Goal: Complete application form: Complete application form

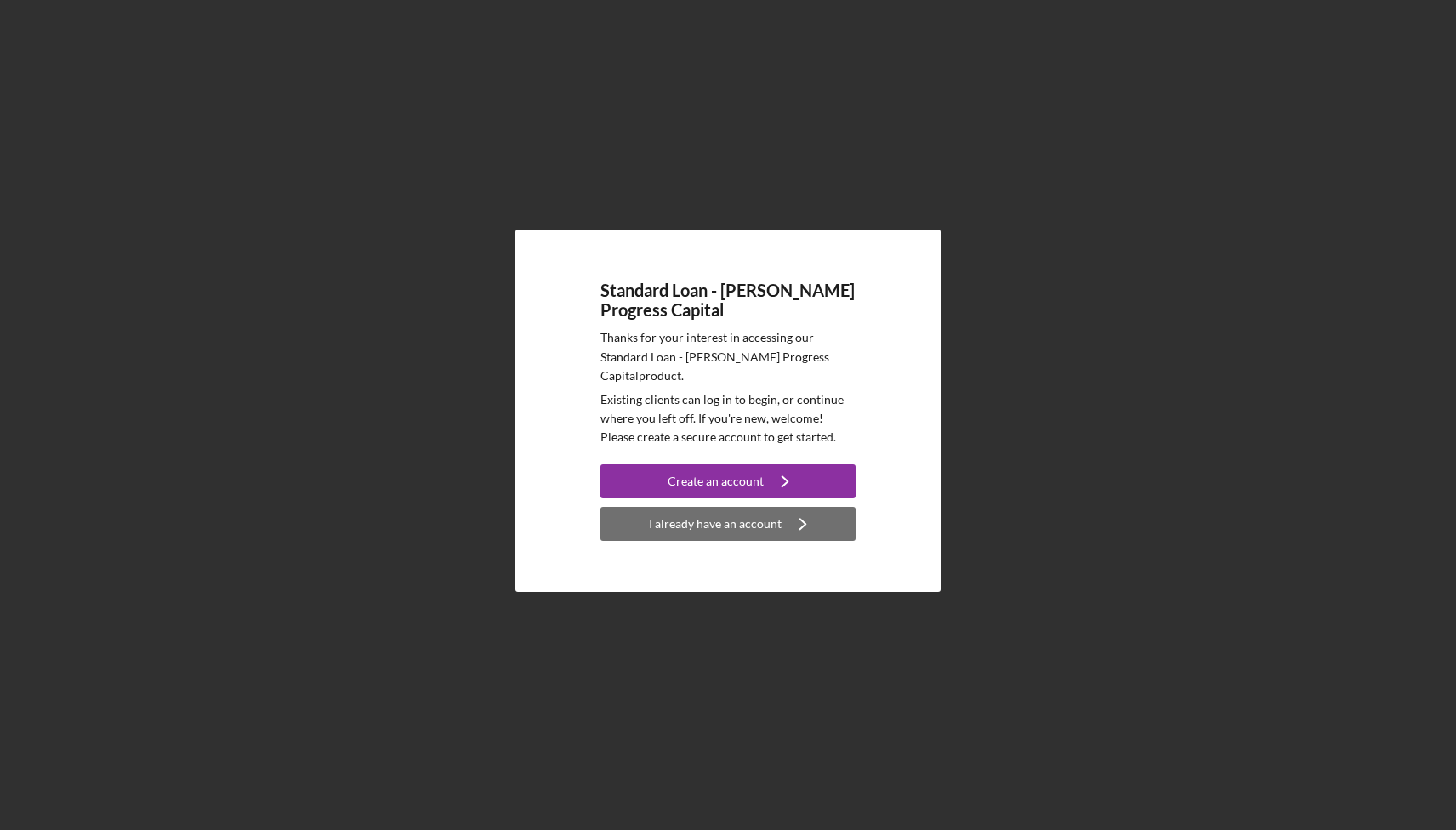
click at [723, 524] on div "I already have an account" at bounding box center [715, 523] width 133 height 34
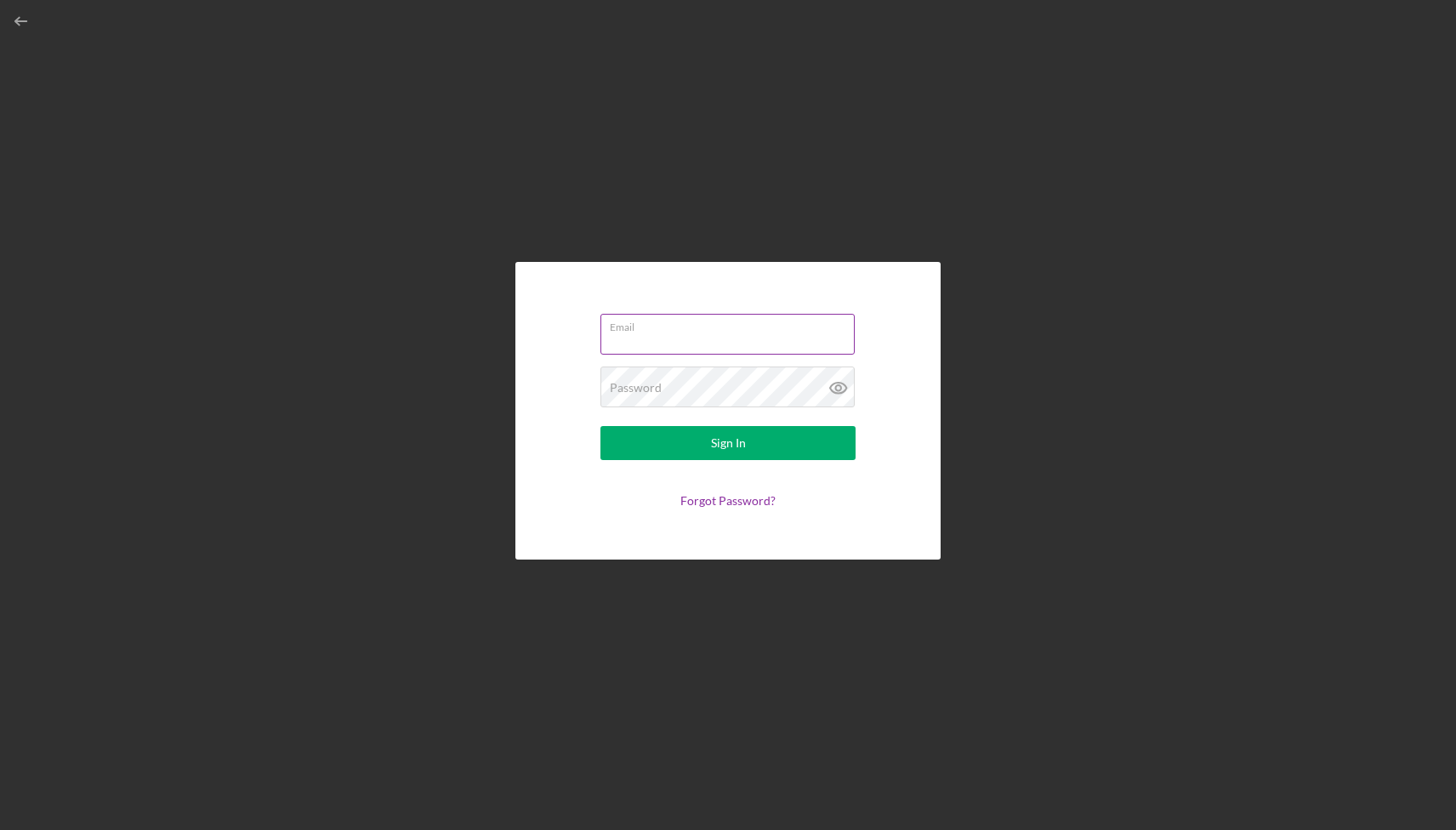
click at [708, 331] on div "Email" at bounding box center [728, 335] width 255 height 43
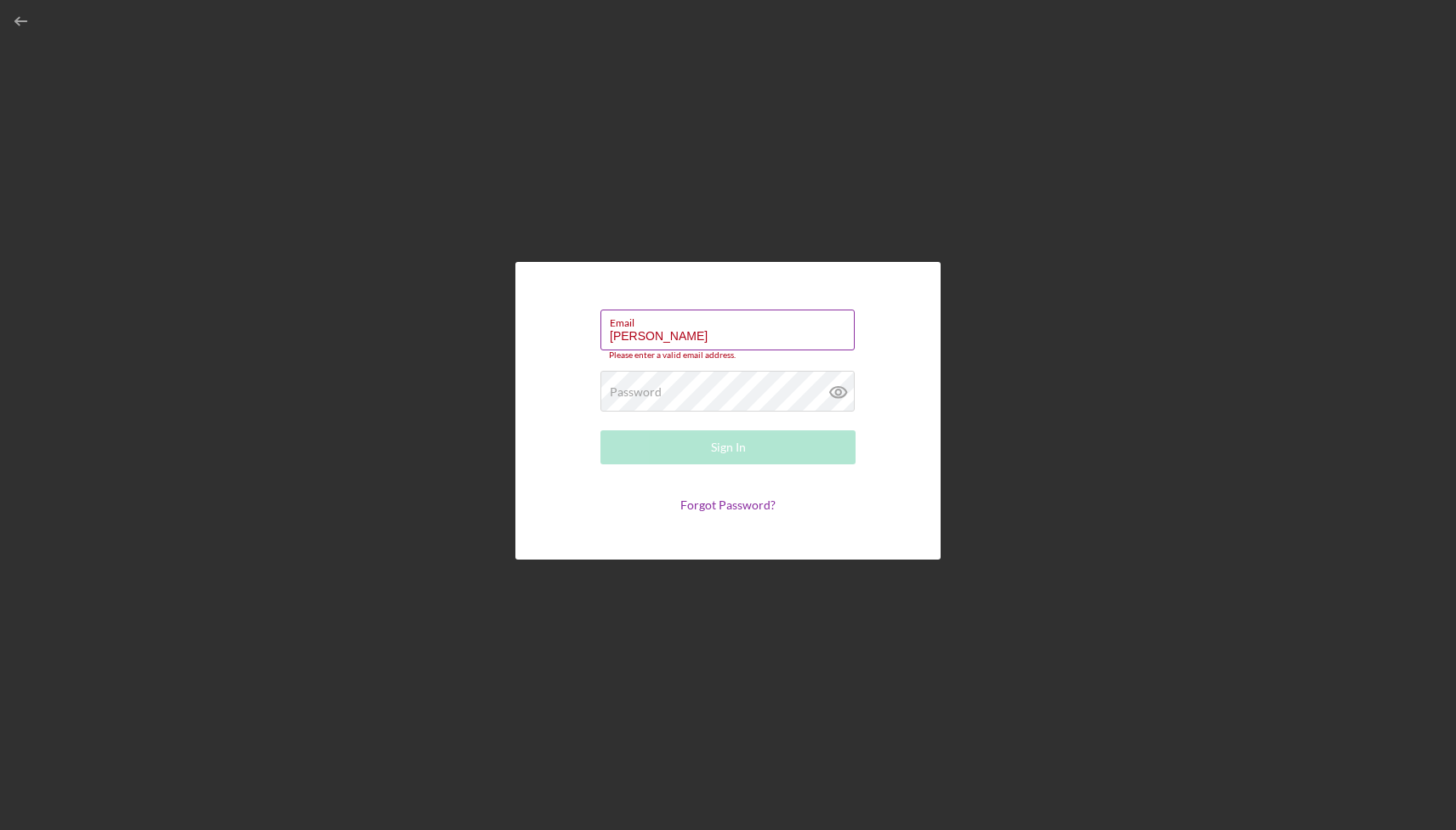
type input "[PERSON_NAME][EMAIL_ADDRESS][DOMAIN_NAME]"
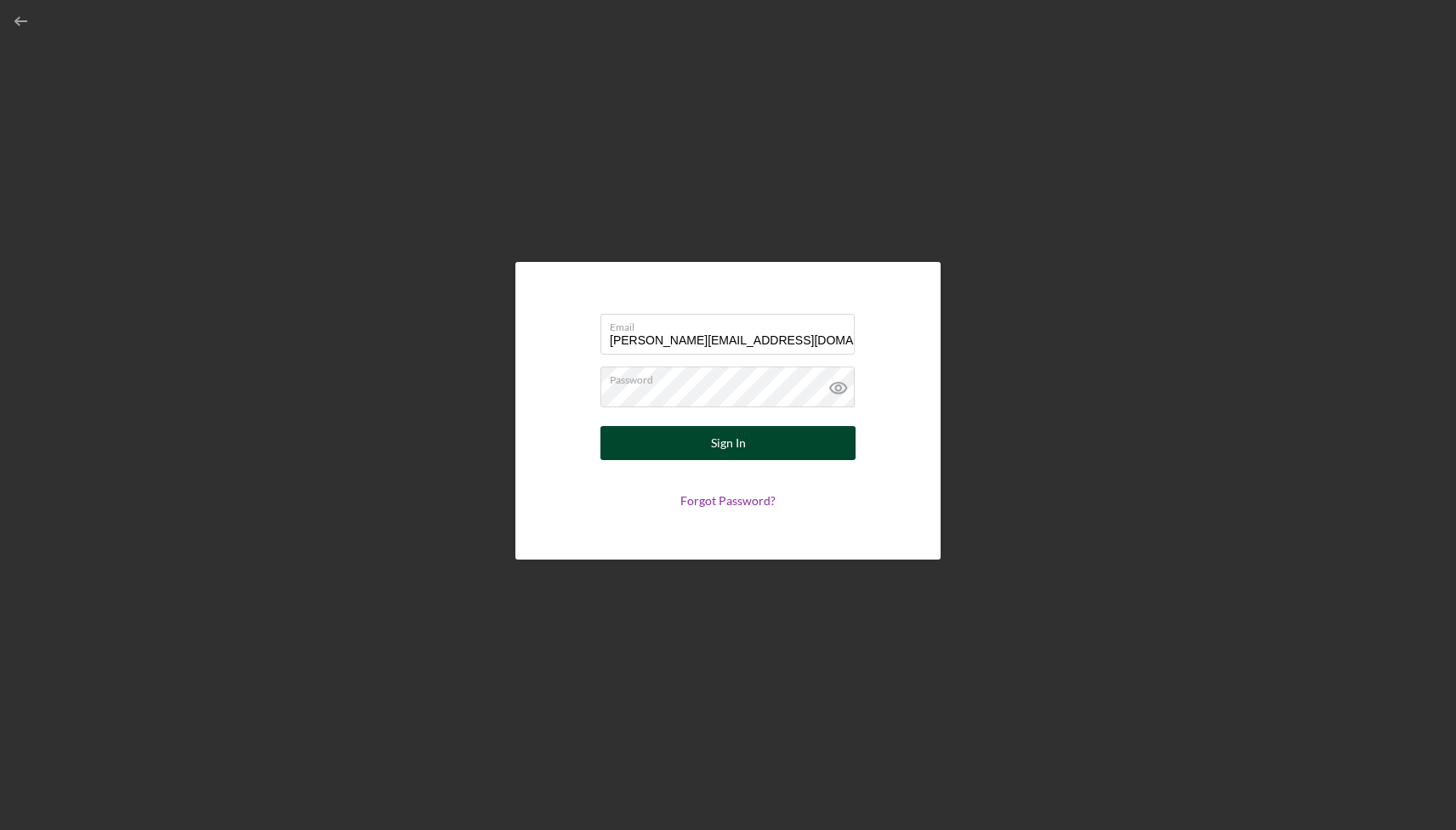
click at [808, 429] on button "Sign In" at bounding box center [728, 442] width 255 height 34
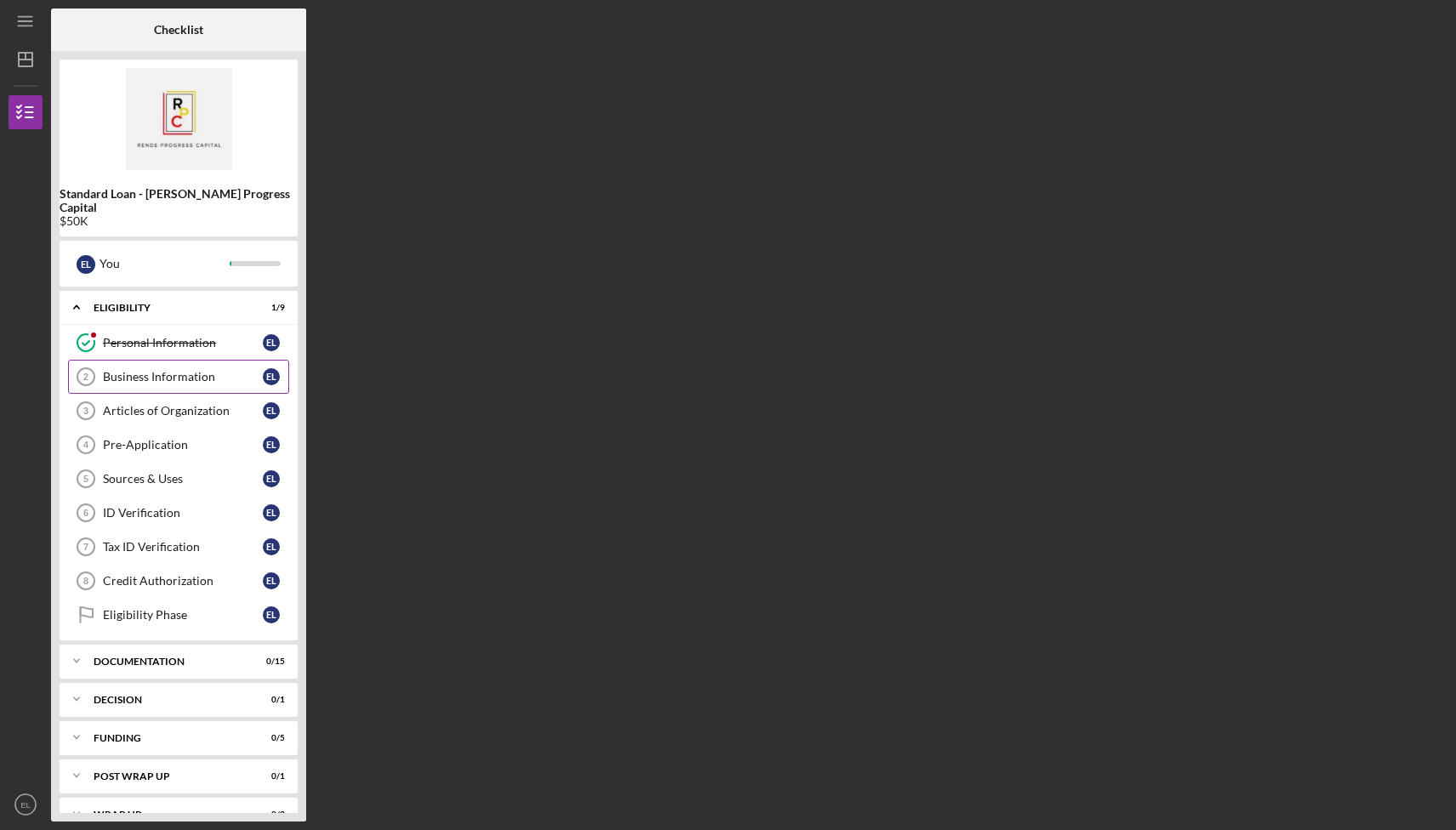
click at [169, 370] on div "Business Information" at bounding box center [183, 377] width 160 height 14
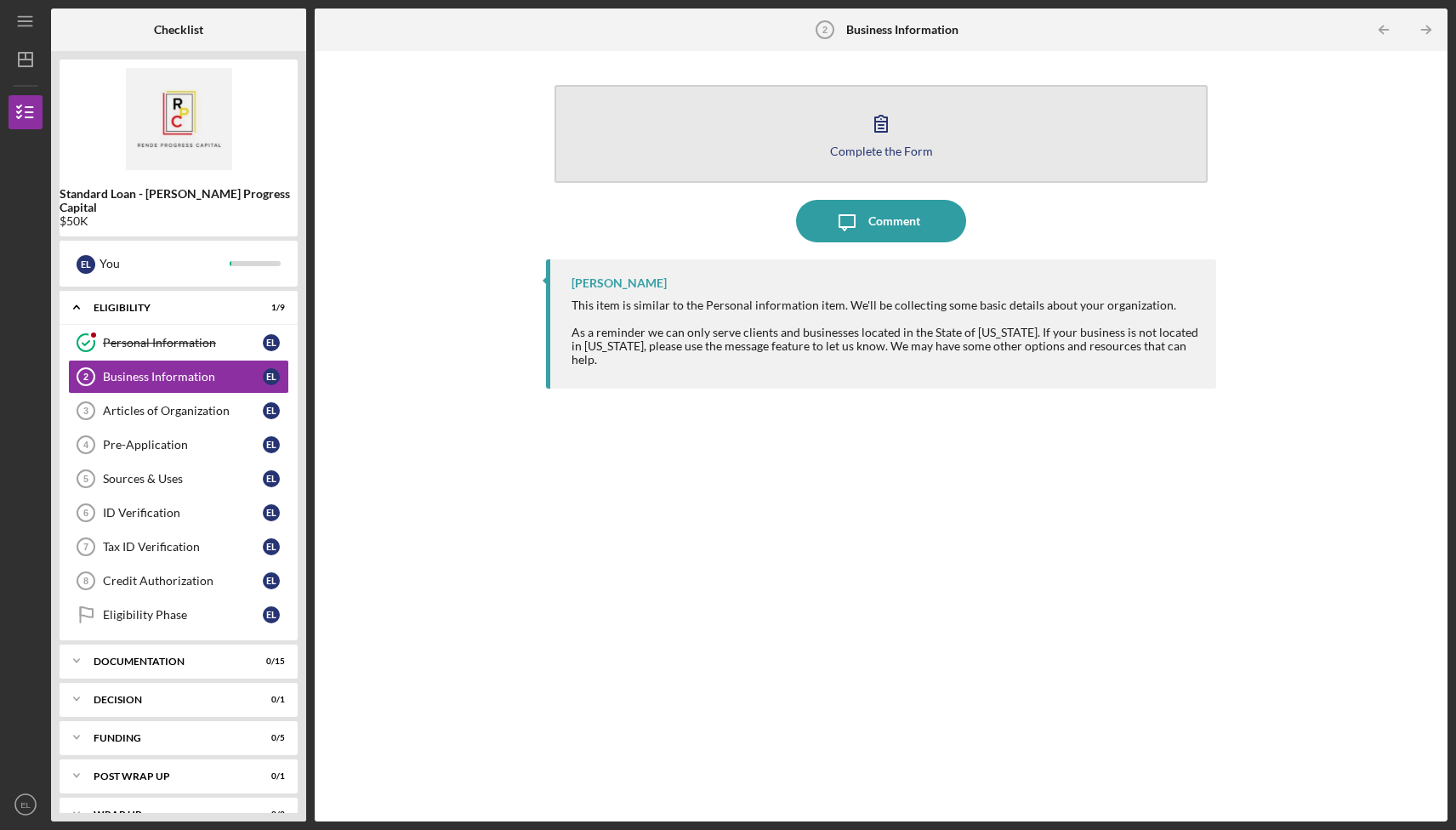
click at [900, 157] on button "Complete the Form Form" at bounding box center [880, 133] width 652 height 97
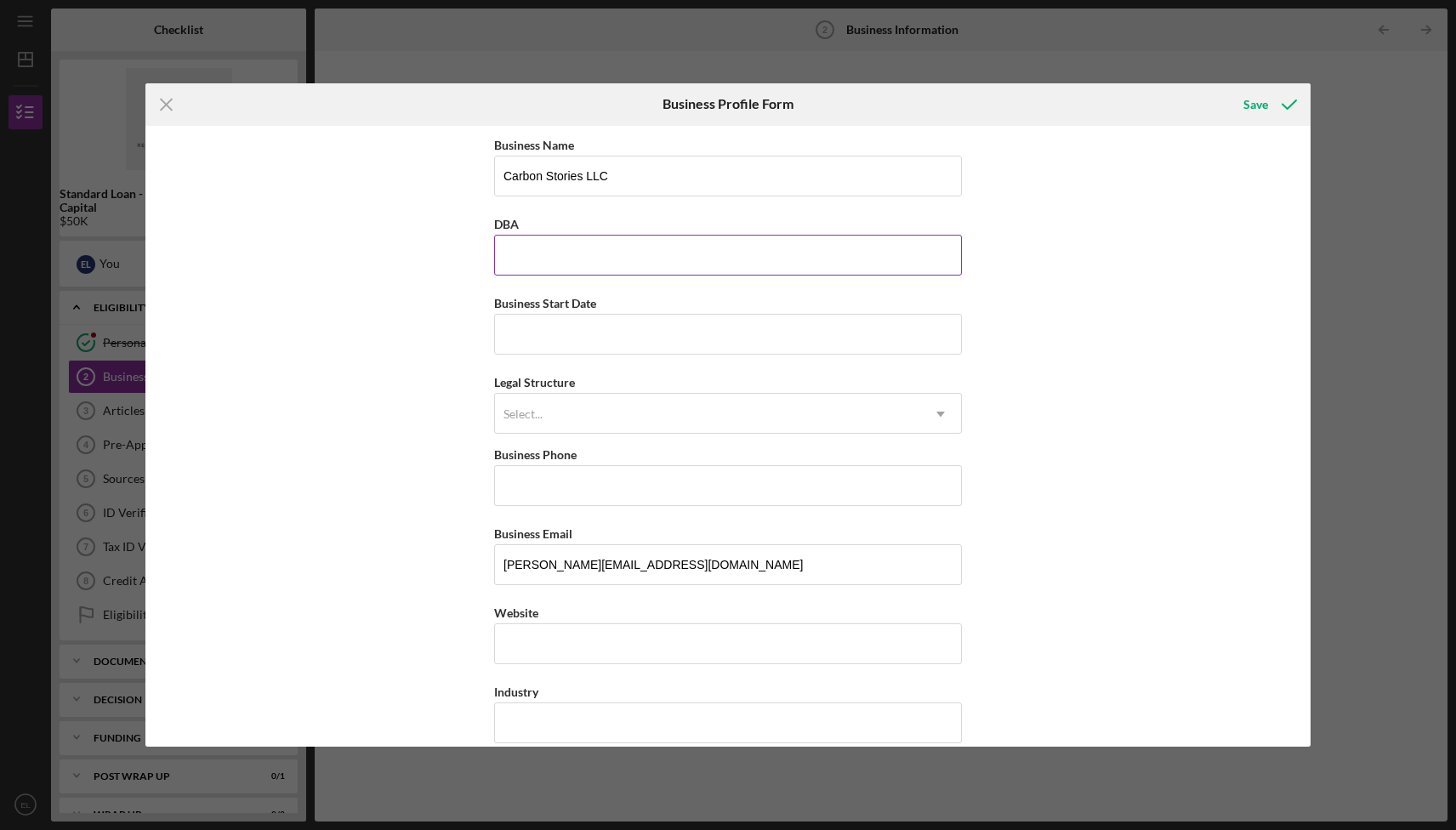
click at [607, 261] on input "DBA" at bounding box center [728, 255] width 468 height 41
click at [604, 339] on input "Business Start Date" at bounding box center [728, 334] width 468 height 41
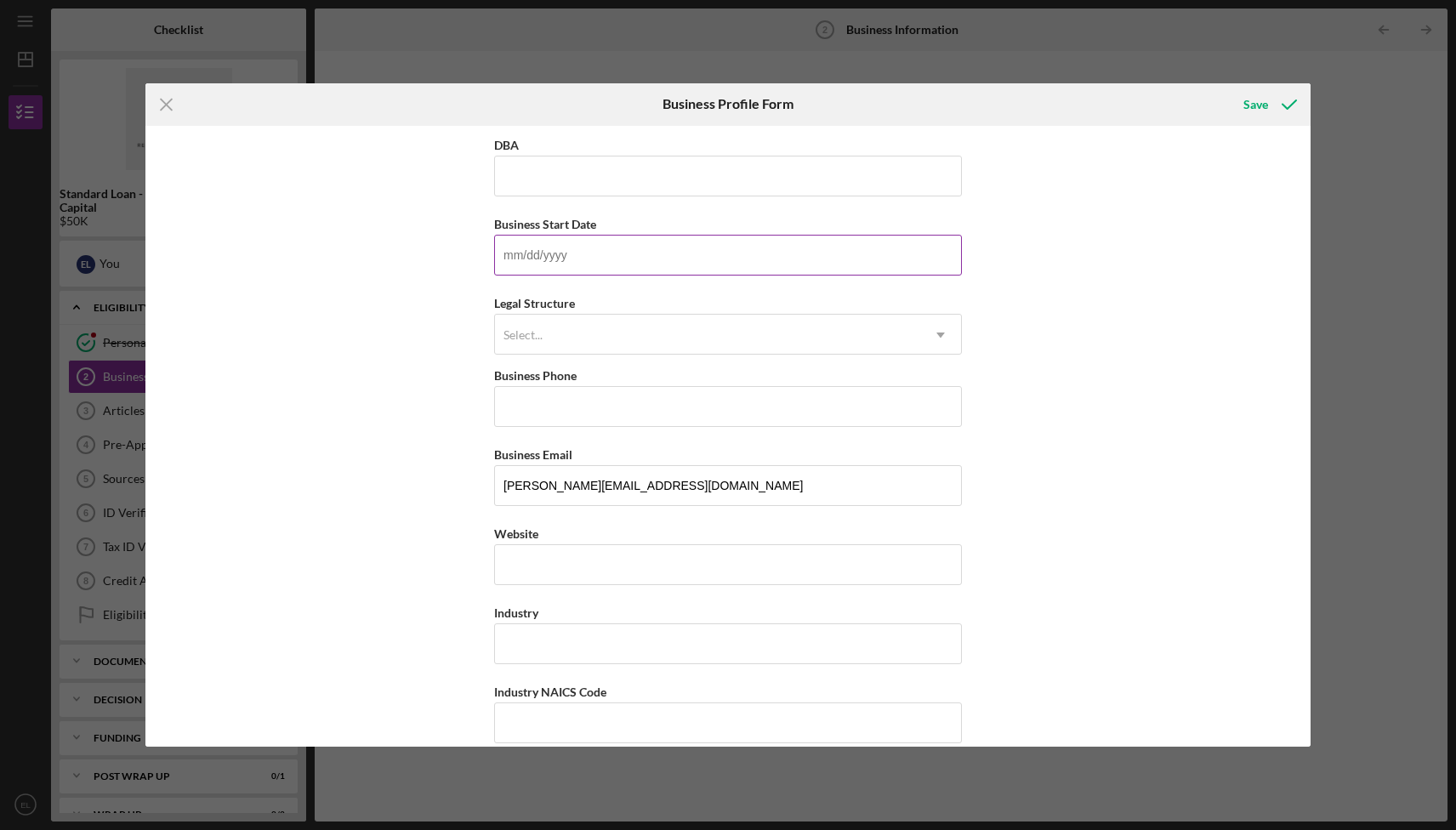
scroll to position [96, 0]
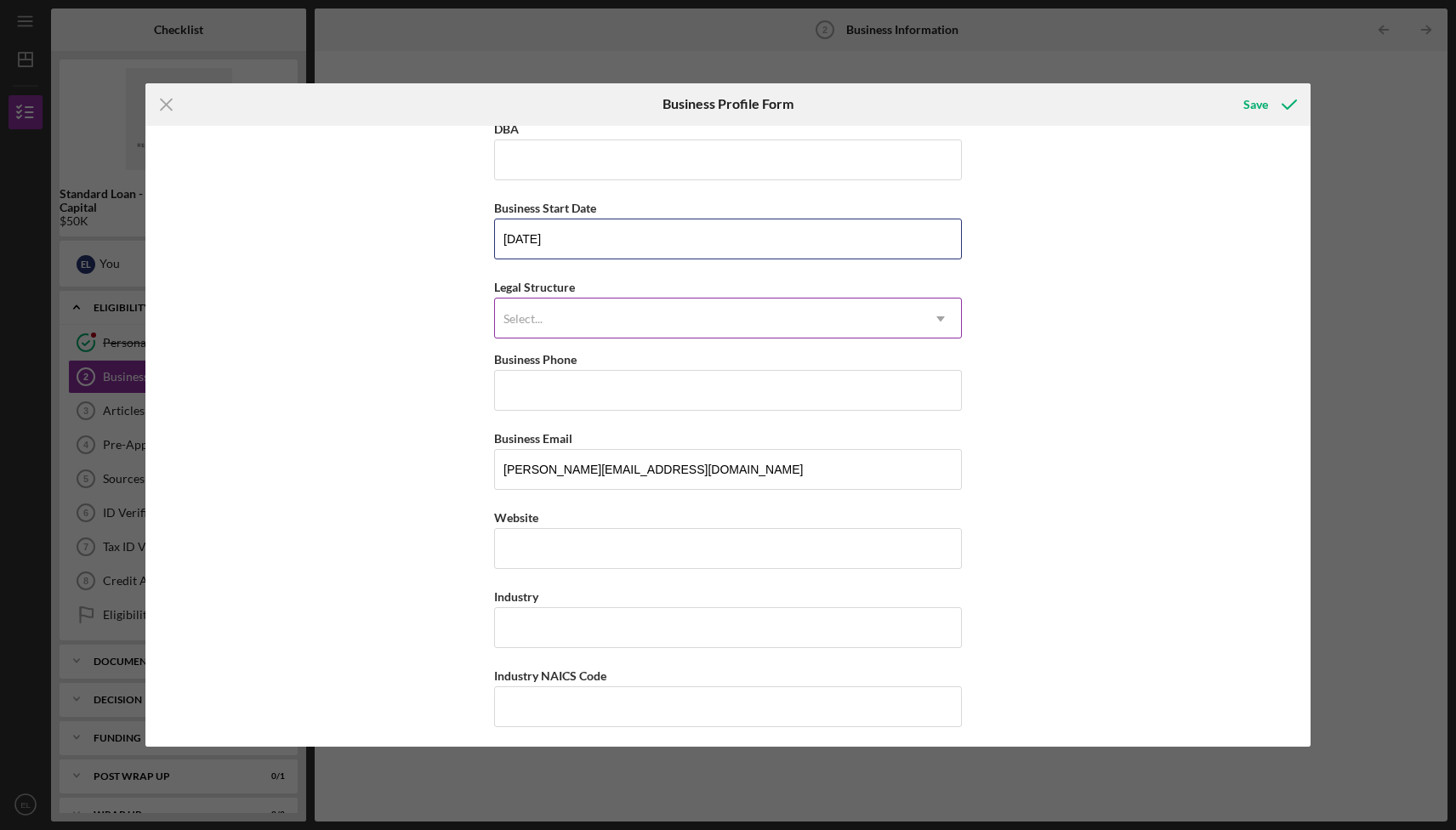
type input "[DATE]"
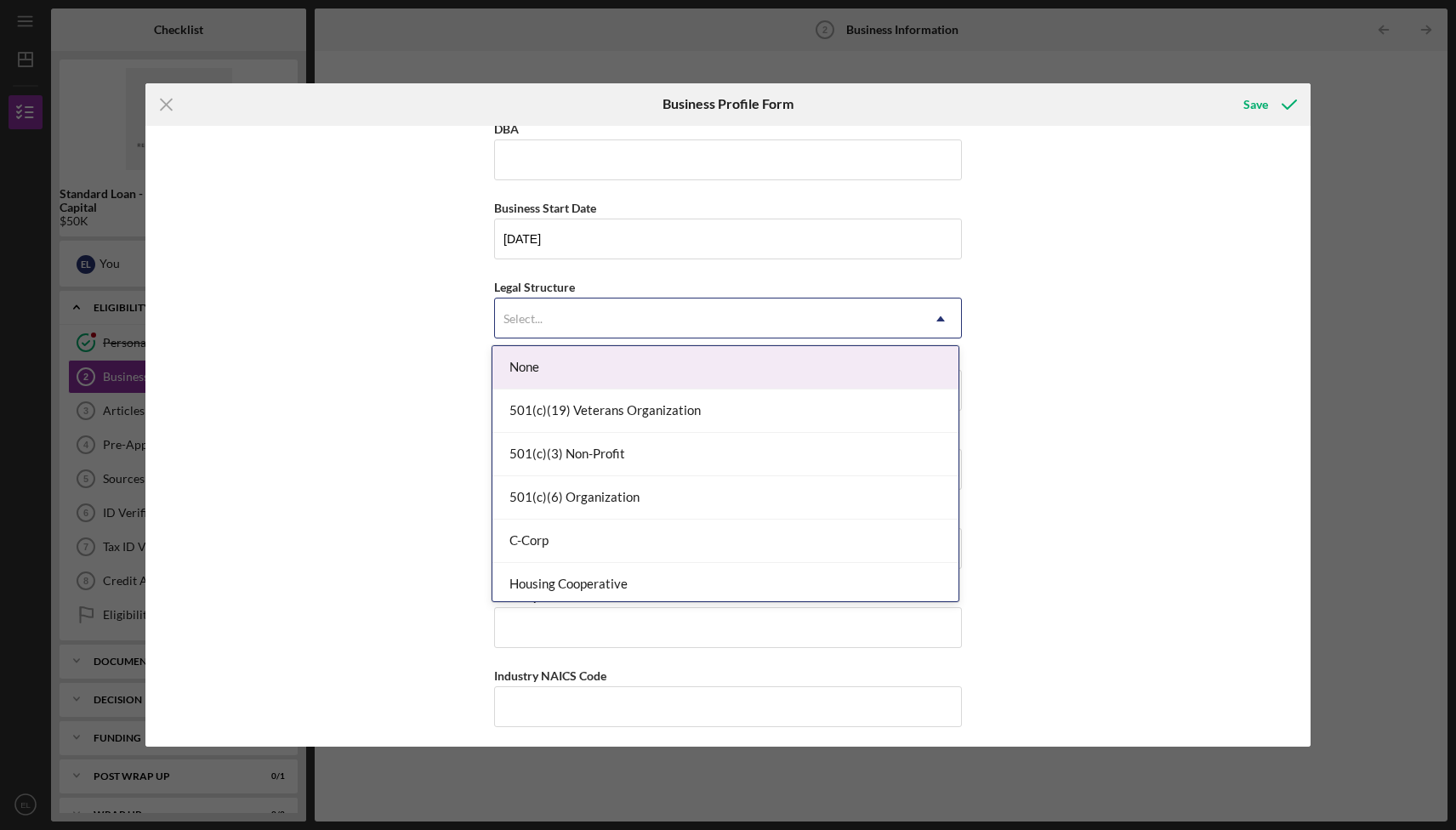
click at [586, 304] on div "Select..." at bounding box center [707, 319] width 425 height 39
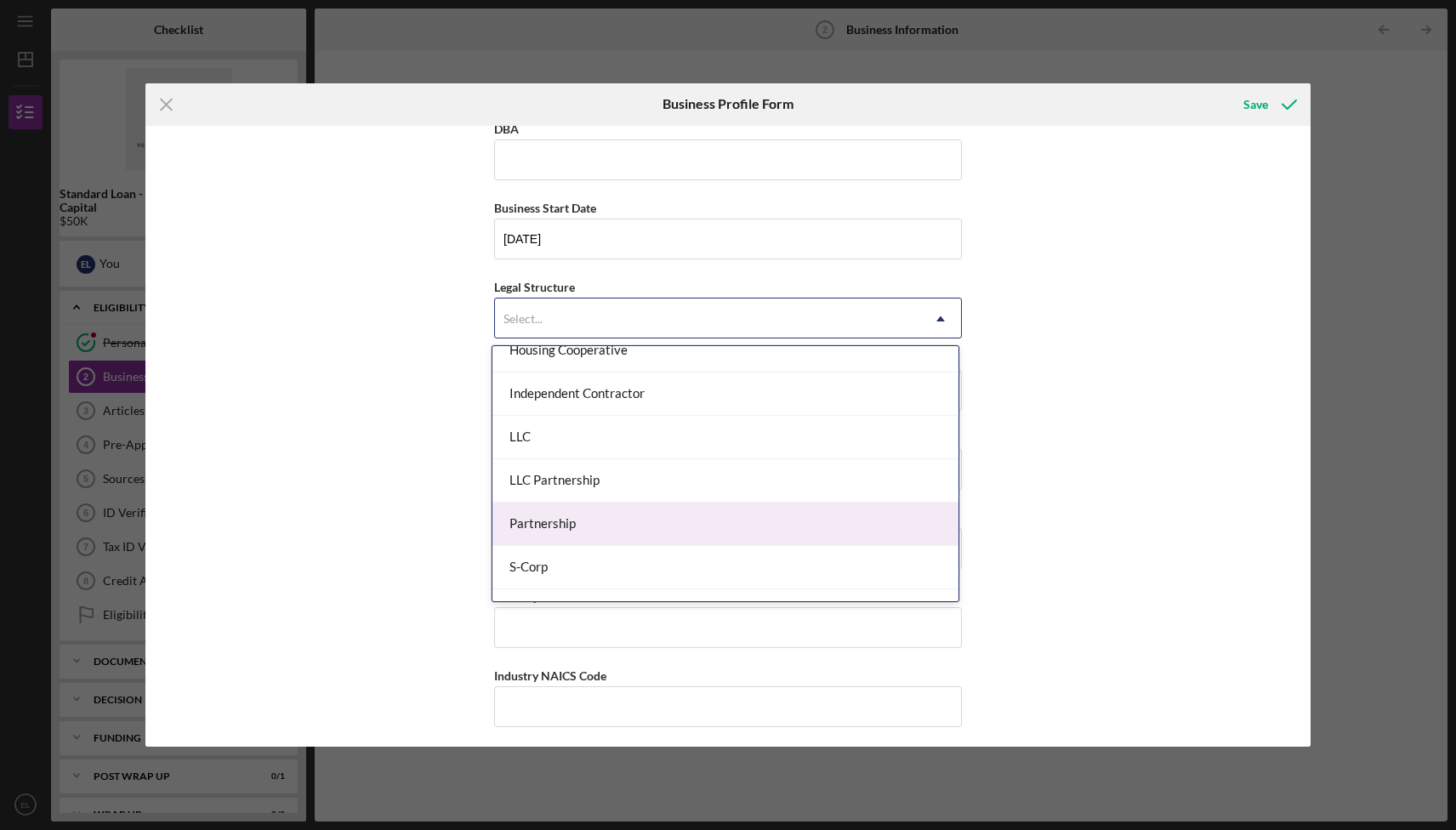
scroll to position [236, 0]
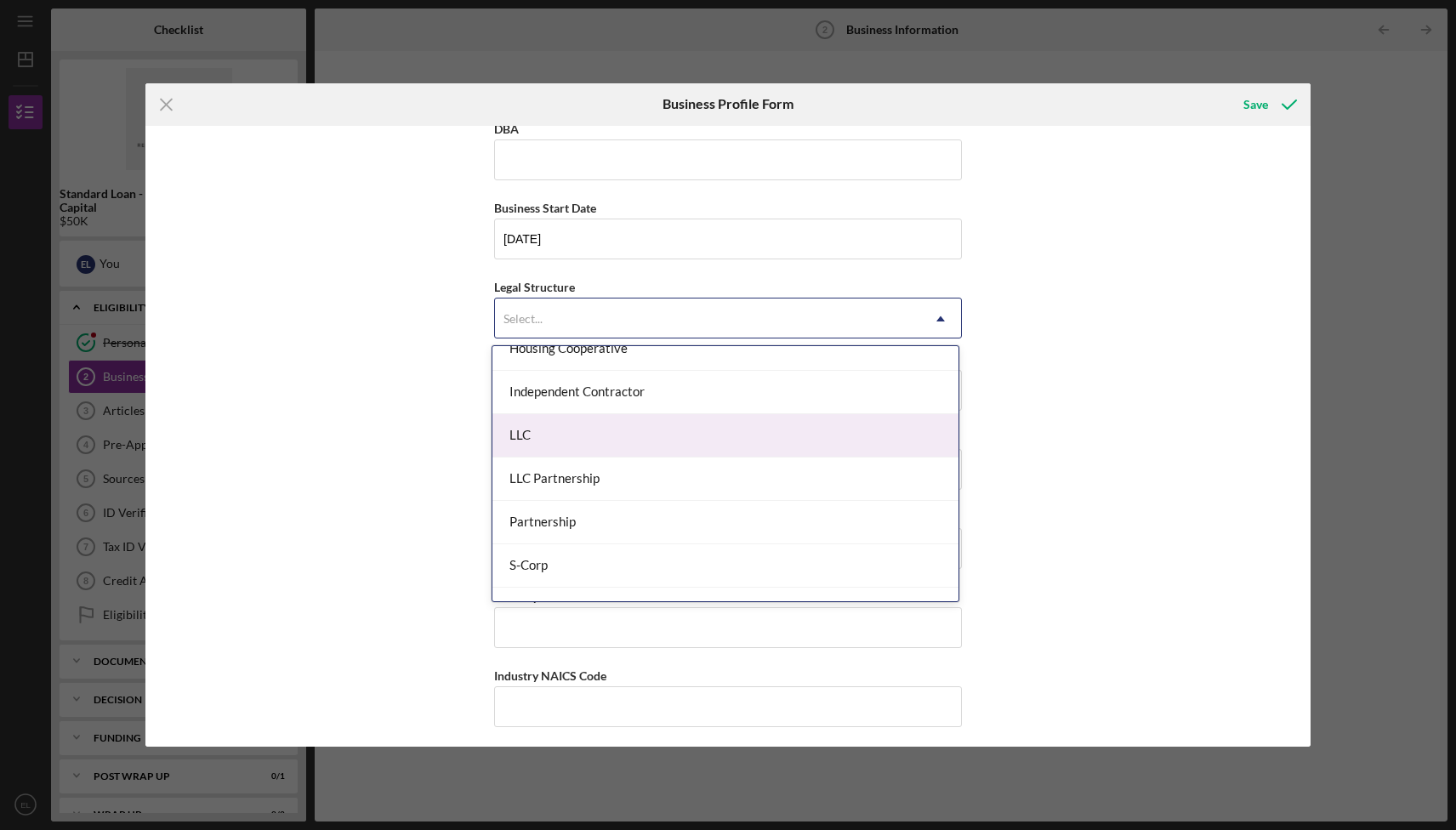
click at [745, 433] on div "LLC" at bounding box center [725, 436] width 466 height 44
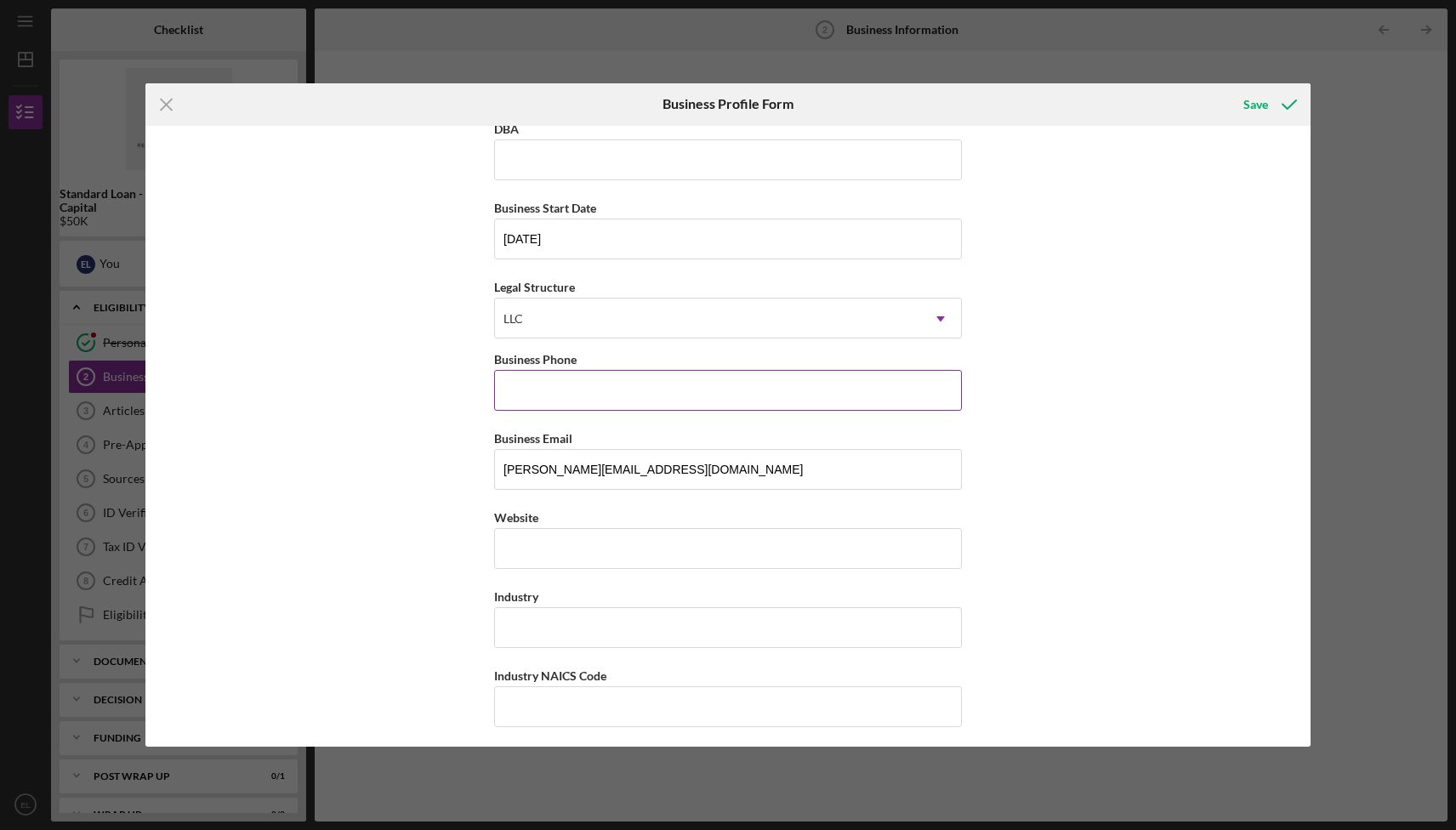
click at [571, 384] on input "Business Phone" at bounding box center [728, 390] width 468 height 41
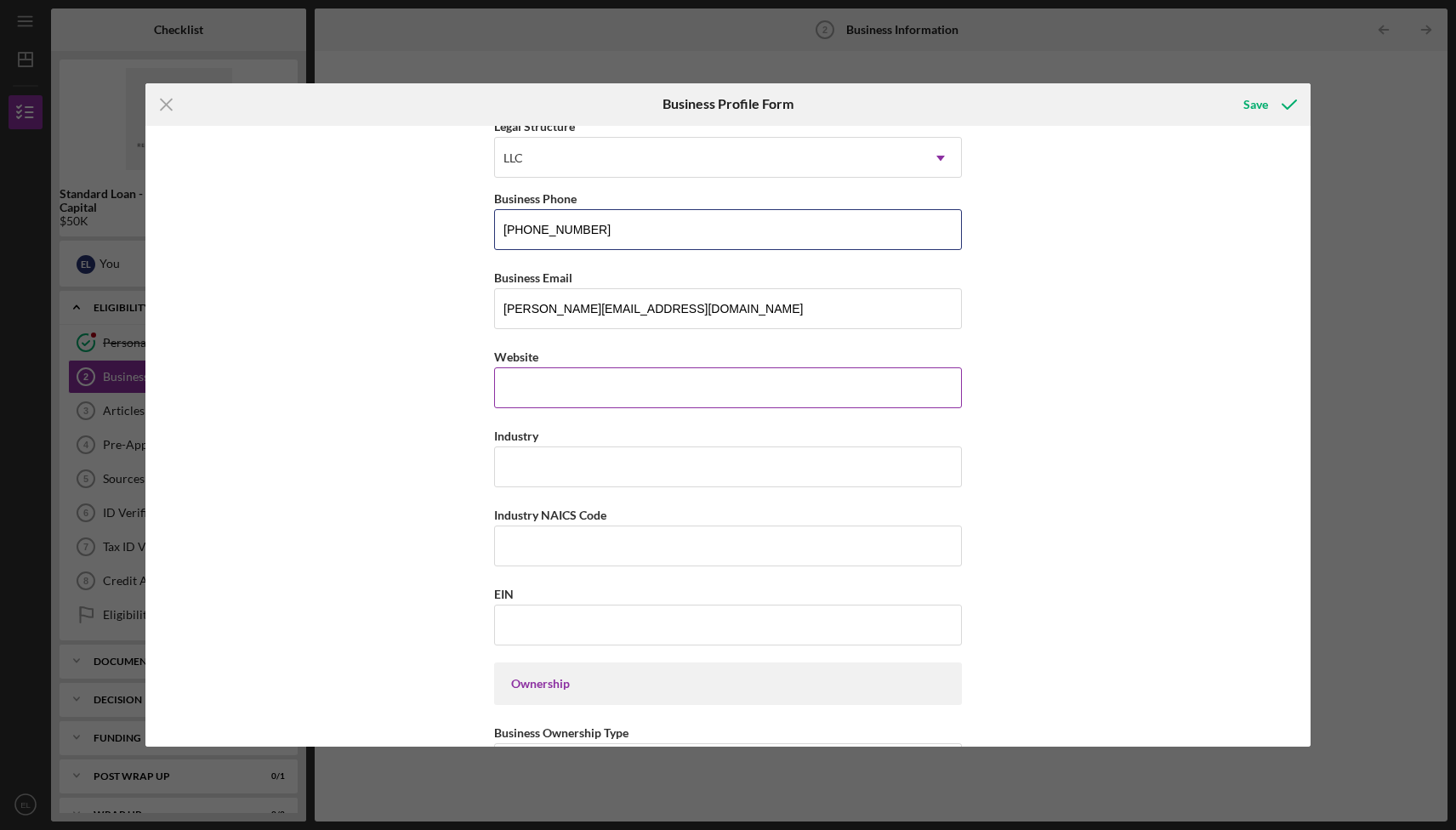
type input "[PHONE_NUMBER]"
click at [541, 388] on input "Website" at bounding box center [728, 388] width 468 height 41
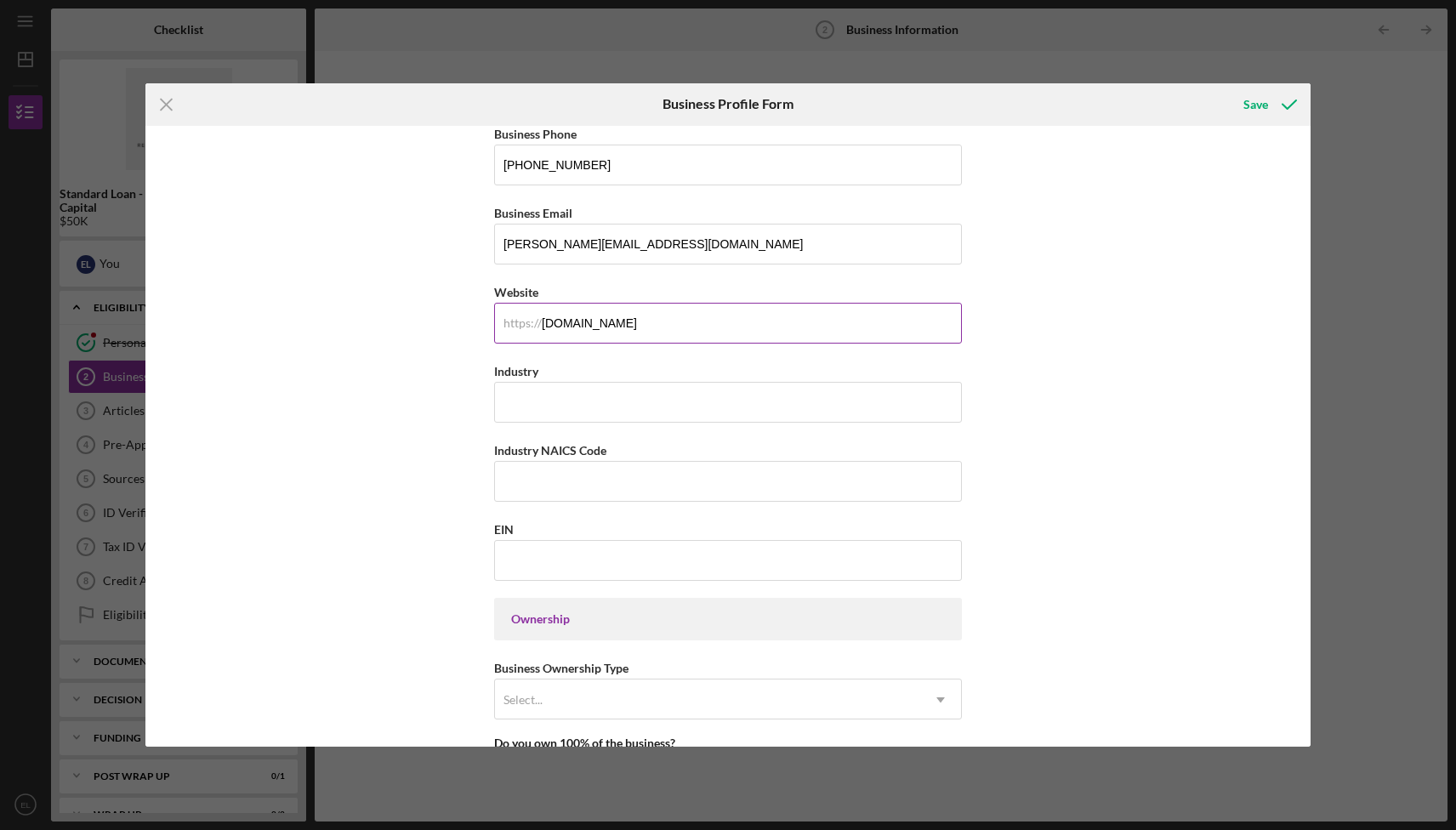
scroll to position [324, 0]
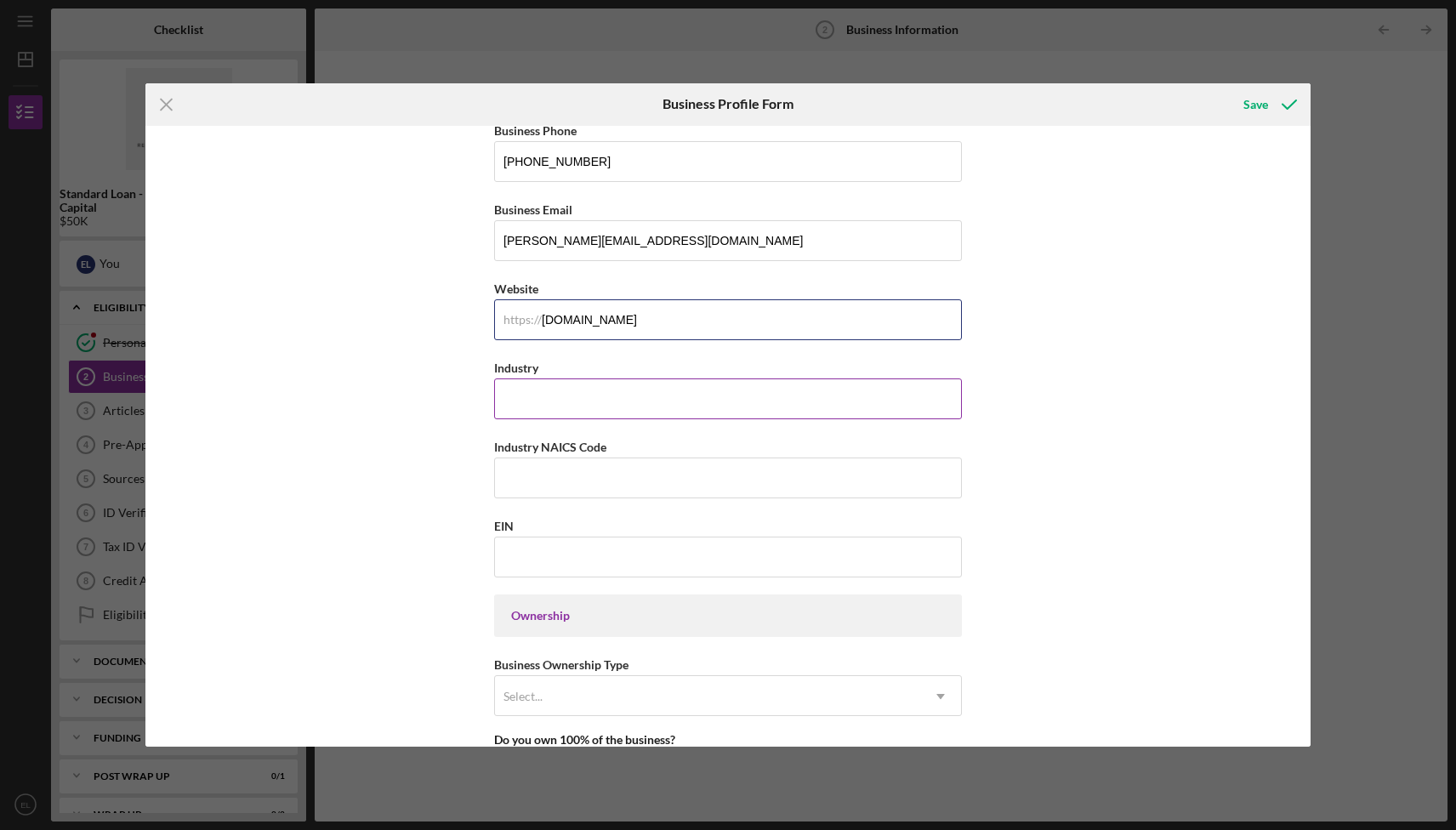
type input "[DOMAIN_NAME]"
click at [581, 415] on input "Industry" at bounding box center [728, 399] width 468 height 41
type input "Photo Video"
click at [683, 495] on input "Industry NAICS Code" at bounding box center [728, 478] width 468 height 41
drag, startPoint x: 541, startPoint y: 449, endPoint x: 634, endPoint y: 449, distance: 93.0
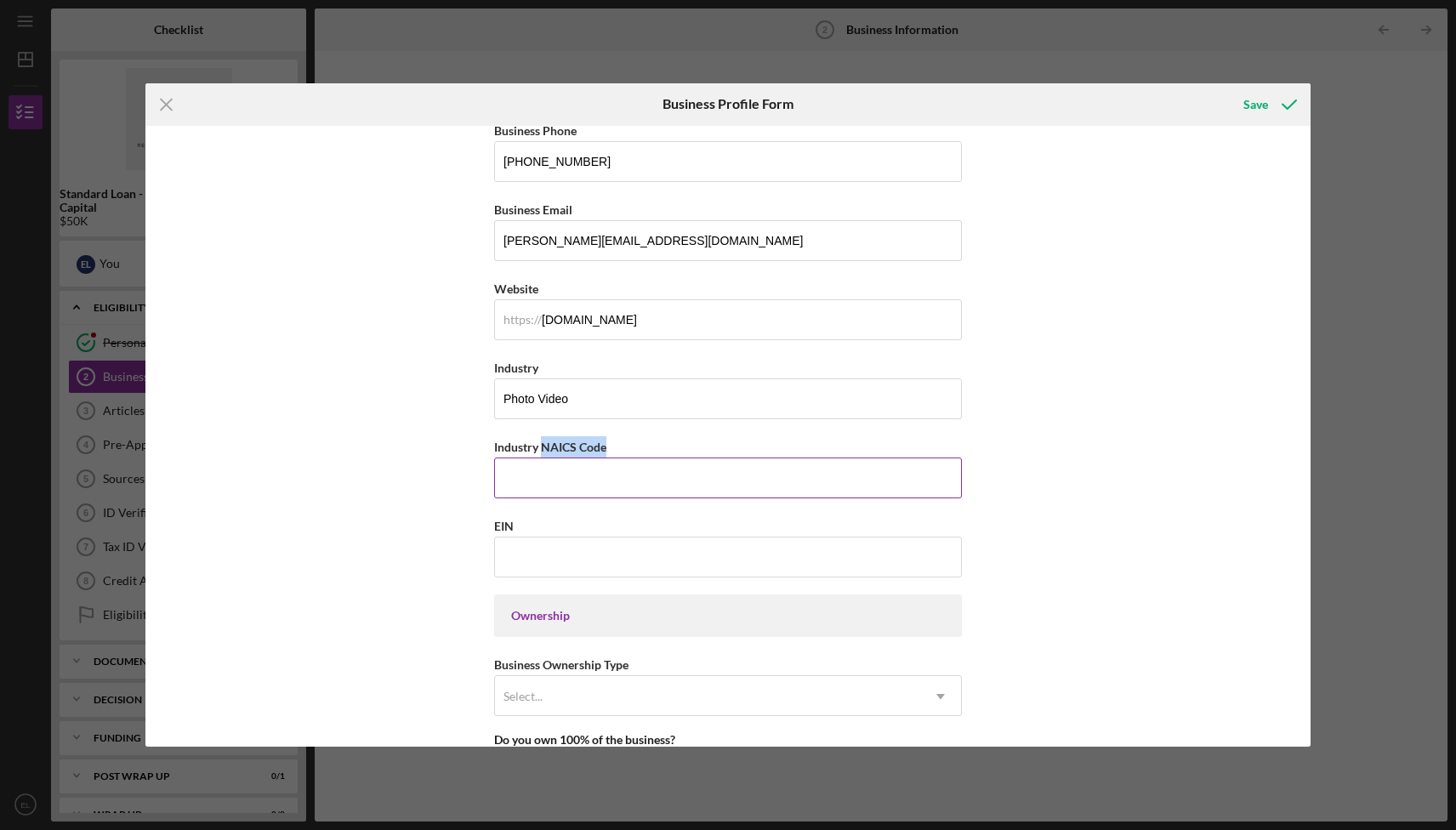
click at [634, 449] on div "Industry NAICS Code" at bounding box center [728, 446] width 468 height 21
copy label "NAICS Code"
click at [557, 501] on div "Business Name Carbon Stories LLC DBA Business Start Date [DATE] Legal Structure…" at bounding box center [728, 672] width 468 height 1723
click at [551, 491] on input "Industry NAICS Code" at bounding box center [728, 478] width 468 height 41
paste input "5121105419225414"
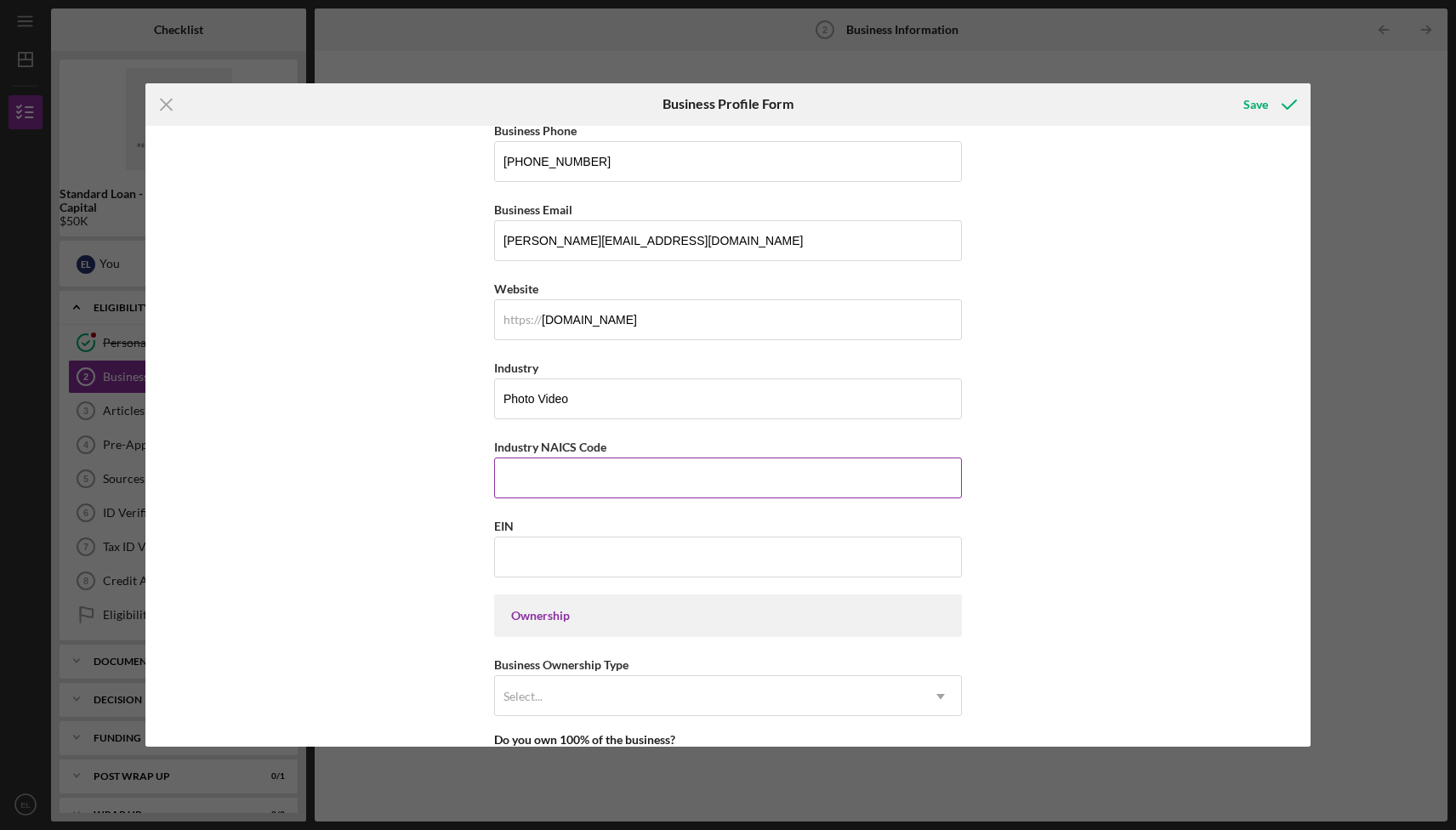
type input "5121105419225414"
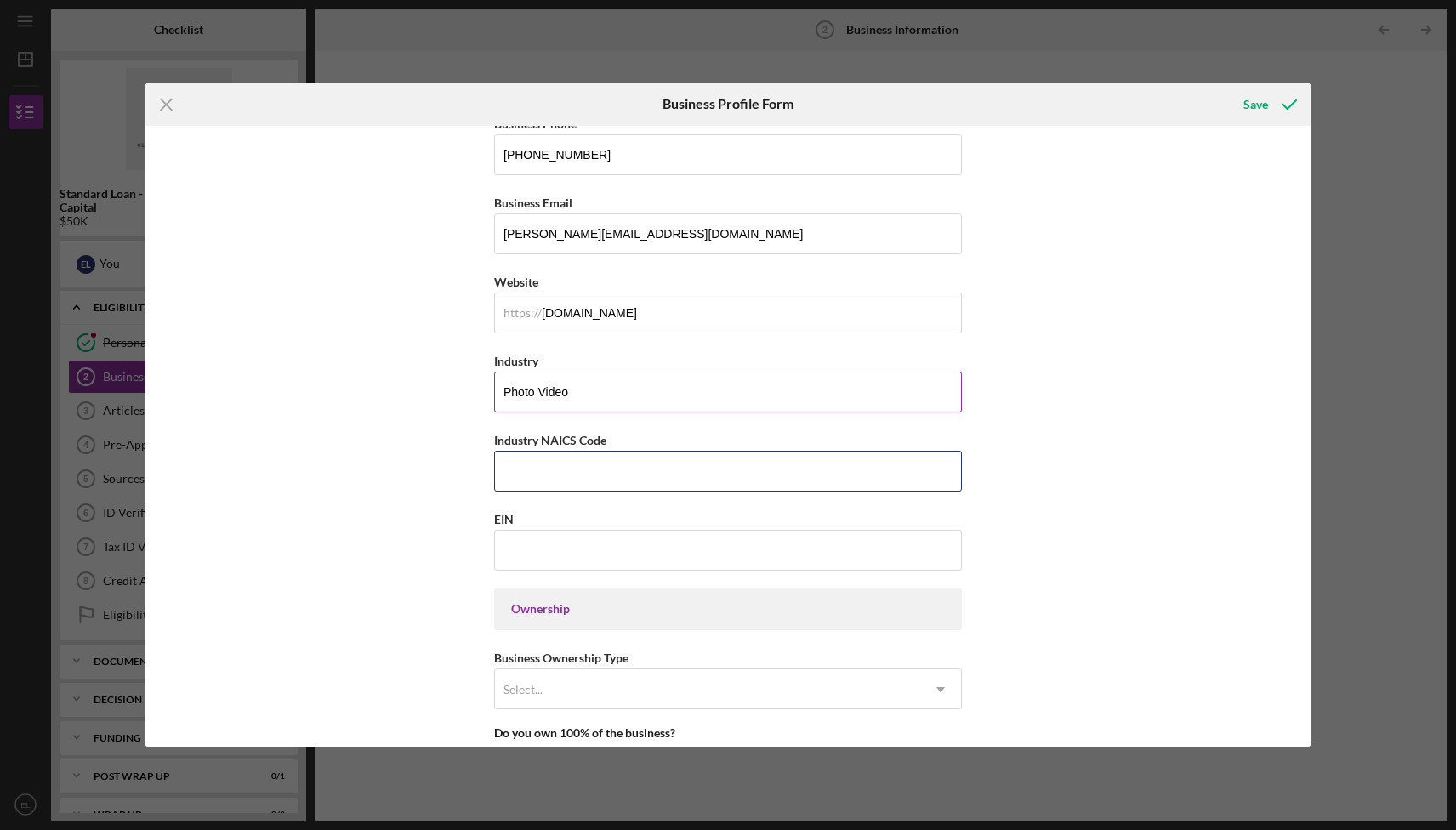
scroll to position [345, 0]
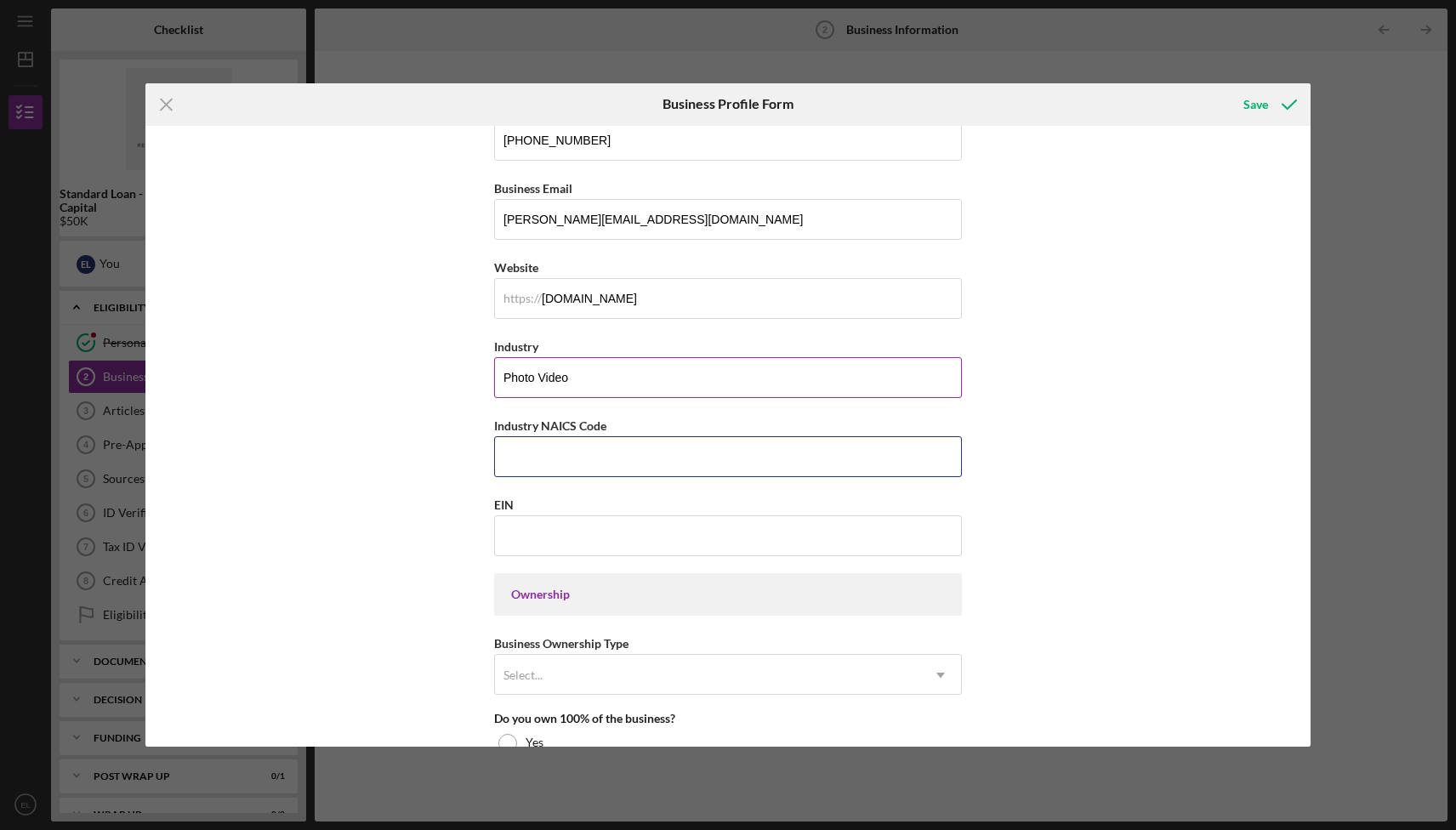
paste input "512110"
type input "512110"
click at [648, 536] on input "EIN" at bounding box center [728, 535] width 468 height 41
click at [541, 540] on input "EIN" at bounding box center [728, 535] width 468 height 41
paste input "[US_EMPLOYER_IDENTIFICATION_NUMBER]"
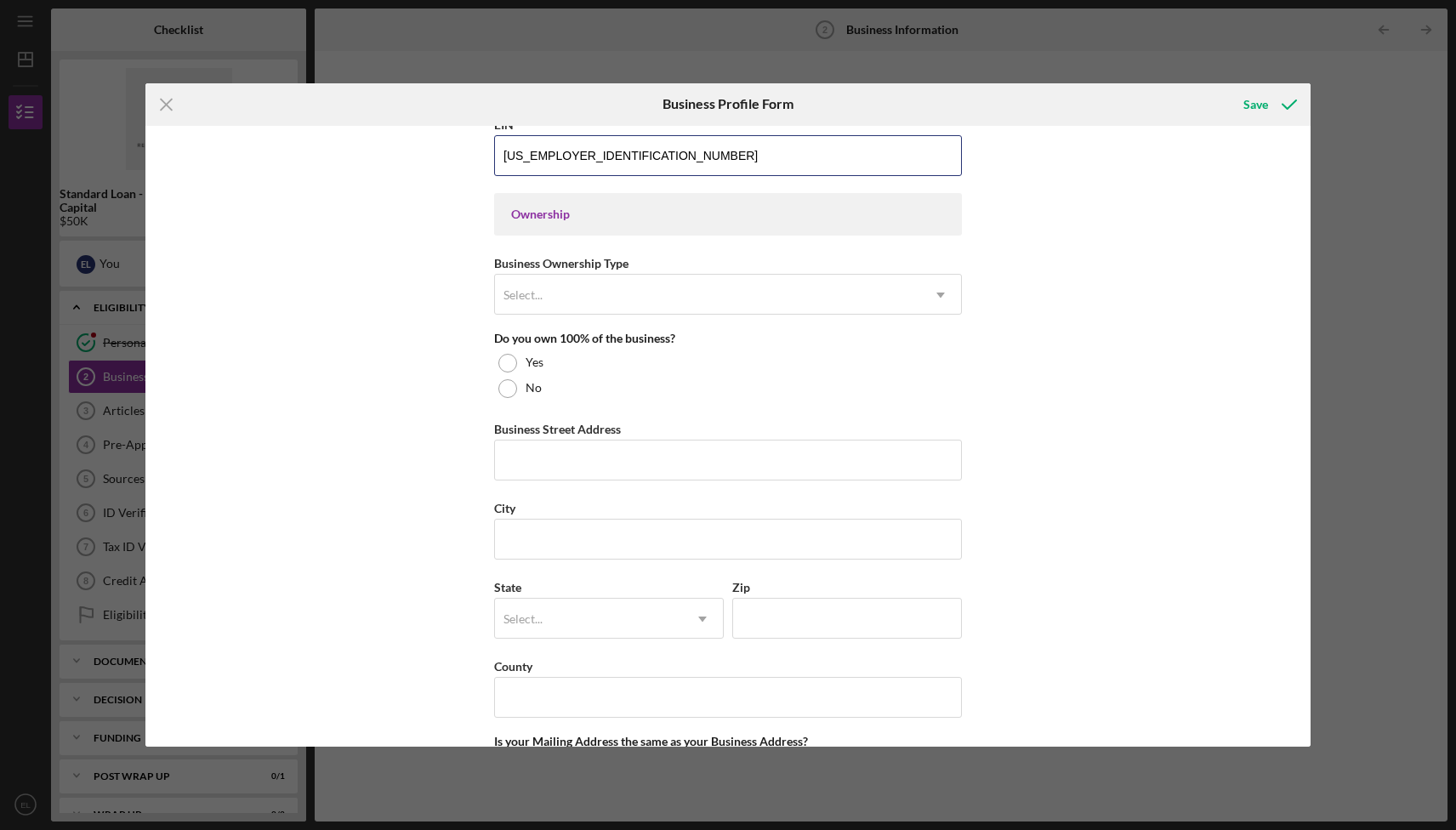
scroll to position [782, 0]
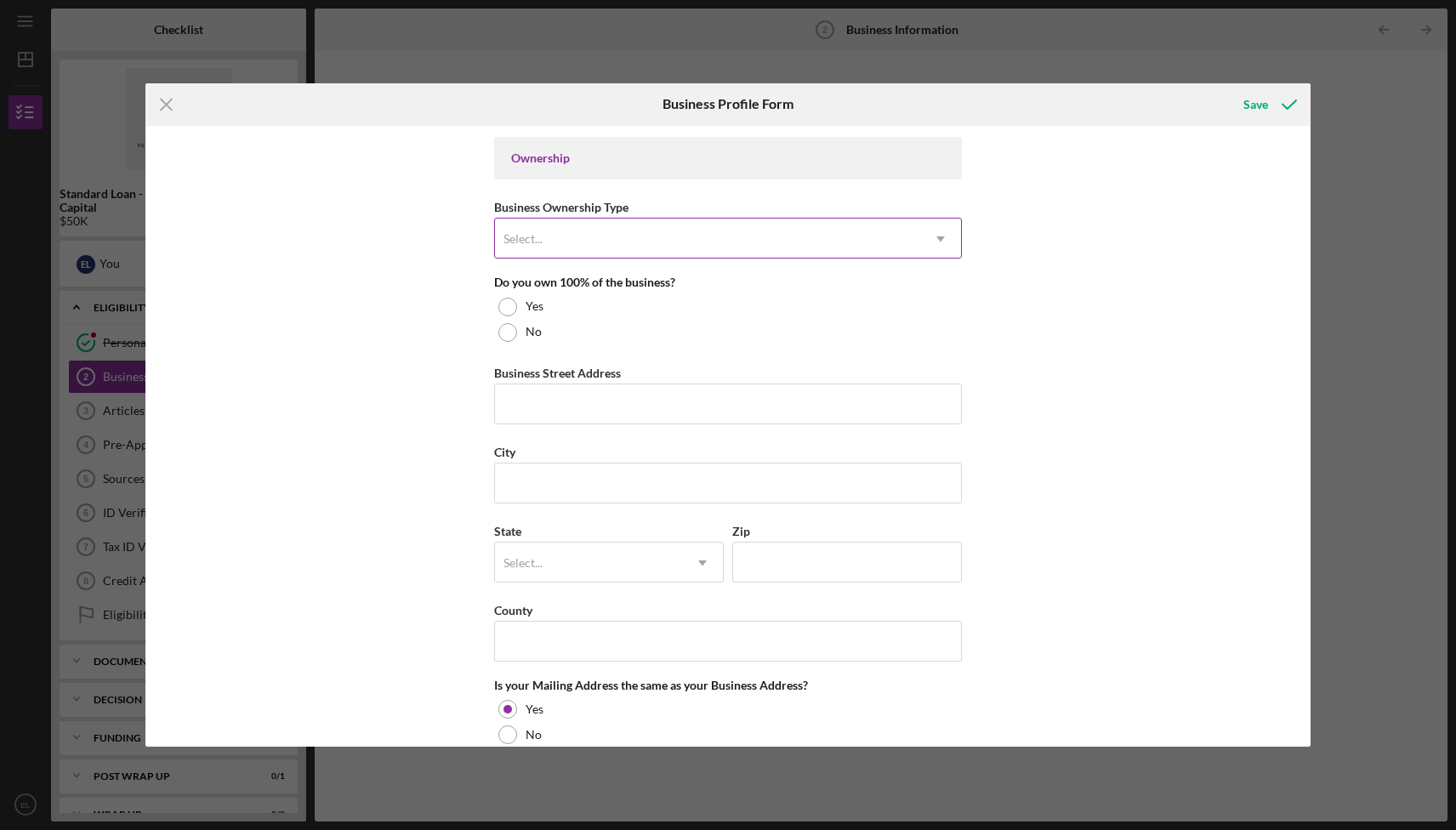
type input "[US_EMPLOYER_IDENTIFICATION_NUMBER]"
click at [626, 240] on div "Select..." at bounding box center [707, 238] width 425 height 39
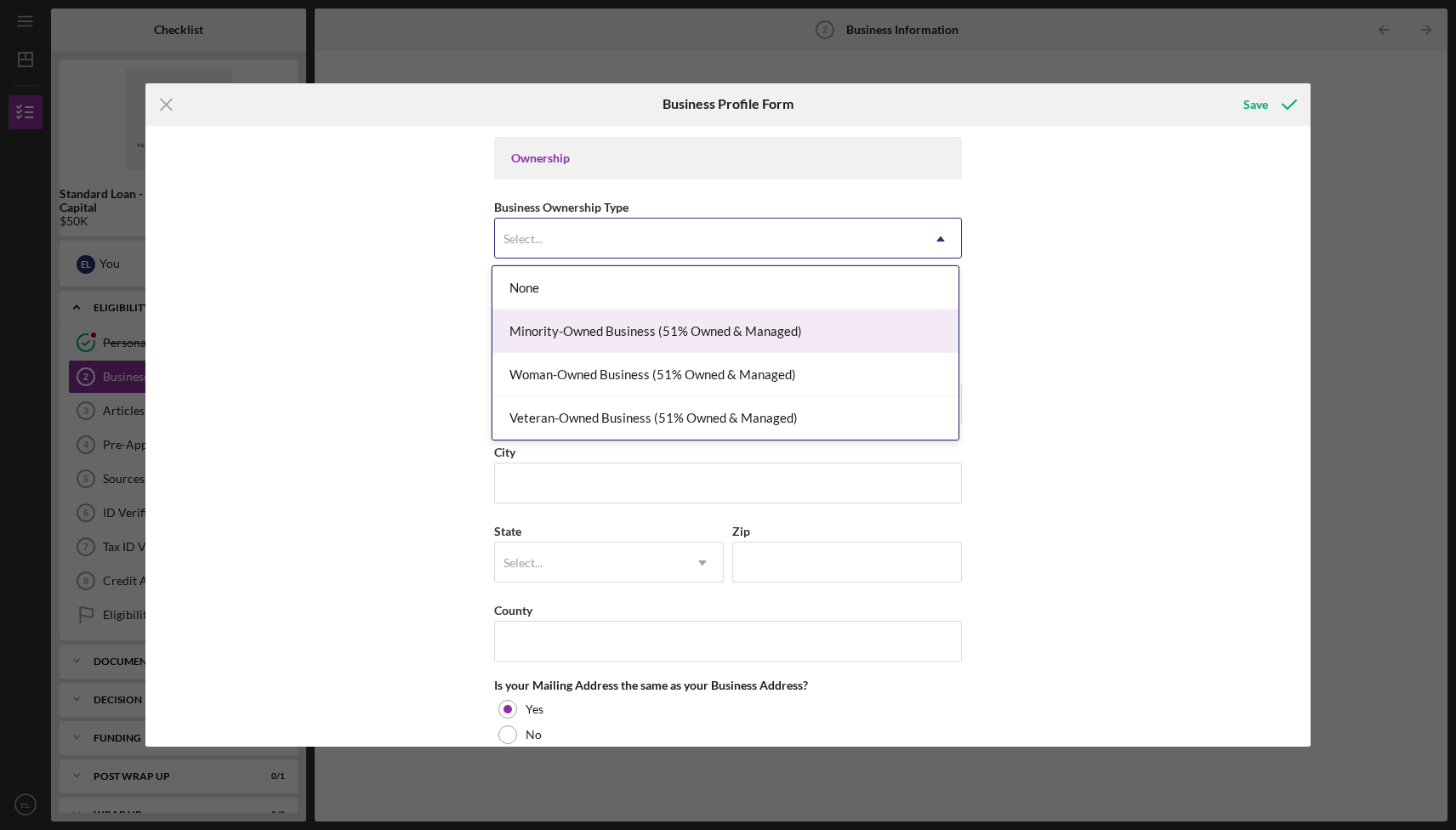
click at [847, 331] on div "Minority-Owned Business (51% Owned & Managed)" at bounding box center [725, 331] width 466 height 44
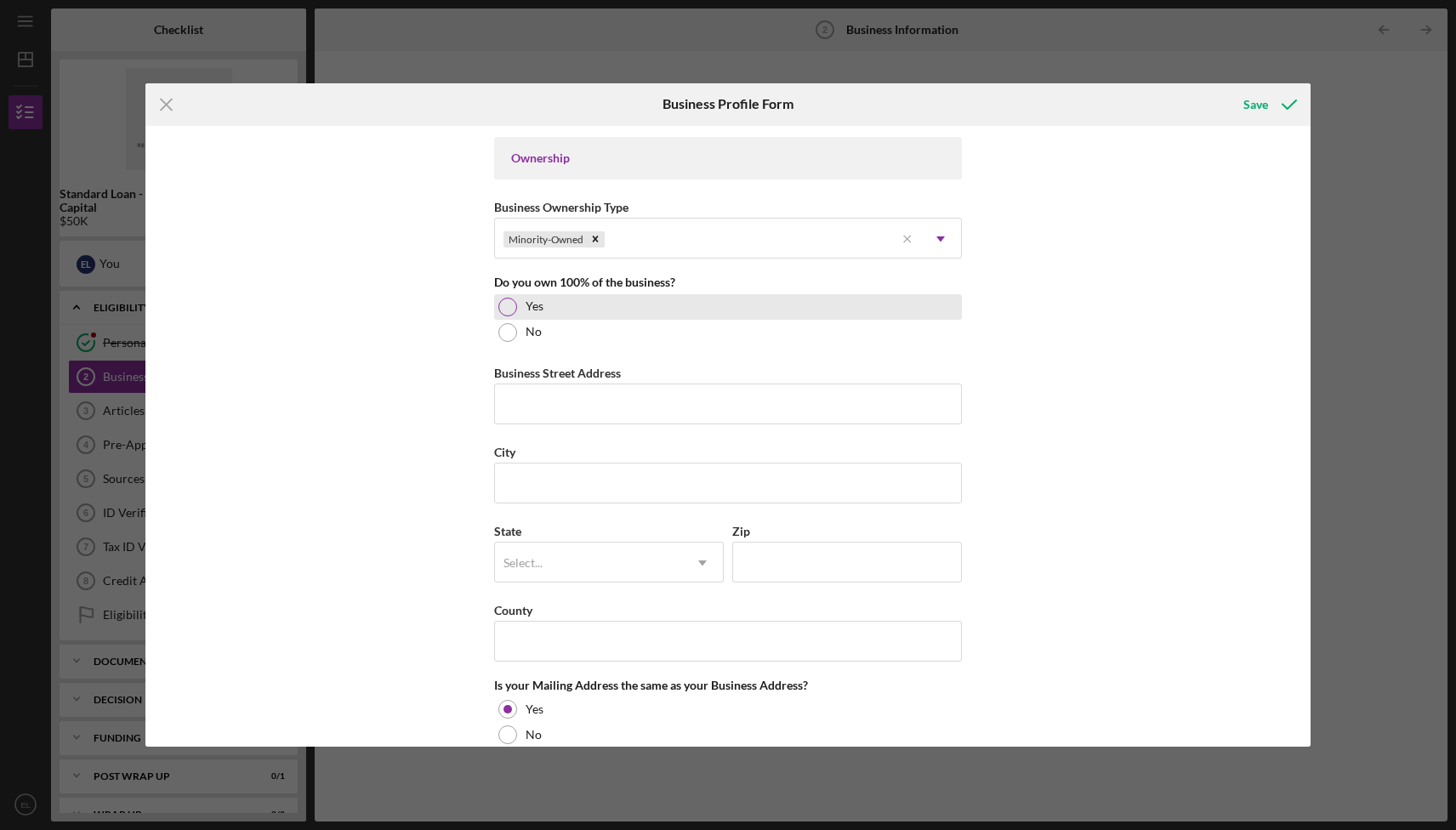
click at [590, 299] on div "Yes" at bounding box center [728, 307] width 468 height 25
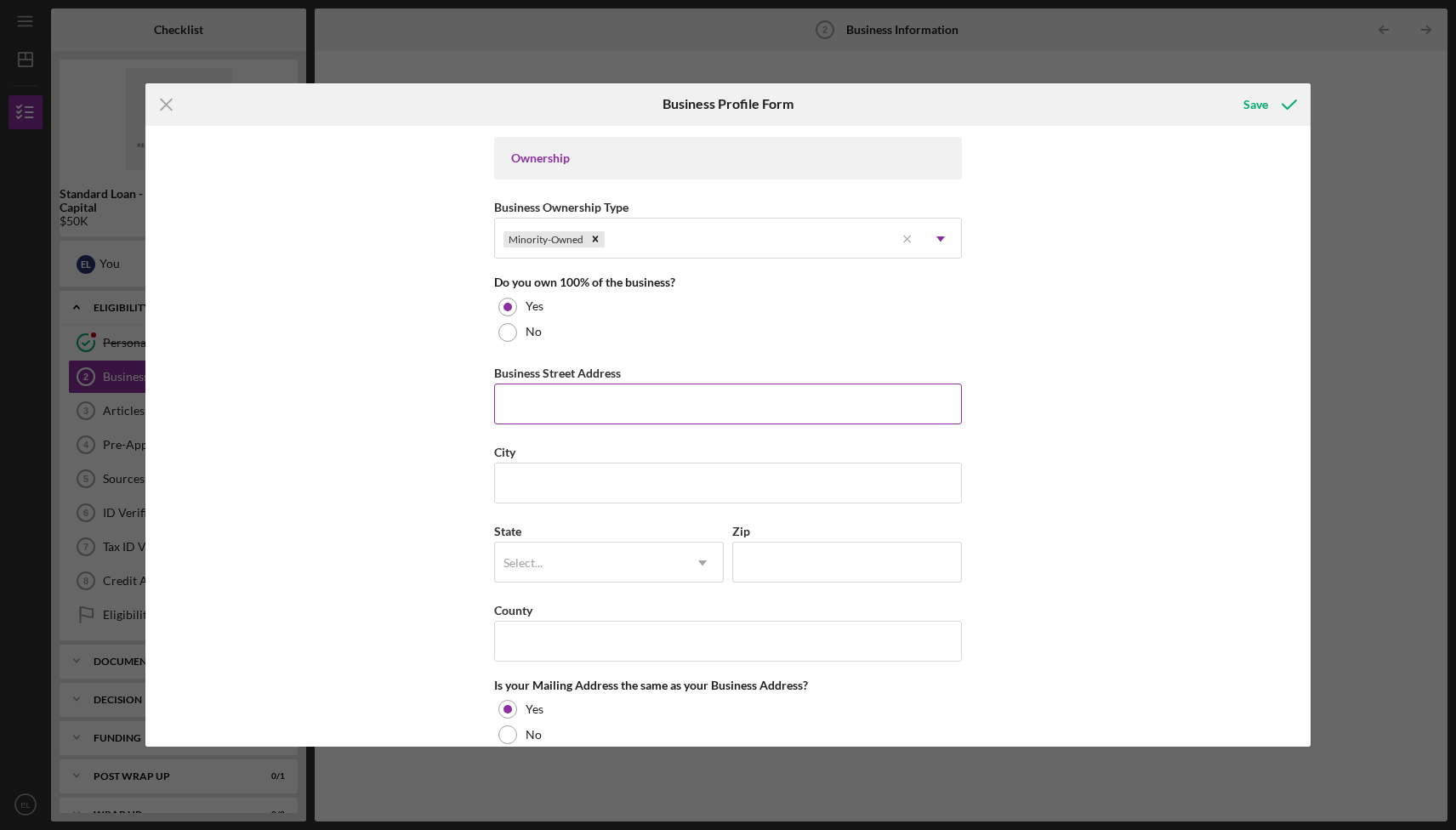
click at [591, 413] on input "Business Street Address" at bounding box center [728, 404] width 468 height 41
type input "[STREET_ADDRESS]"
type input "[GEOGRAPHIC_DATA]"
click at [632, 558] on div "Select..." at bounding box center [589, 562] width 187 height 39
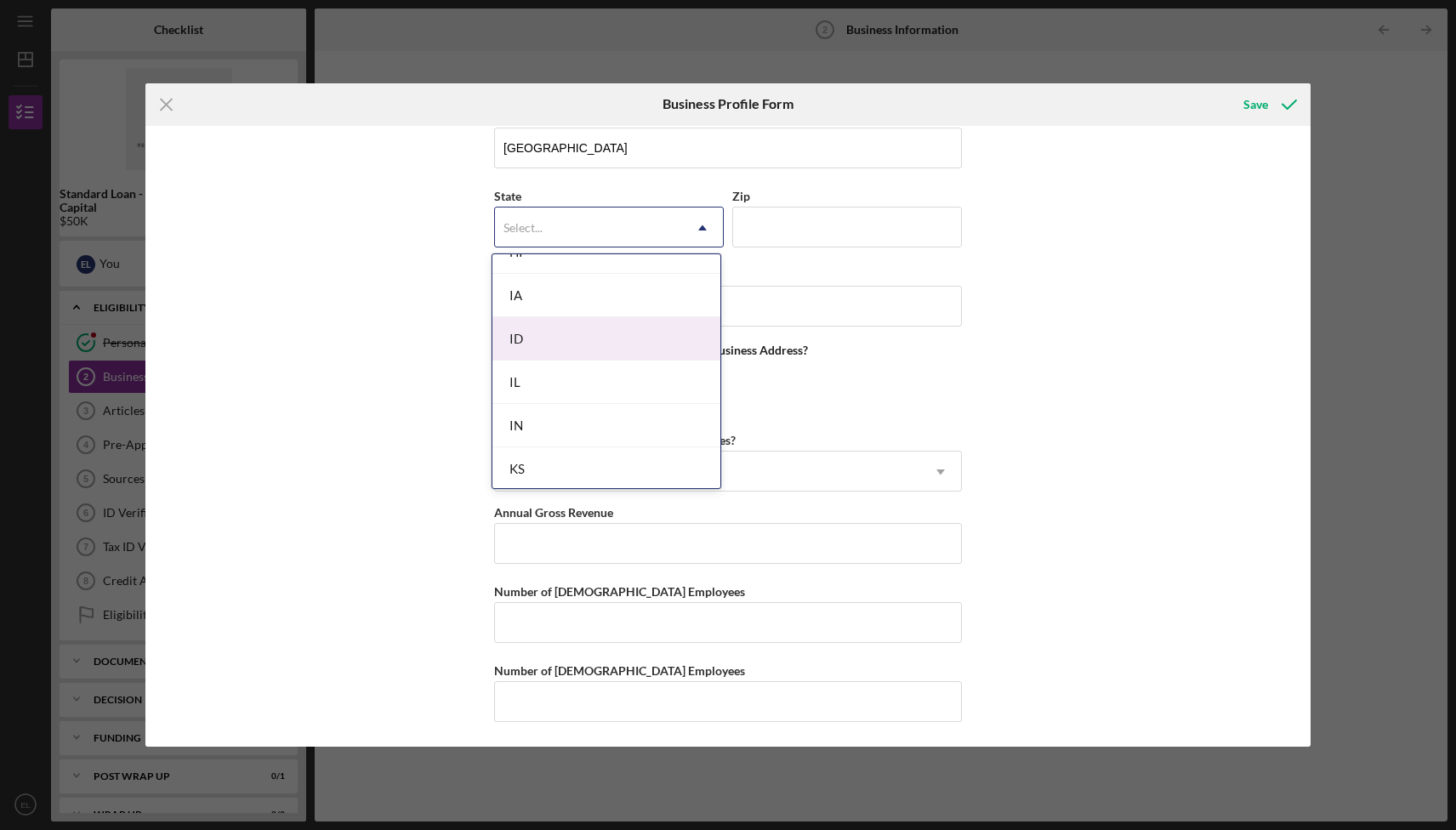
scroll to position [1333, 0]
click at [624, 382] on div "MI" at bounding box center [606, 375] width 228 height 44
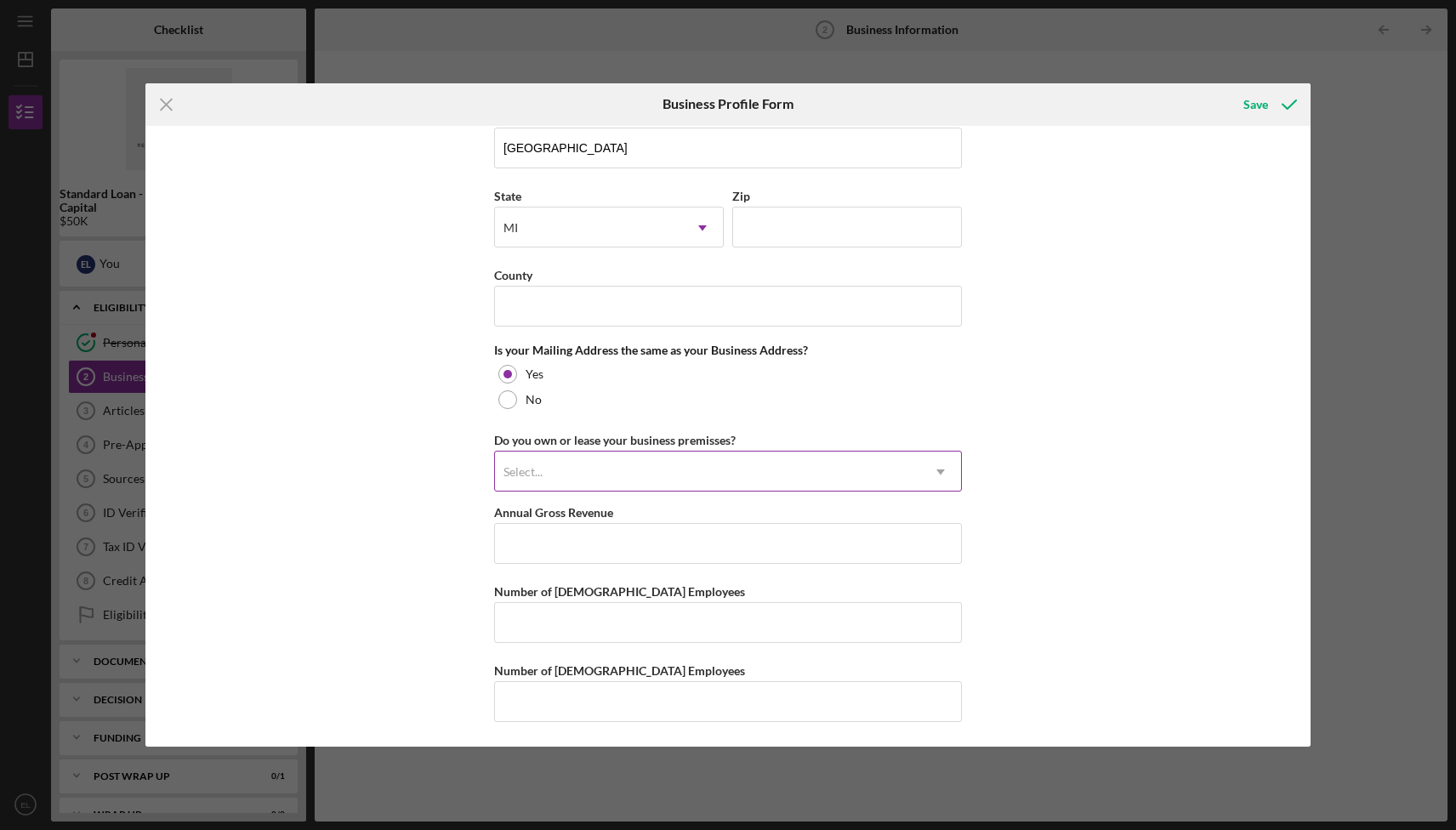
click at [702, 474] on div "Select..." at bounding box center [707, 471] width 425 height 39
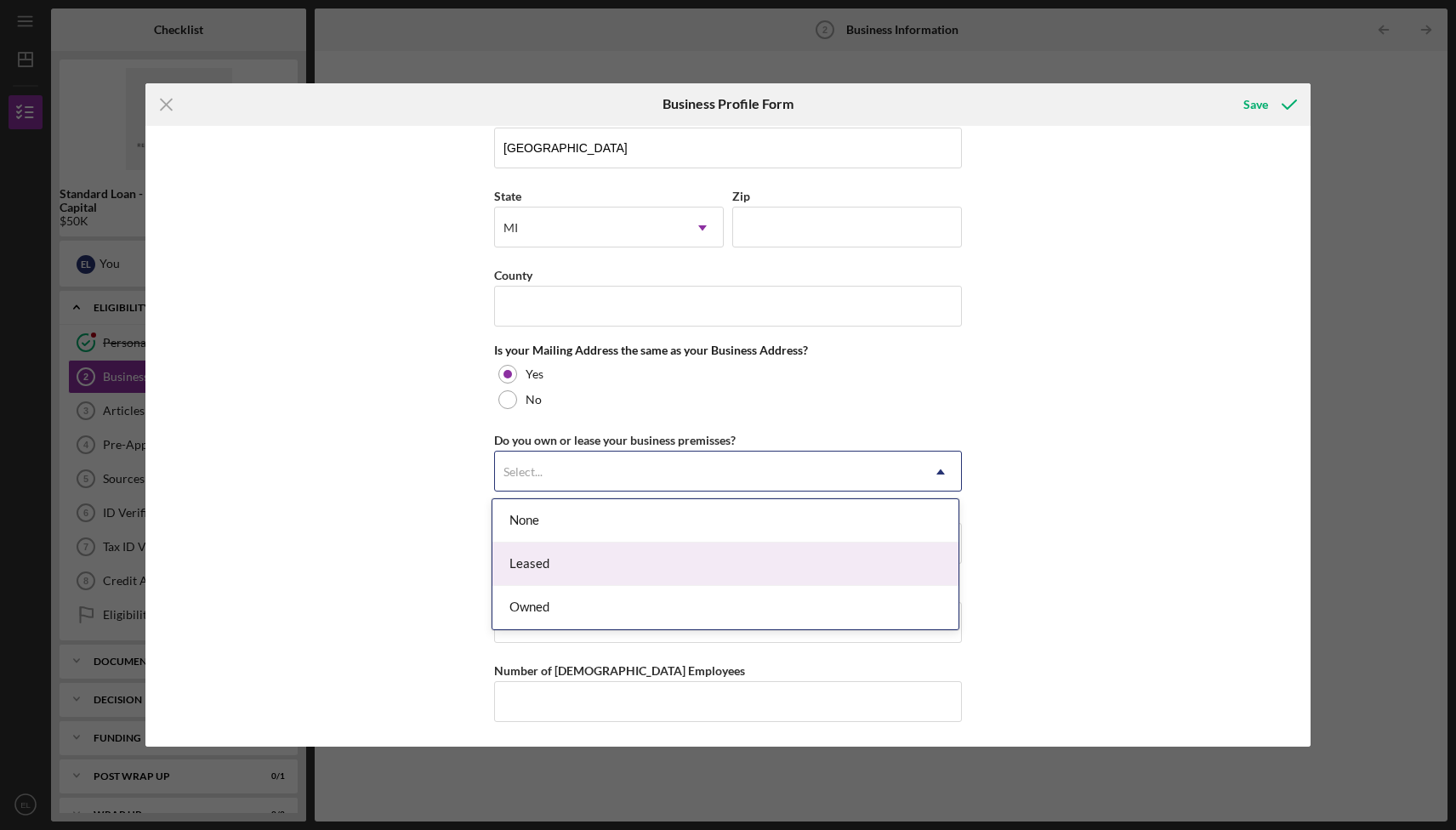
click at [708, 566] on div "Leased" at bounding box center [725, 564] width 466 height 44
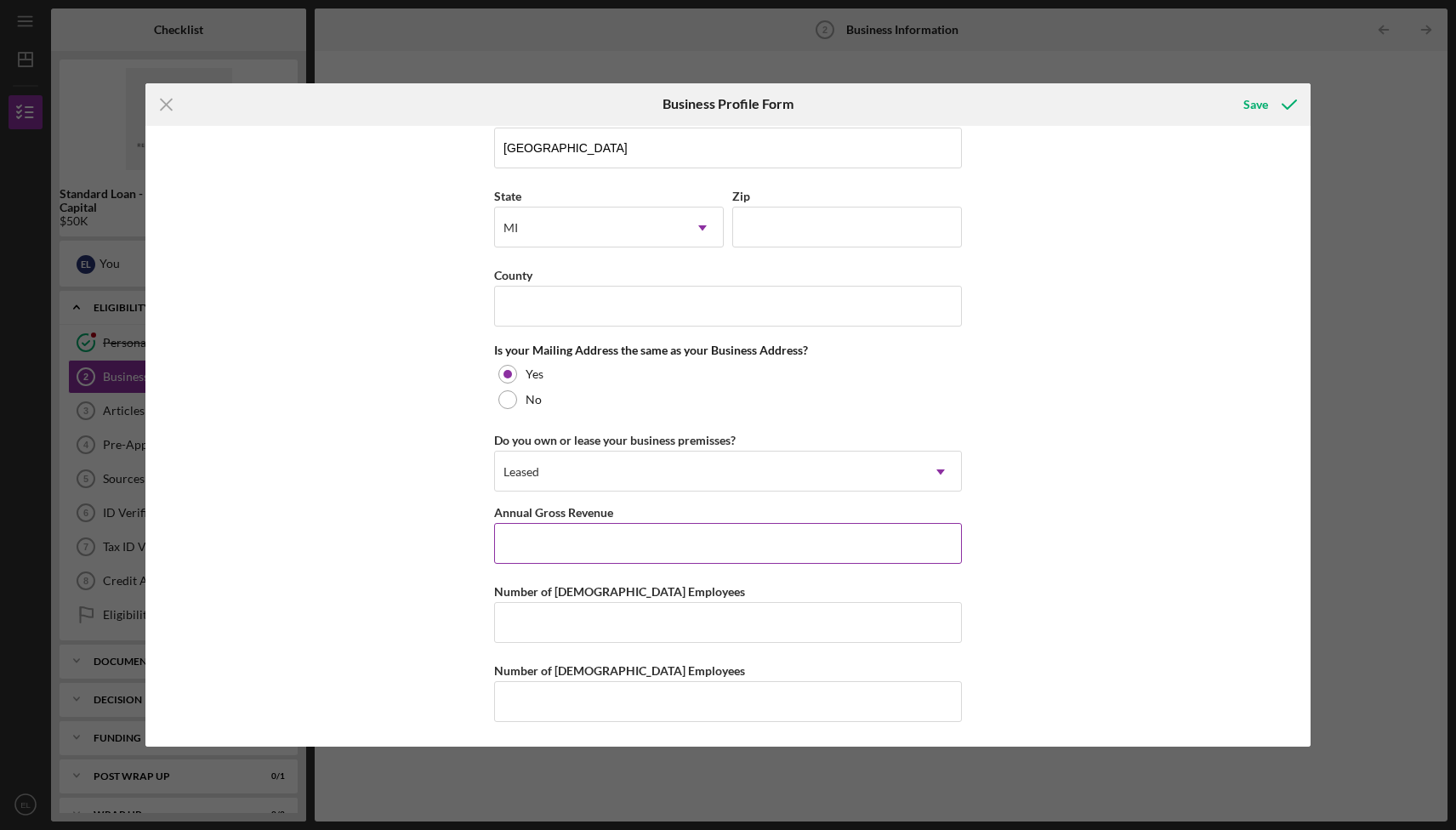
click at [667, 552] on input "Annual Gross Revenue" at bounding box center [728, 543] width 468 height 41
type input "$620,000"
click at [540, 638] on input "Number of [DEMOGRAPHIC_DATA] Employees" at bounding box center [728, 622] width 468 height 41
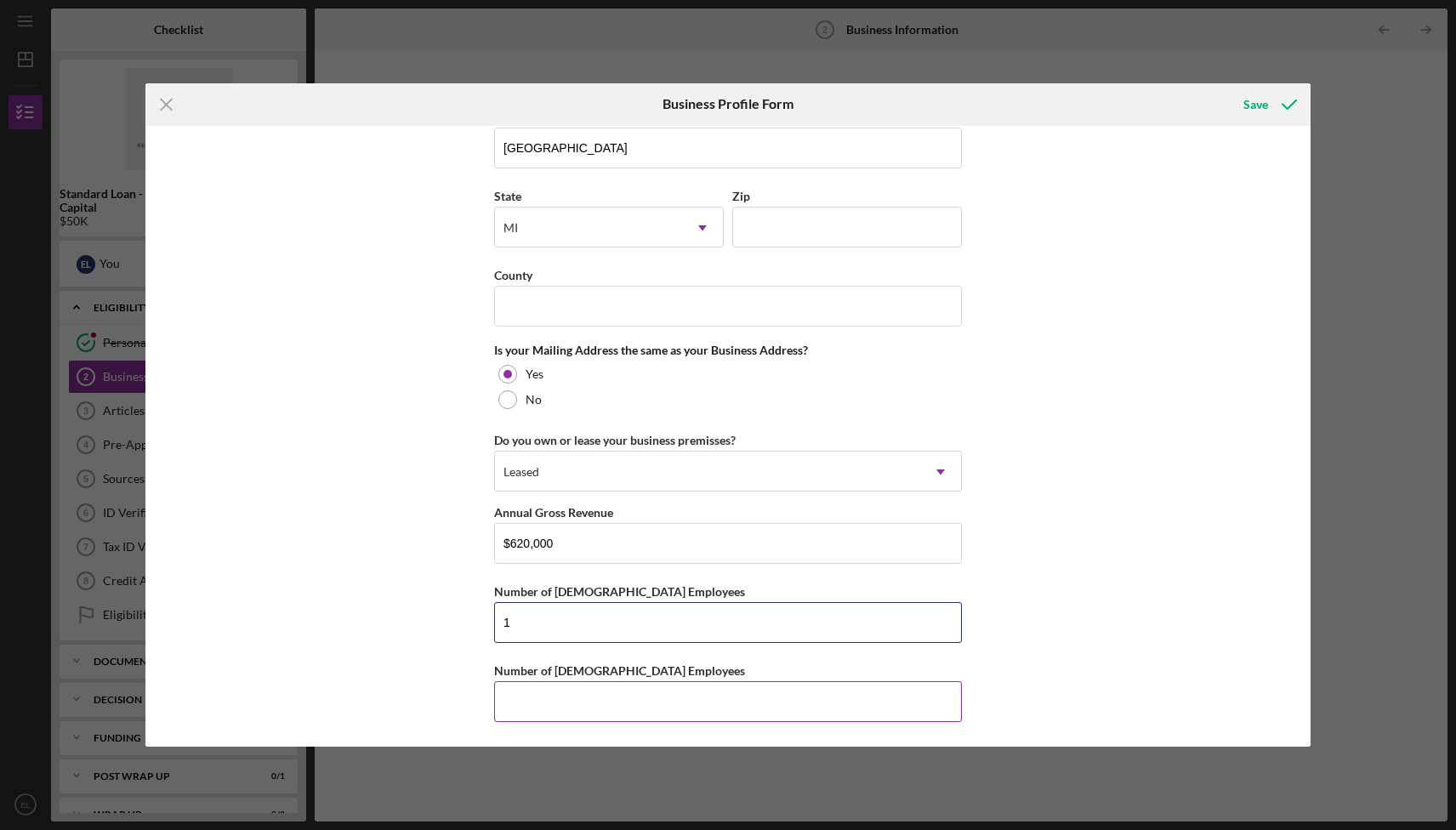
type input "1"
click at [571, 690] on input "Number of [DEMOGRAPHIC_DATA] Employees" at bounding box center [728, 702] width 468 height 41
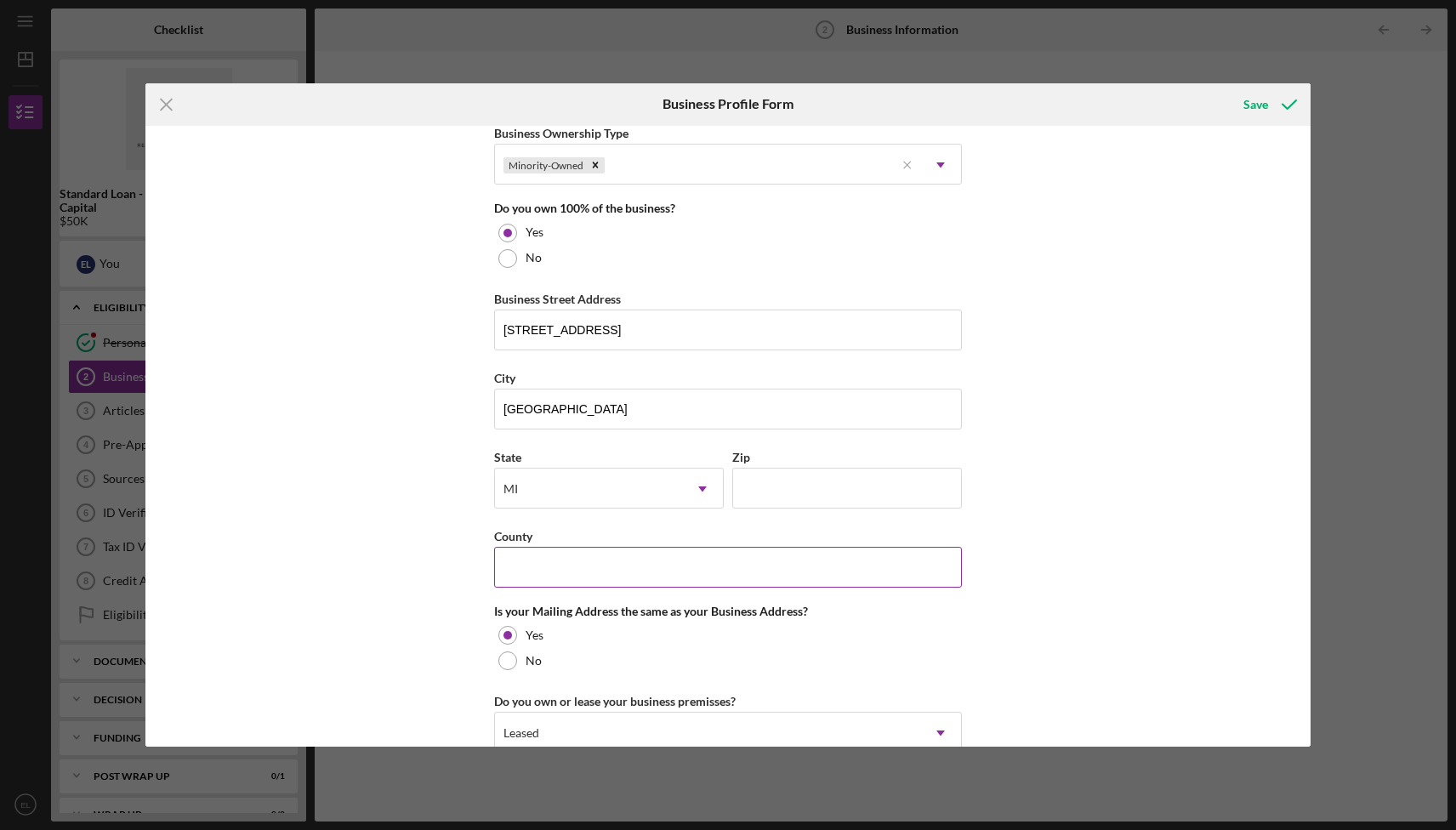
scroll to position [883, 0]
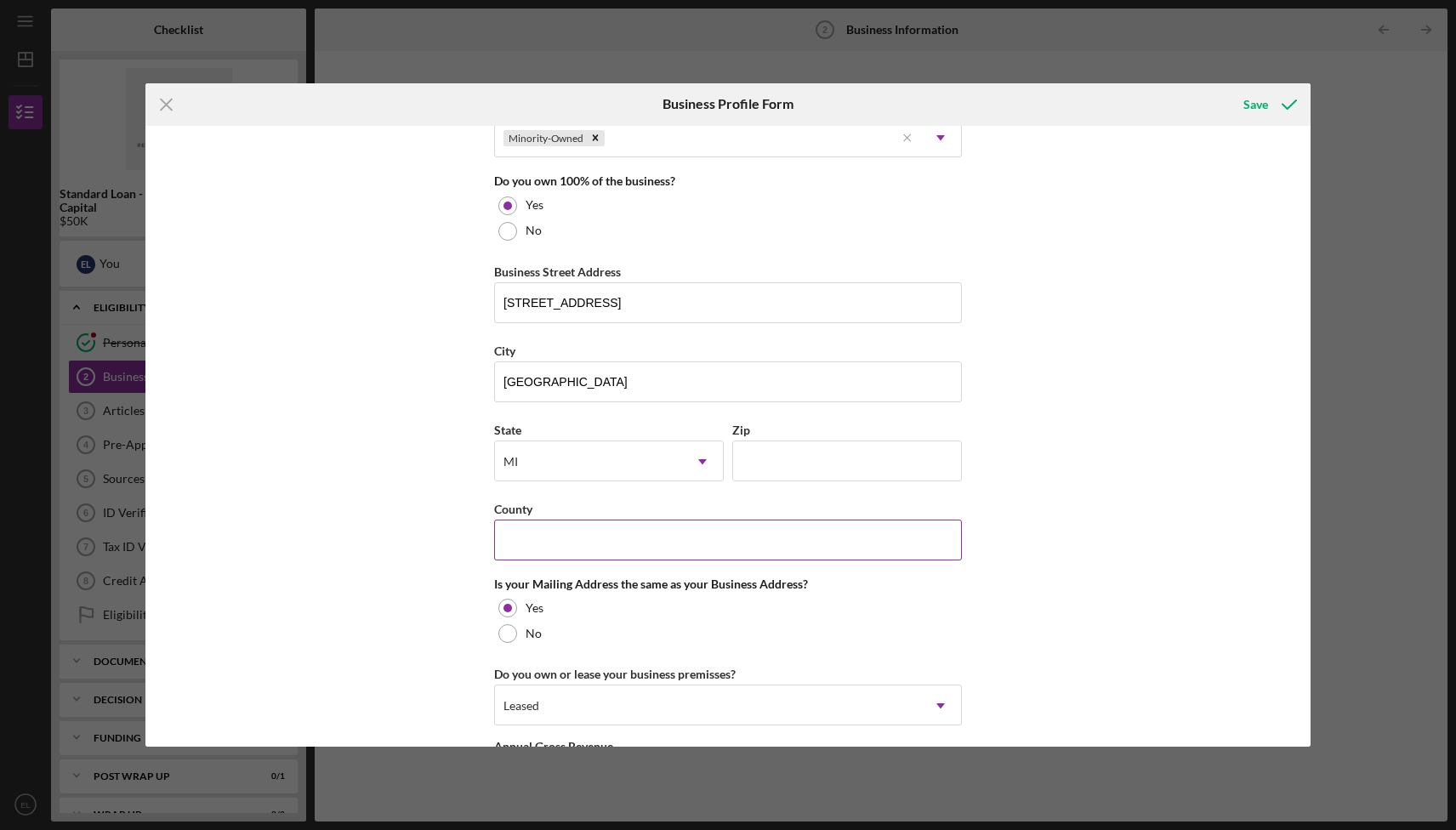
type input "0"
click at [629, 559] on input "County" at bounding box center [728, 540] width 468 height 41
type input "Kent"
click at [1165, 524] on div "Business Name Carbon Stories LLC DBA Business Start Date [DATE] Legal Structure…" at bounding box center [728, 436] width 1165 height 622
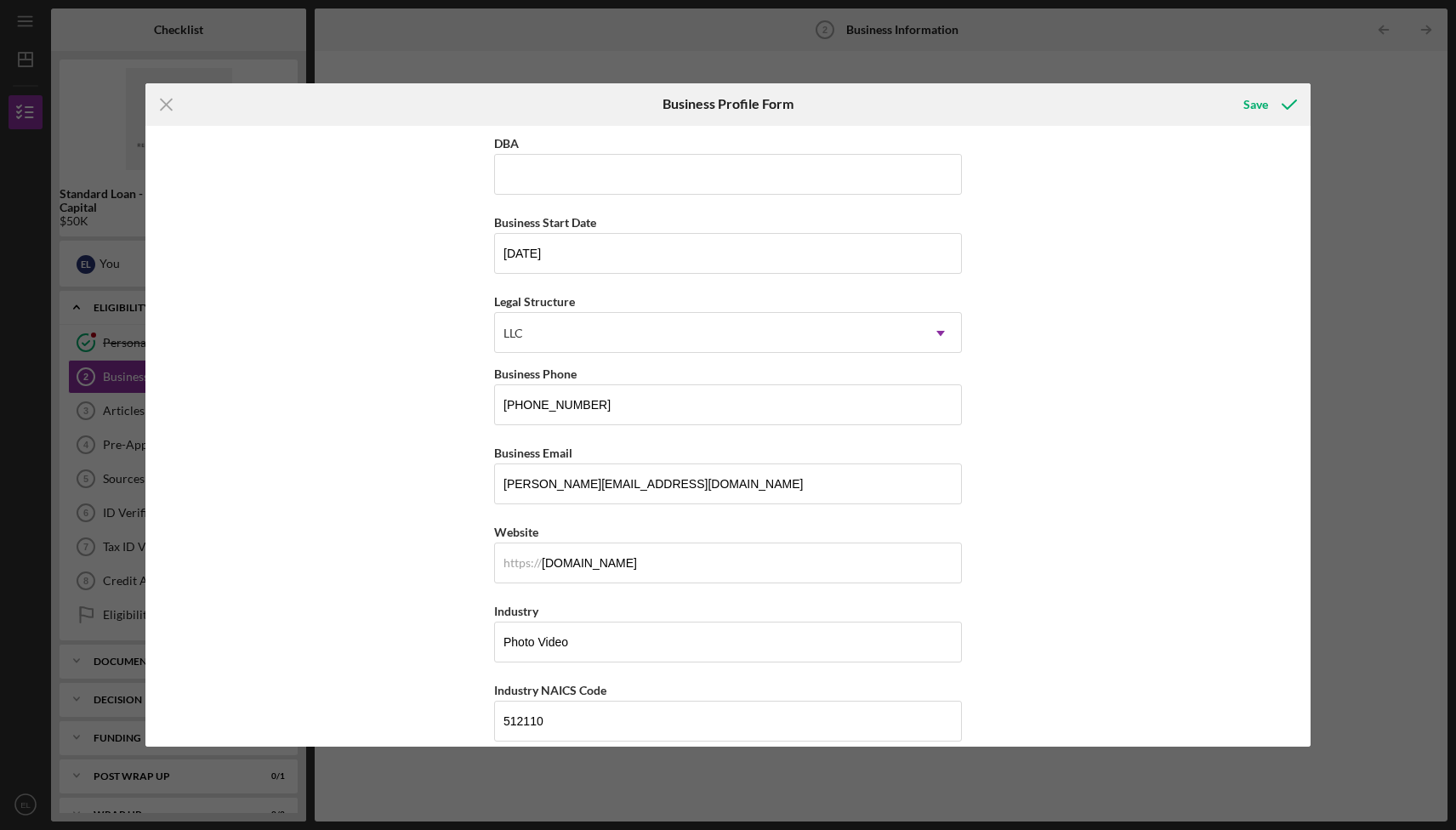
scroll to position [0, 0]
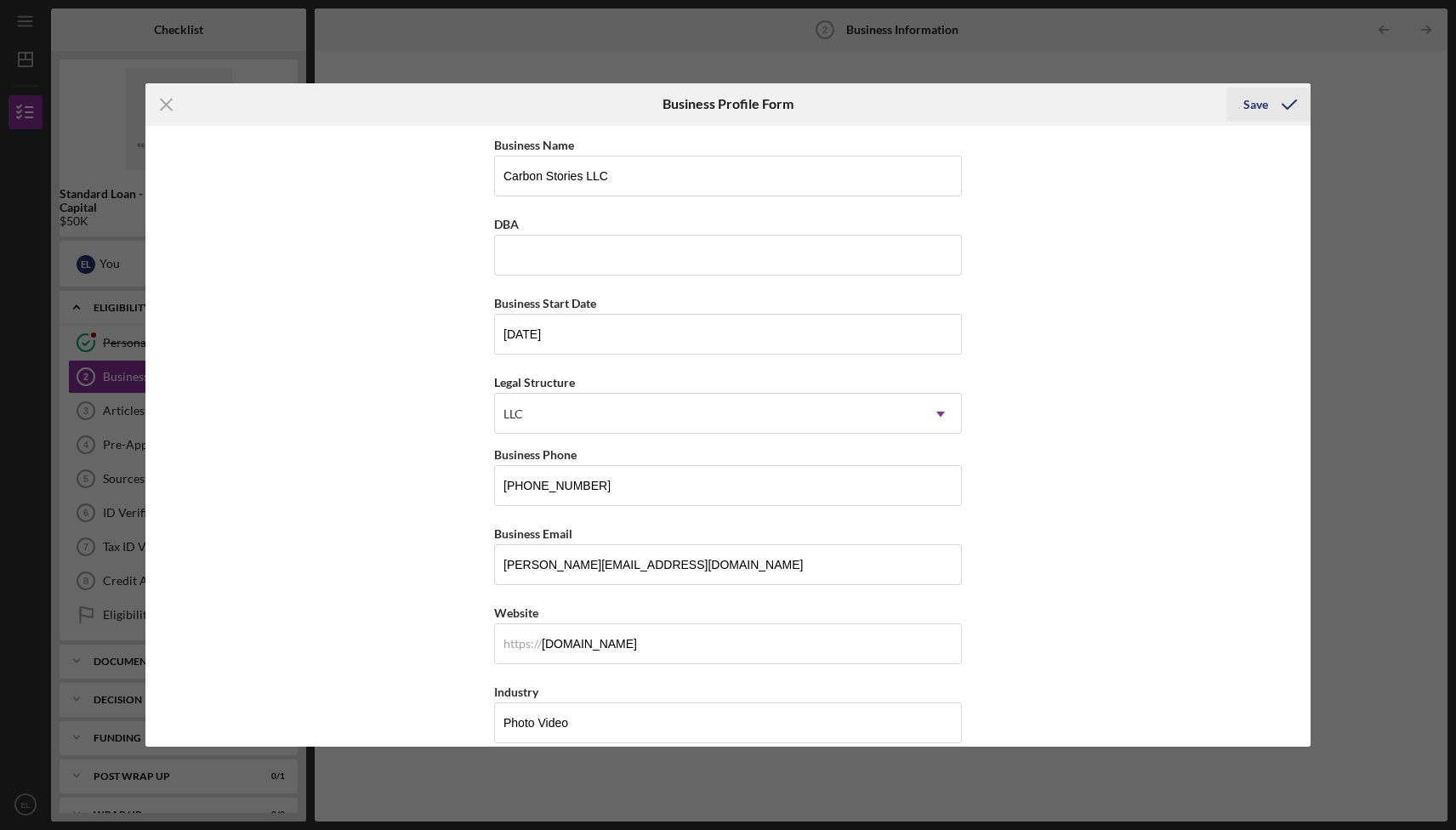
click at [1268, 105] on icon "submit" at bounding box center [1289, 105] width 43 height 43
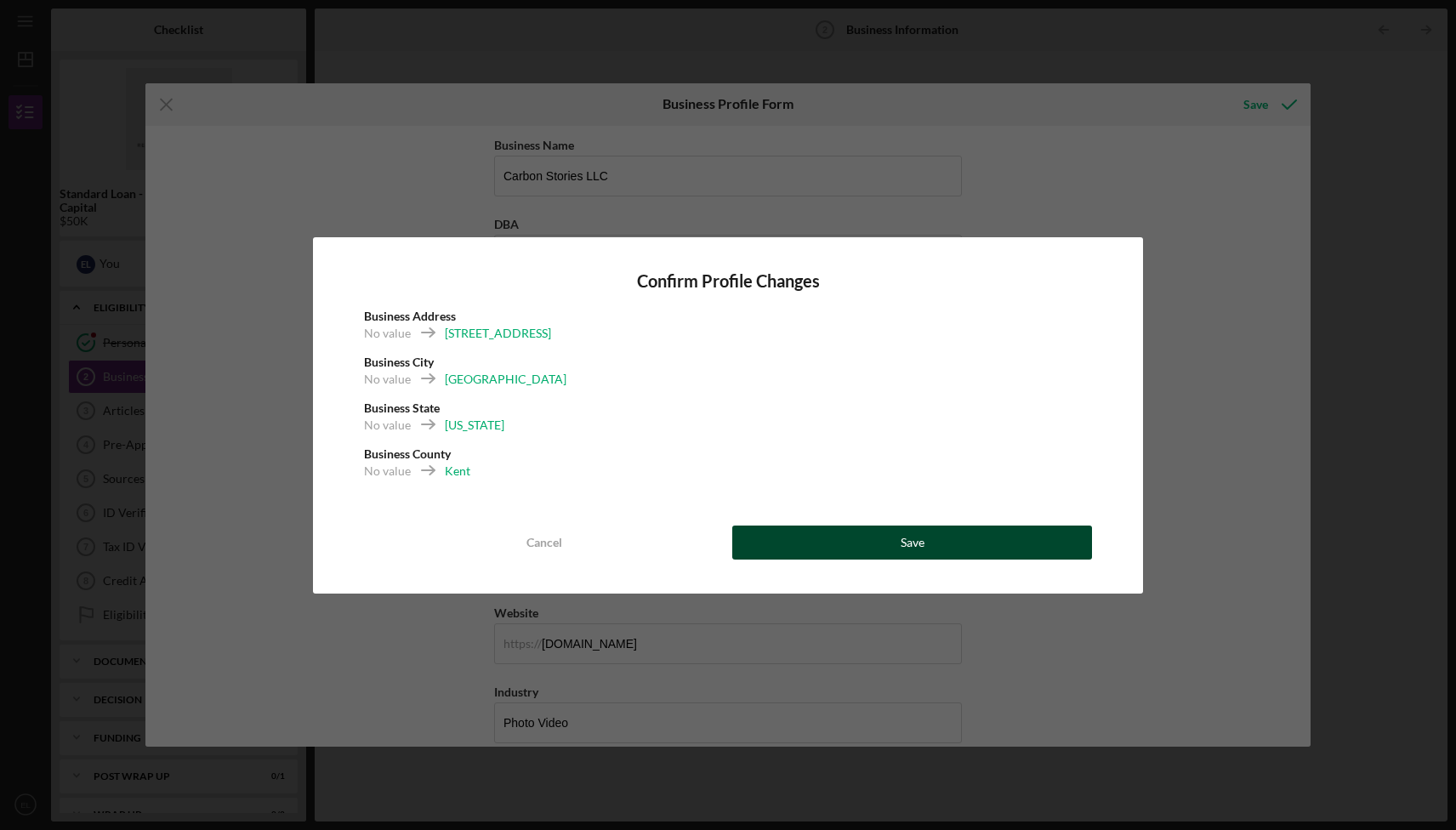
click at [857, 541] on button "Save" at bounding box center [912, 542] width 359 height 34
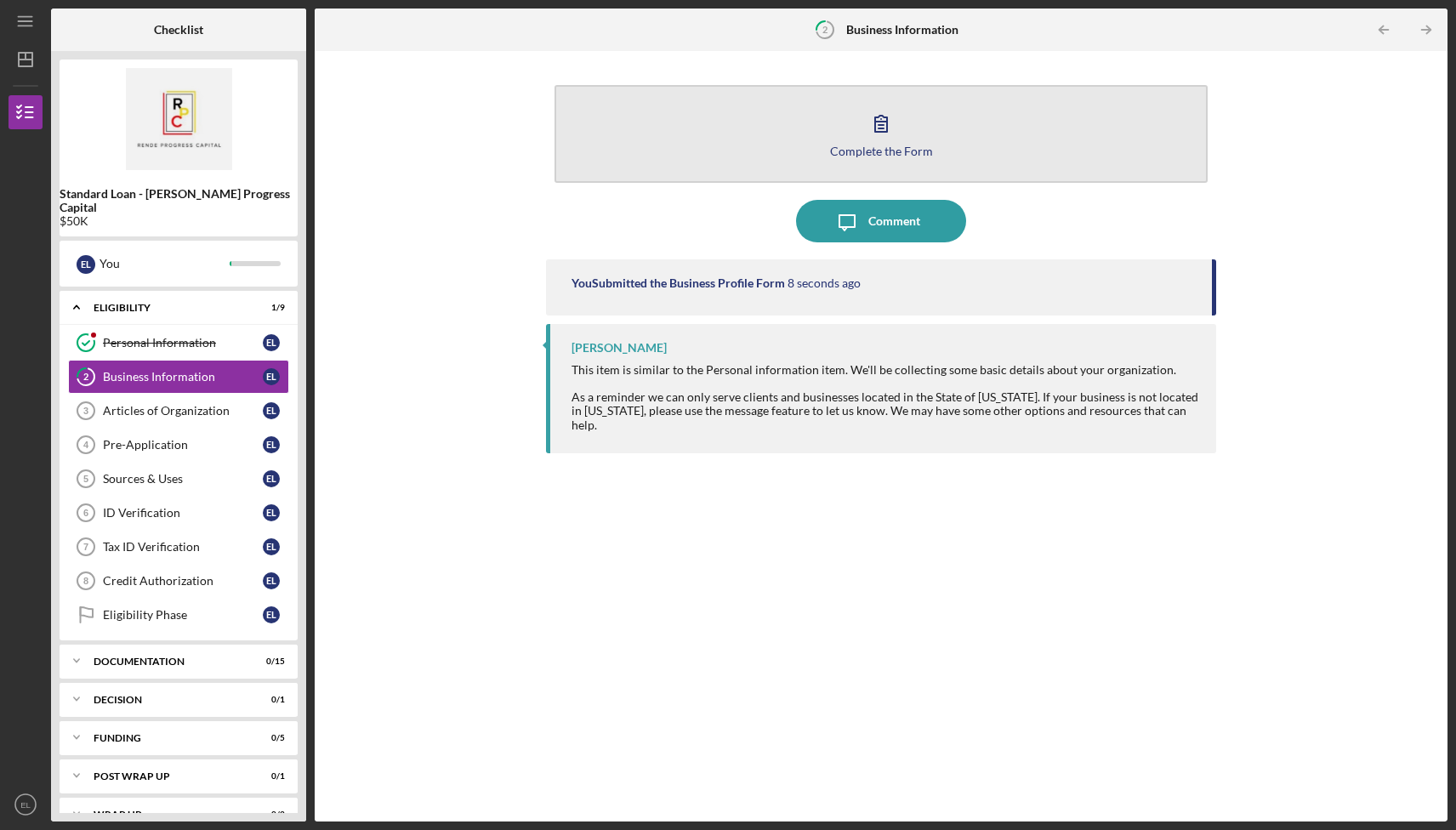
click at [997, 135] on button "Complete the Form Form" at bounding box center [880, 133] width 652 height 97
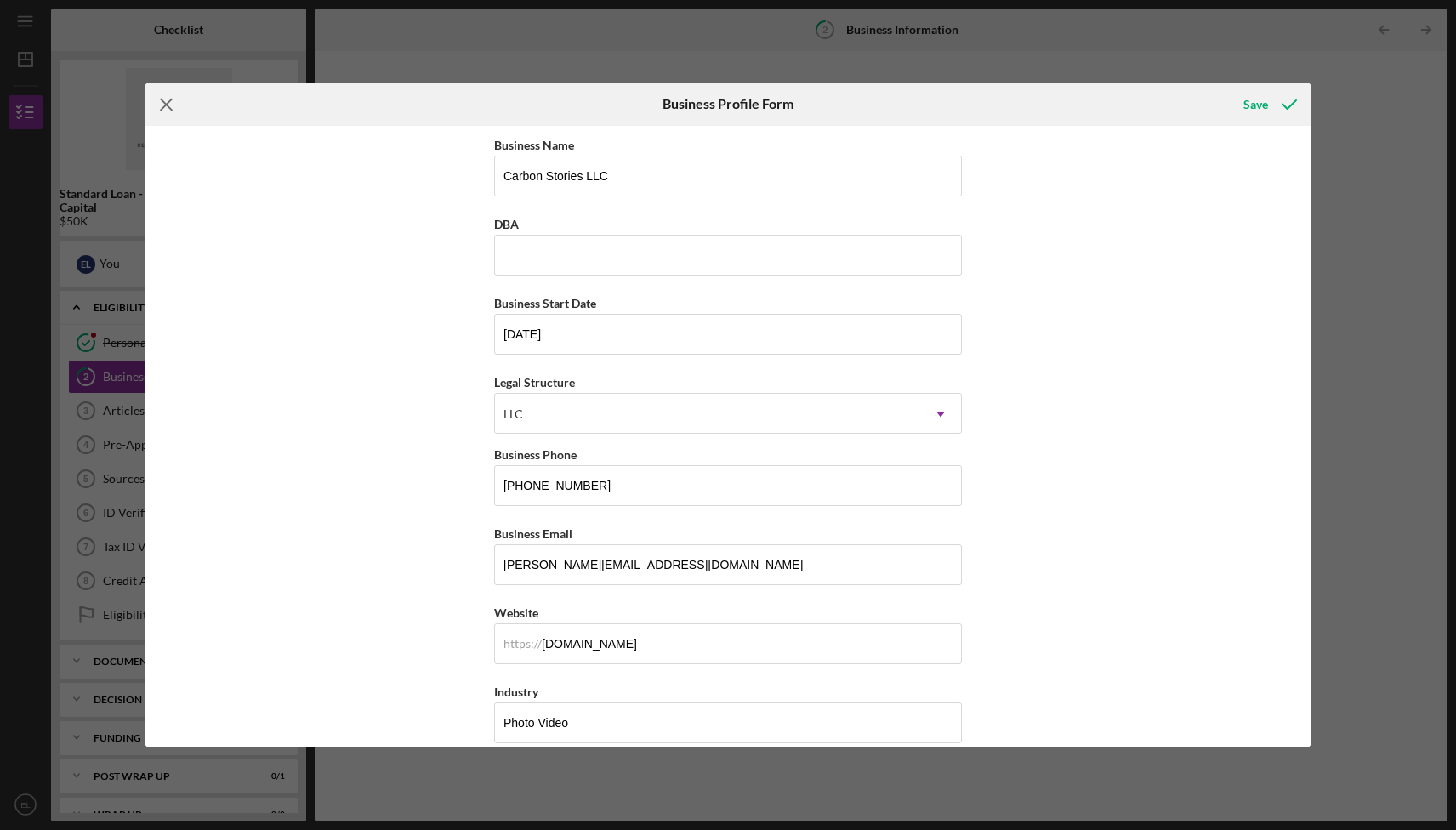
click at [172, 101] on icon "Icon/Menu Close" at bounding box center [167, 105] width 43 height 43
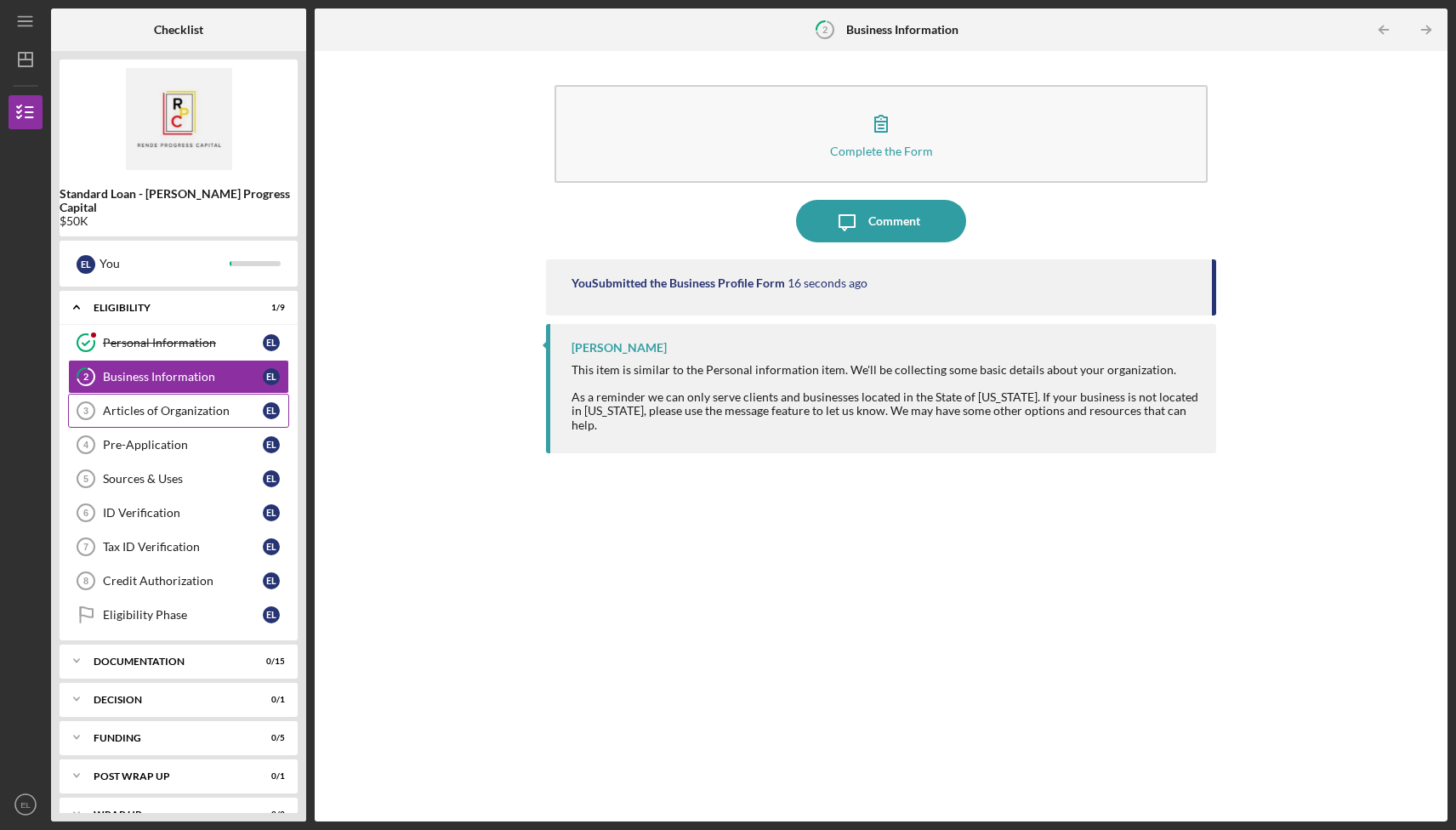
click at [150, 404] on div "Articles of Organization" at bounding box center [183, 410] width 160 height 14
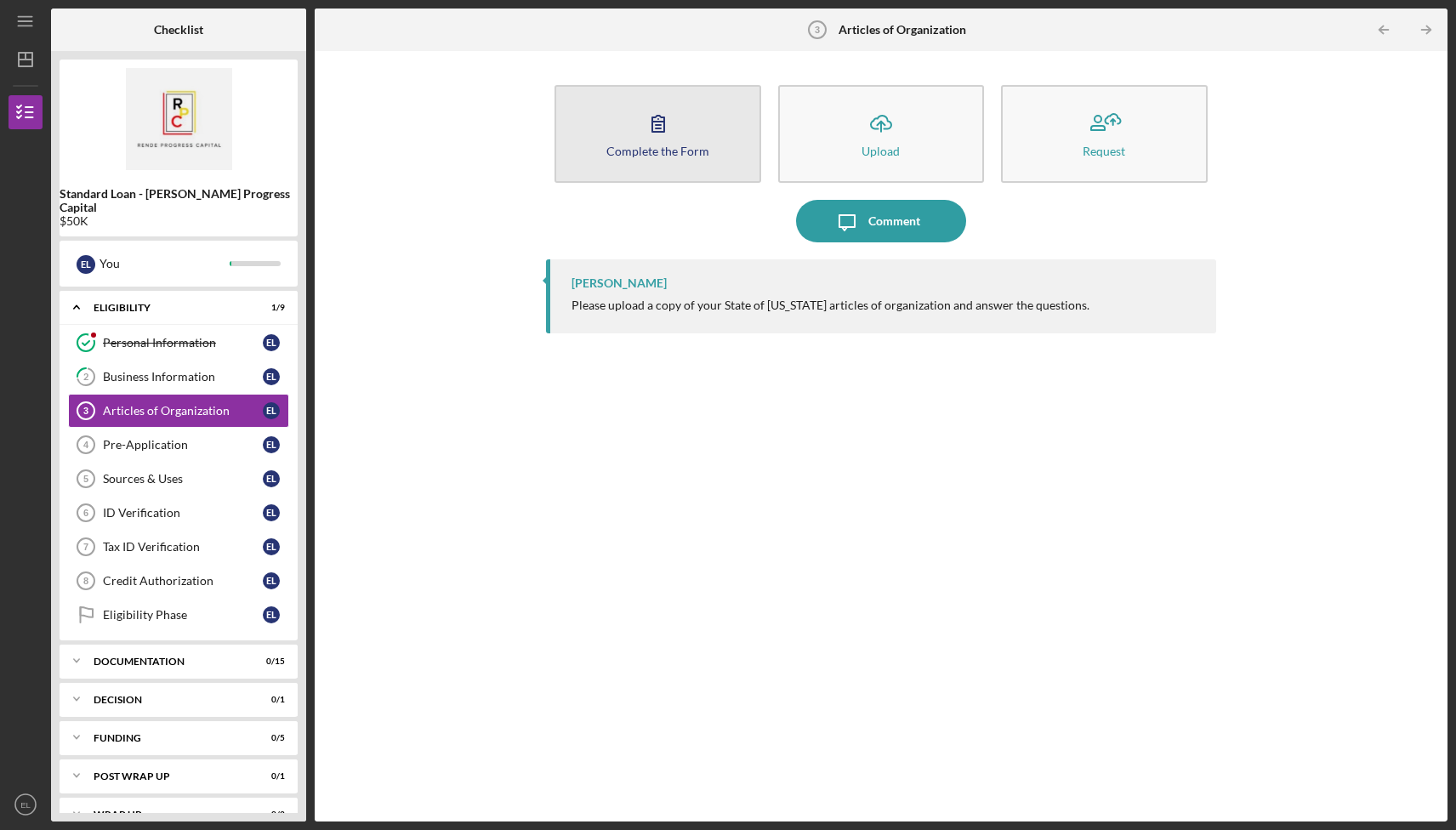
click at [692, 143] on button "Complete the Form Form" at bounding box center [657, 133] width 206 height 97
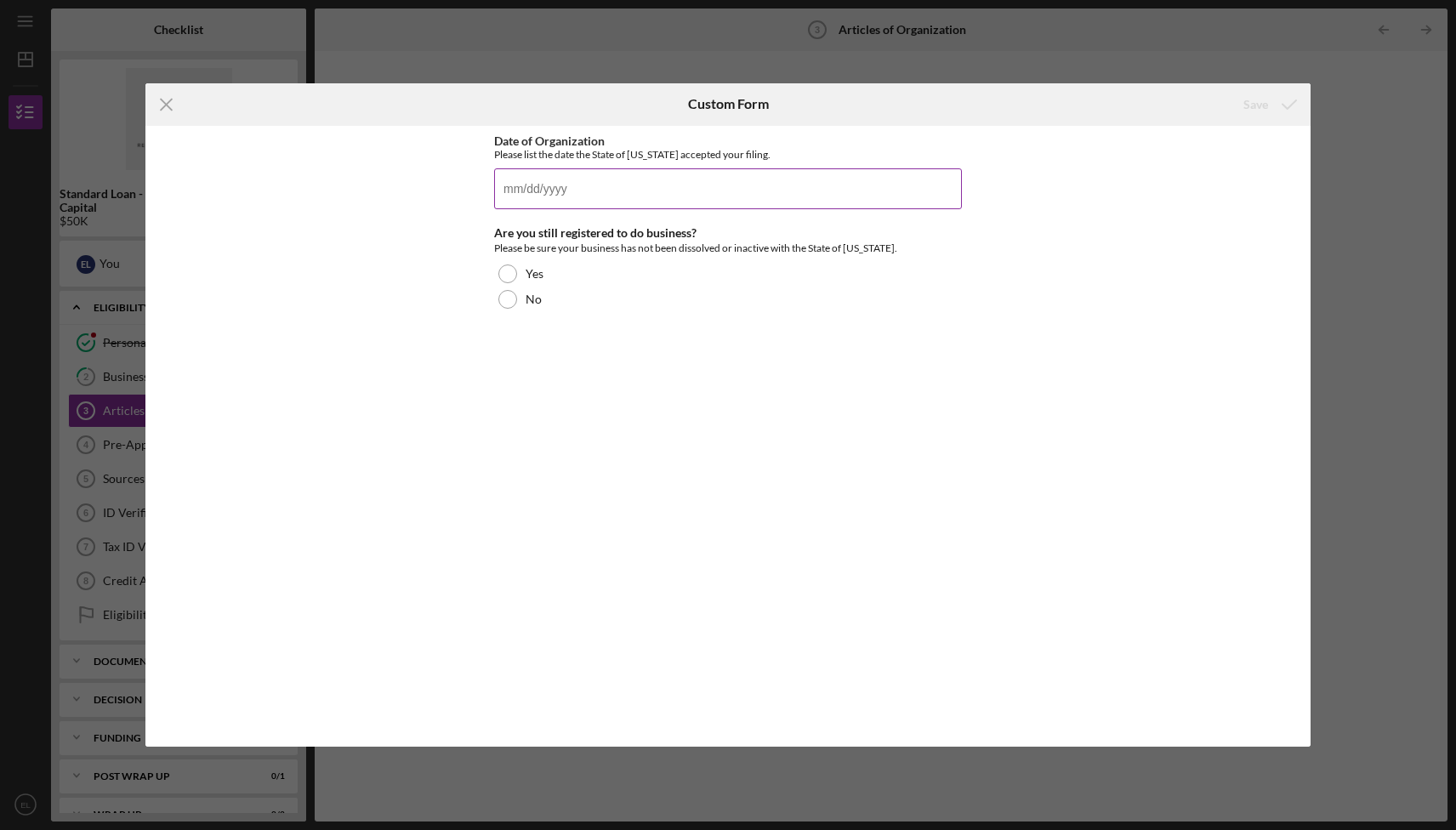
click at [644, 192] on input "Date of Organization" at bounding box center [728, 188] width 468 height 41
click at [1411, 96] on div "Icon/Menu Close Custom Form Save Date of Organization Please list the date the …" at bounding box center [728, 415] width 1456 height 830
click at [592, 201] on input "Date of Organization" at bounding box center [728, 188] width 468 height 41
click at [1278, 777] on div "Icon/Menu Close Custom Form Save Date of Organization Please list the date the …" at bounding box center [728, 415] width 1456 height 830
click at [613, 197] on input "Date of Organization" at bounding box center [728, 188] width 468 height 41
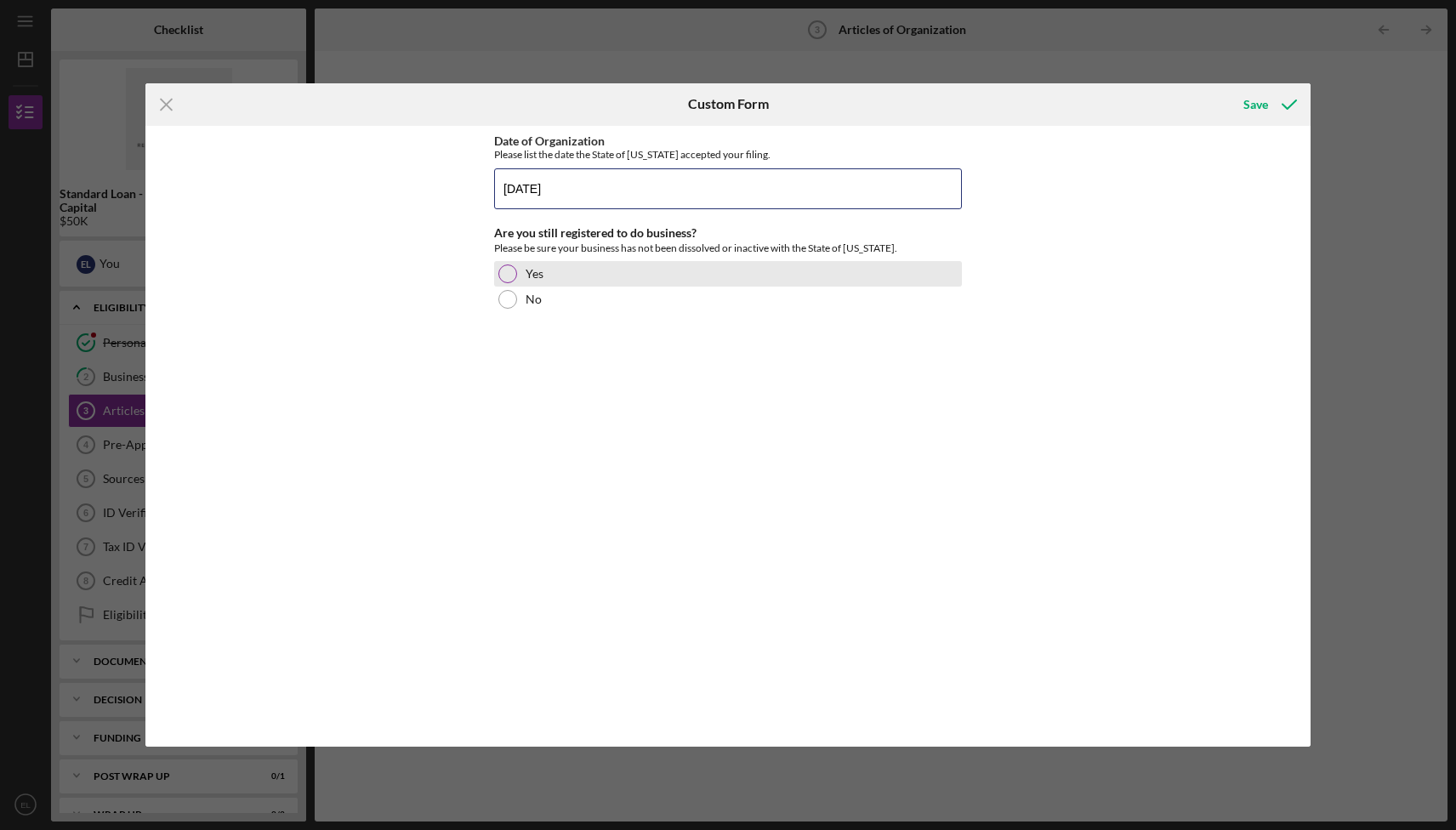
type input "[DATE]"
click at [518, 275] on div "Yes" at bounding box center [728, 274] width 468 height 25
click at [1256, 103] on div "Save" at bounding box center [1255, 104] width 25 height 34
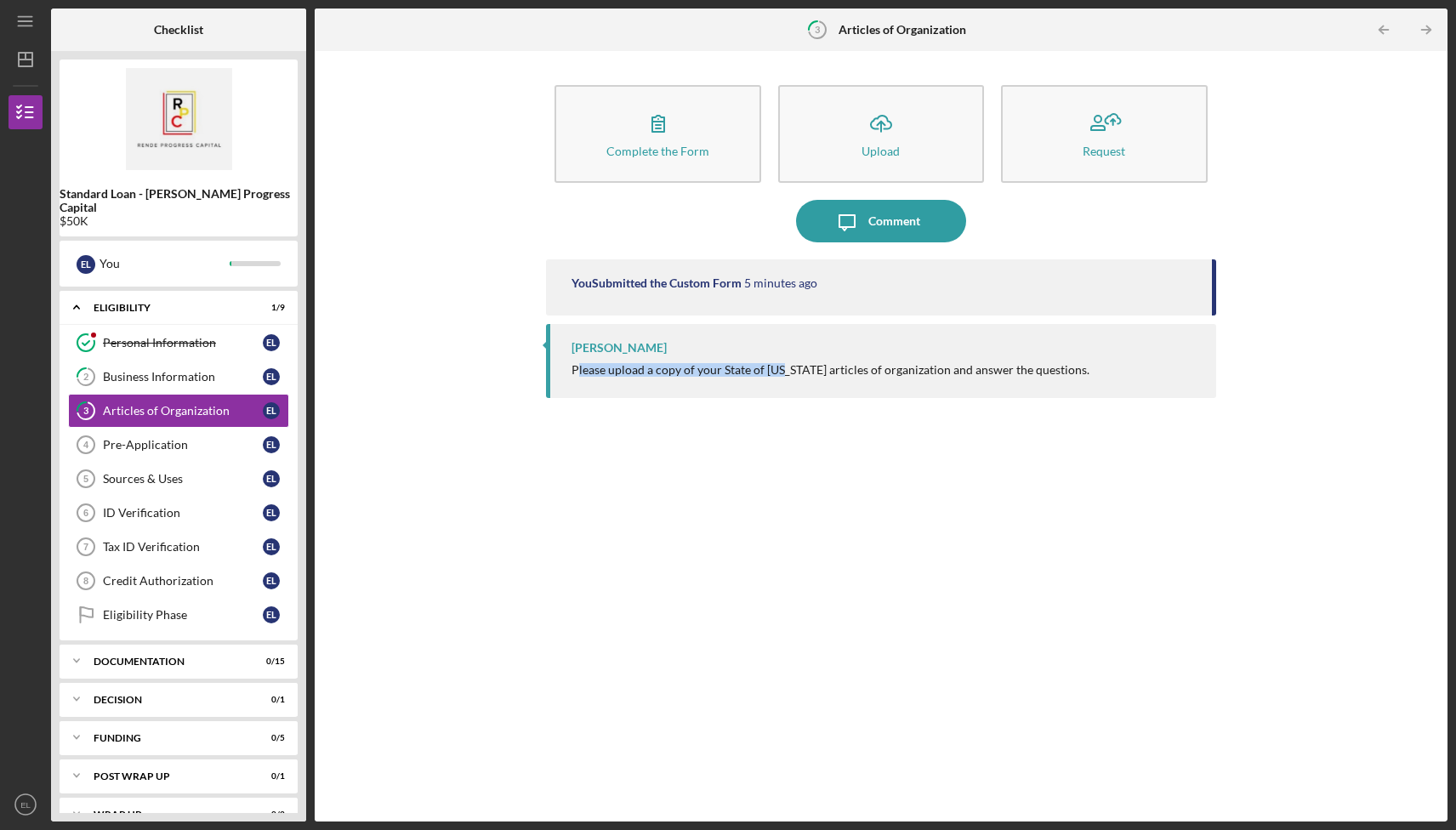
drag, startPoint x: 579, startPoint y: 371, endPoint x: 785, endPoint y: 369, distance: 206.0
click at [785, 369] on div "Please upload a copy of your State of [US_STATE] articles of organization and a…" at bounding box center [830, 369] width 518 height 14
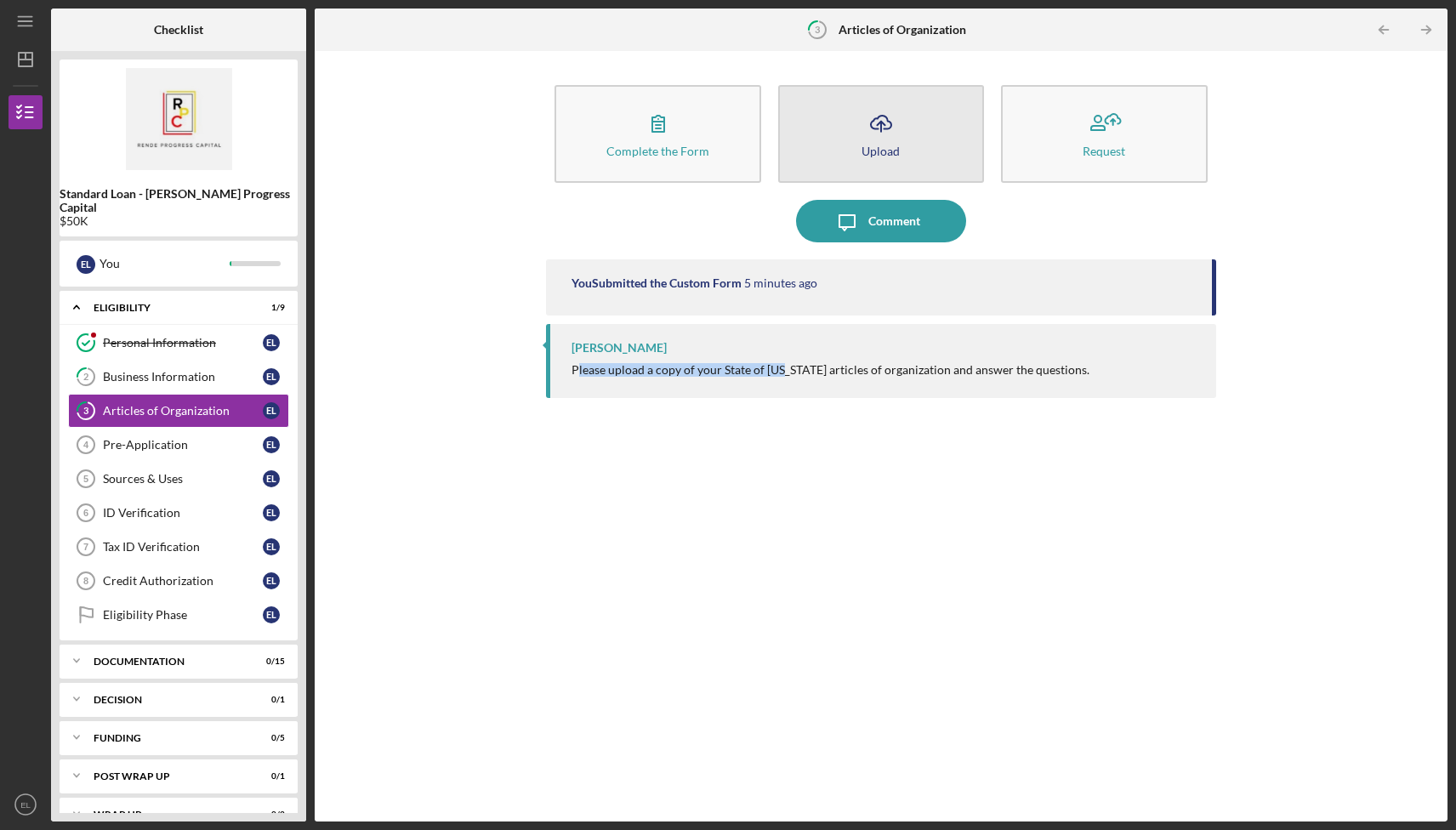
click at [871, 111] on icon "Icon/Upload" at bounding box center [881, 123] width 43 height 43
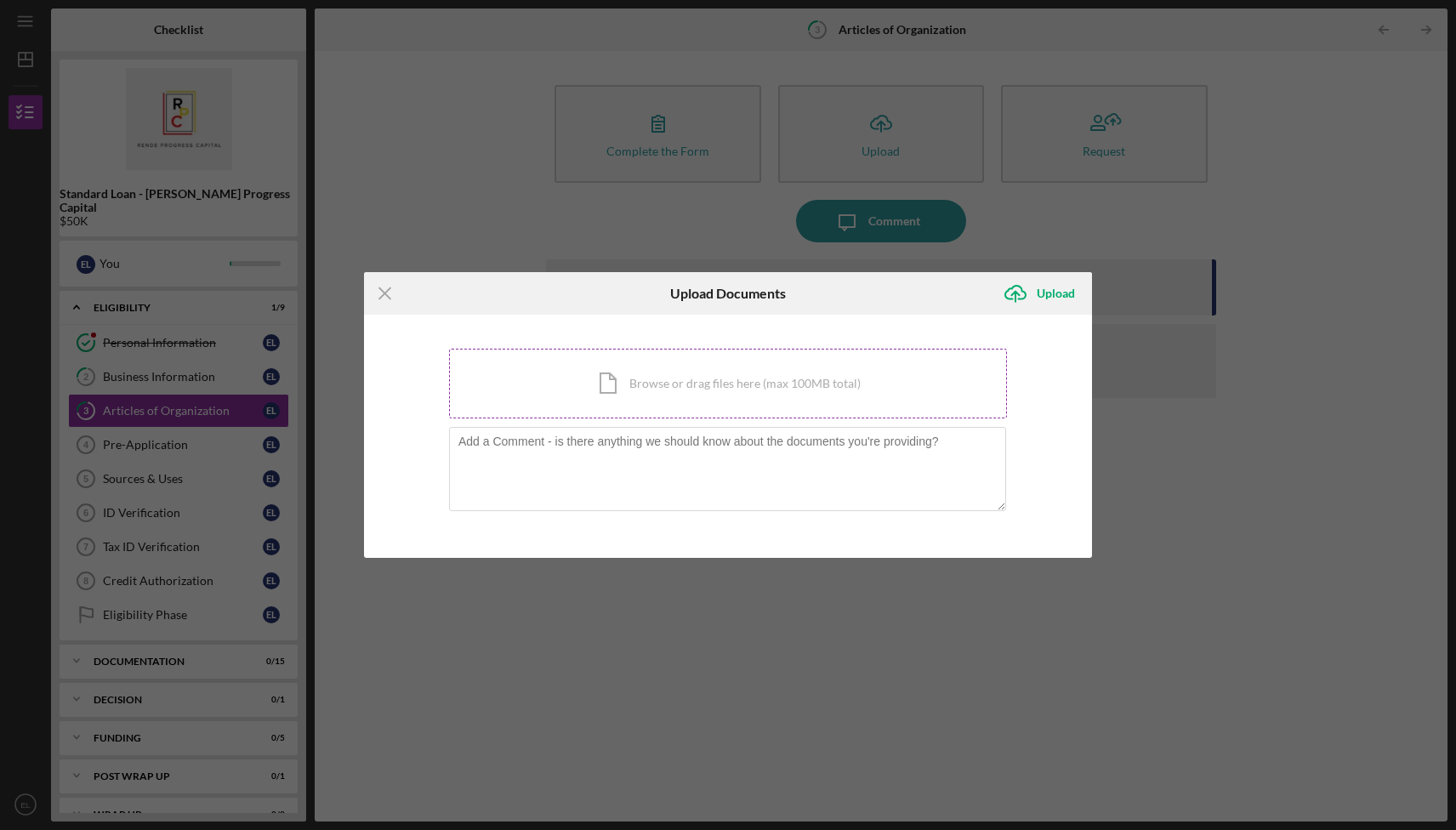
click at [652, 397] on div "Icon/Document Browse or drag files here (max 100MB total) Tap to choose files o…" at bounding box center [727, 383] width 558 height 70
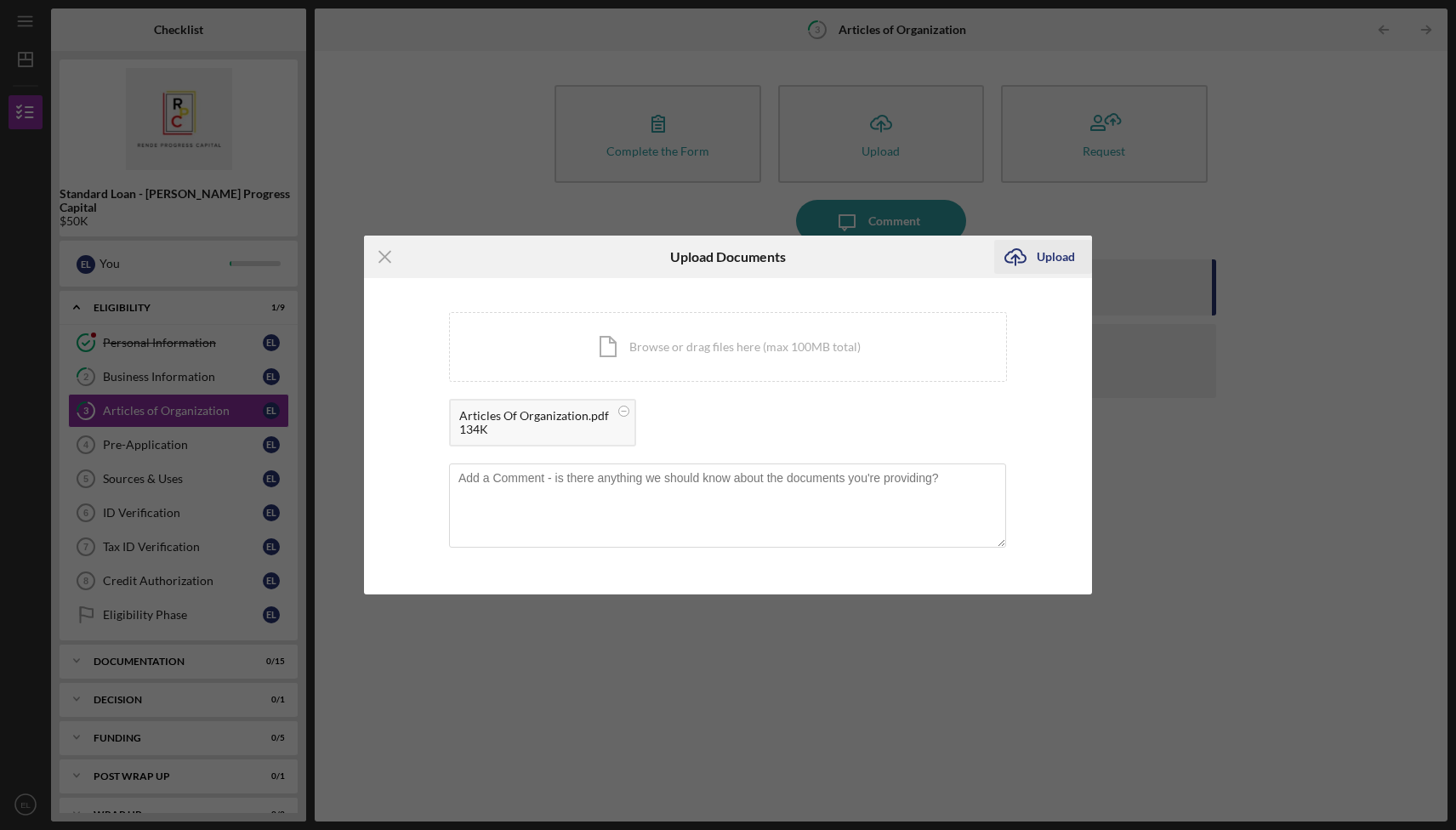
click at [1033, 250] on icon "Icon/Upload" at bounding box center [1016, 257] width 43 height 43
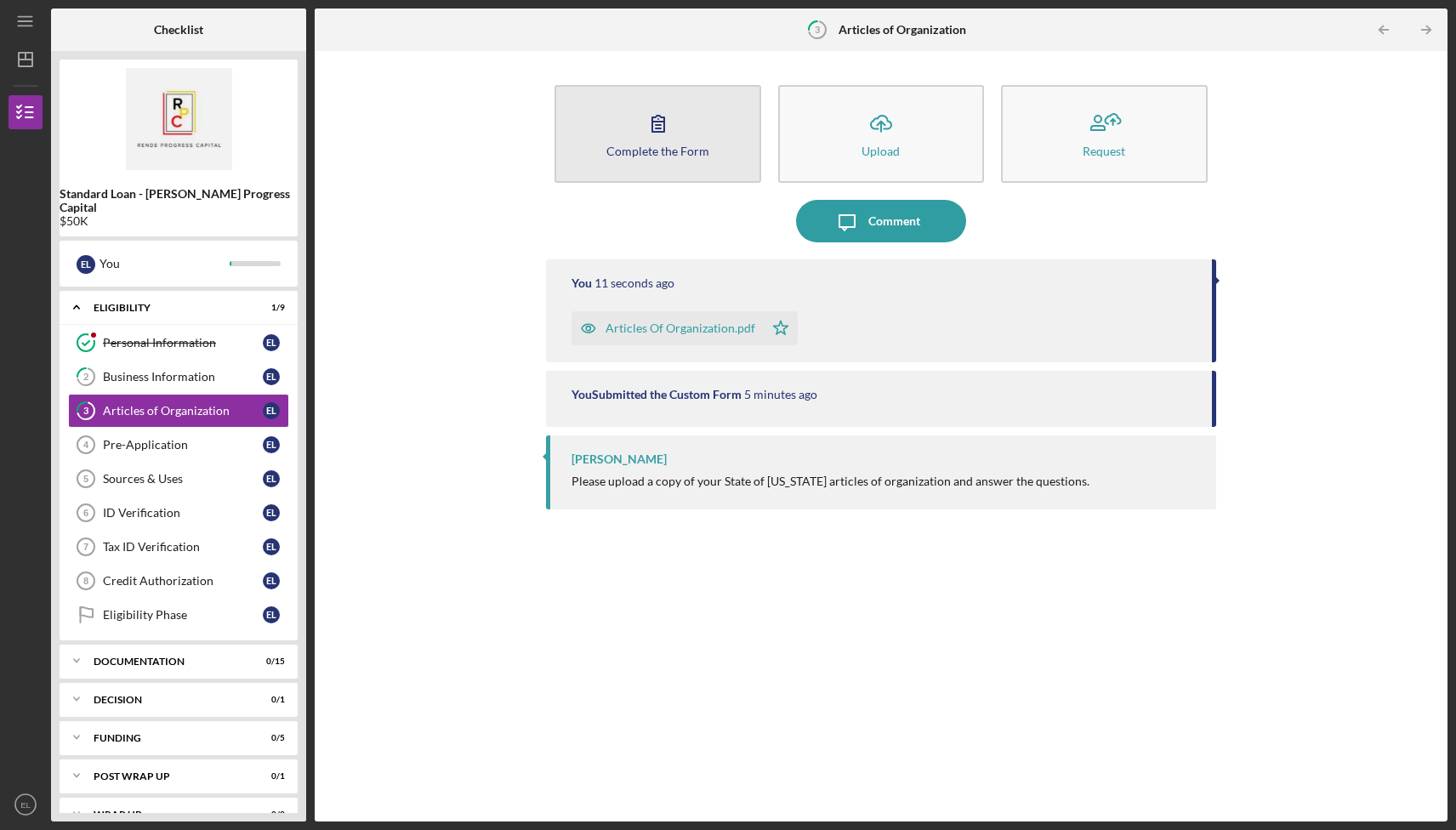
click at [692, 135] on button "Complete the Form Form" at bounding box center [657, 133] width 206 height 97
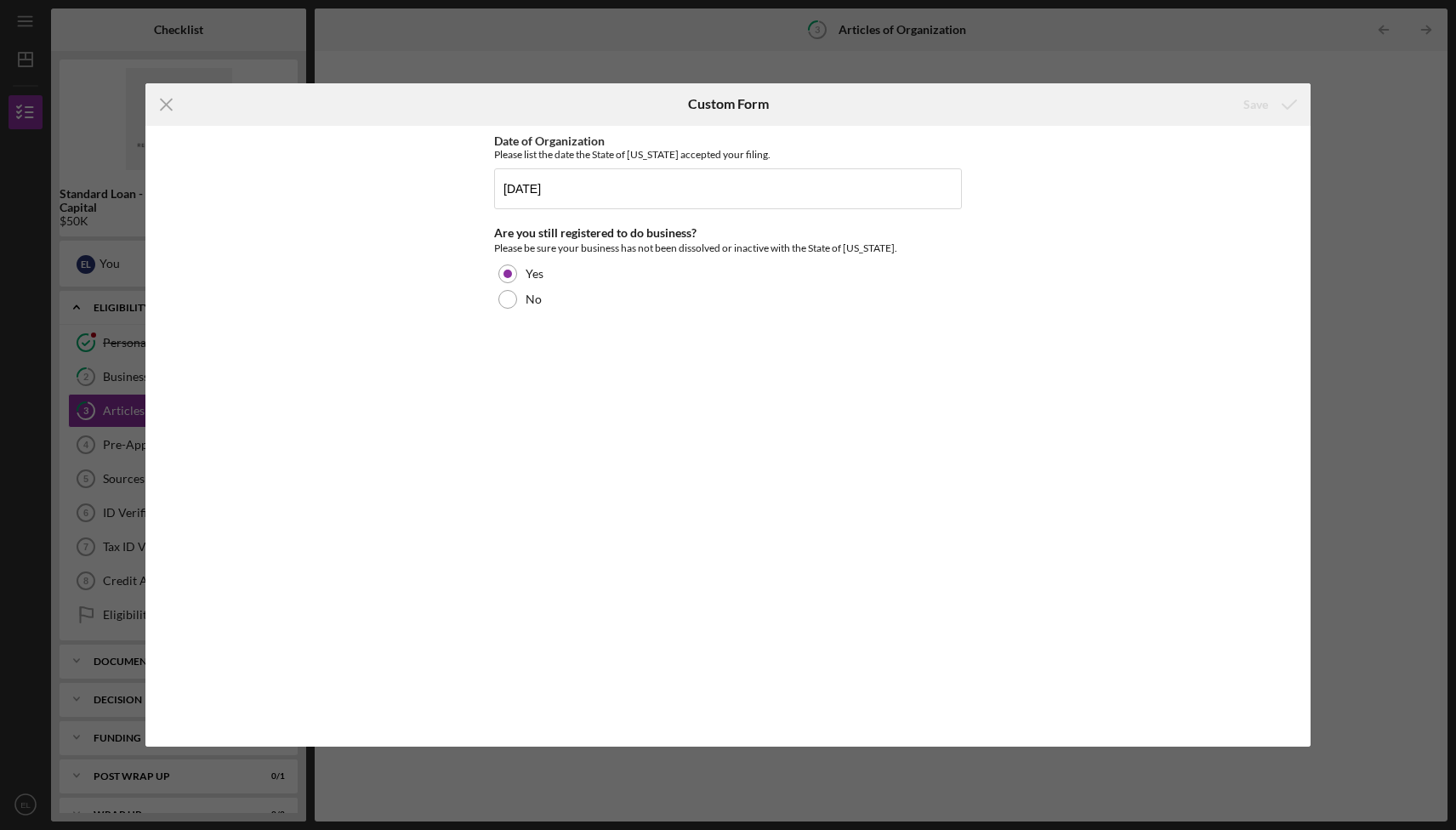
click at [1346, 306] on div "Icon/Menu Close Custom Form Save Date of Organization Please list the date the …" at bounding box center [728, 415] width 1456 height 830
click at [167, 74] on div "Icon/Menu Close Custom Form Save Date of Organization Please list the date the …" at bounding box center [728, 415] width 1456 height 830
click at [162, 106] on icon "Icon/Menu Close" at bounding box center [167, 105] width 43 height 43
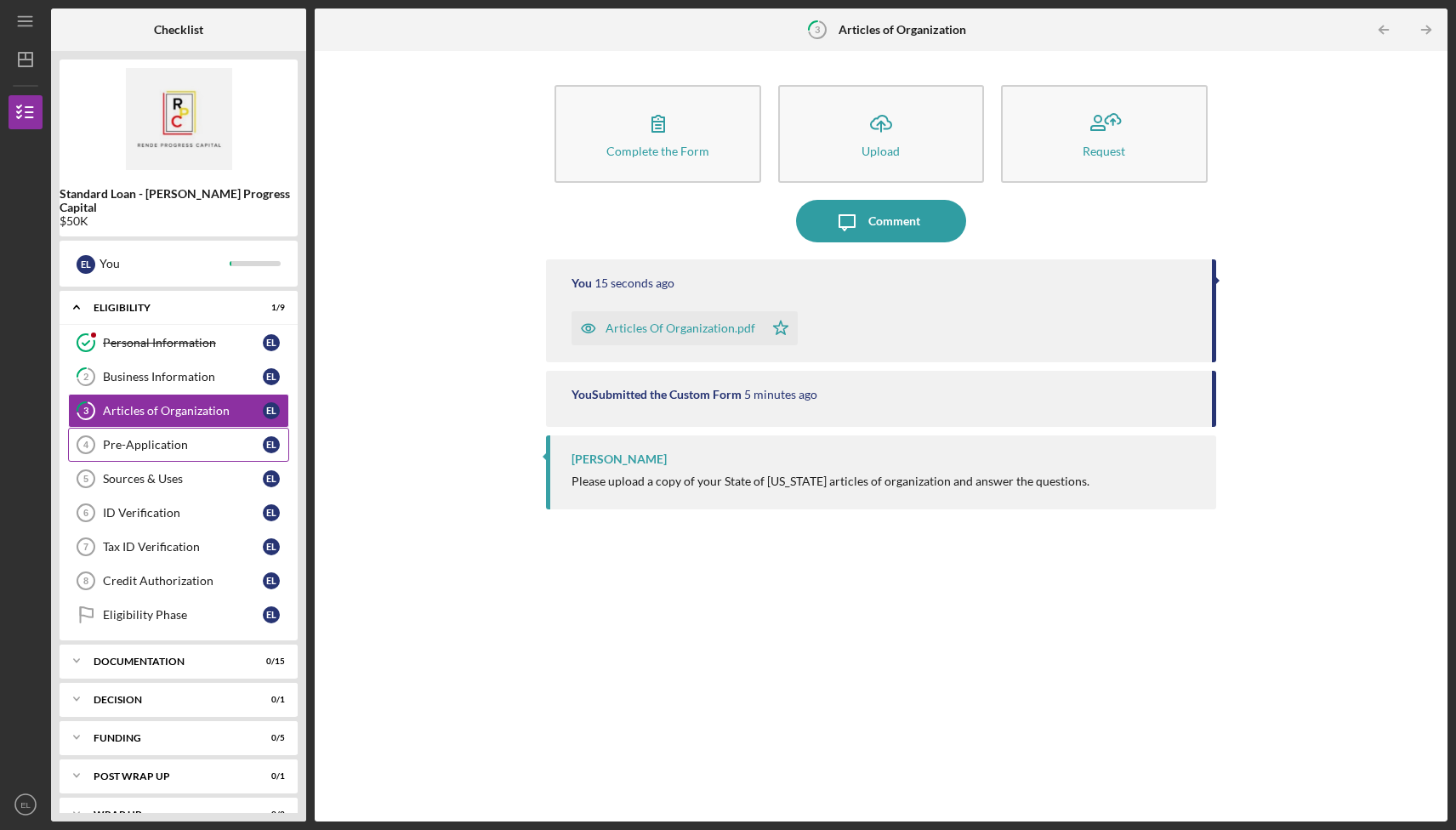
click at [140, 438] on div "Pre-Application" at bounding box center [183, 444] width 160 height 14
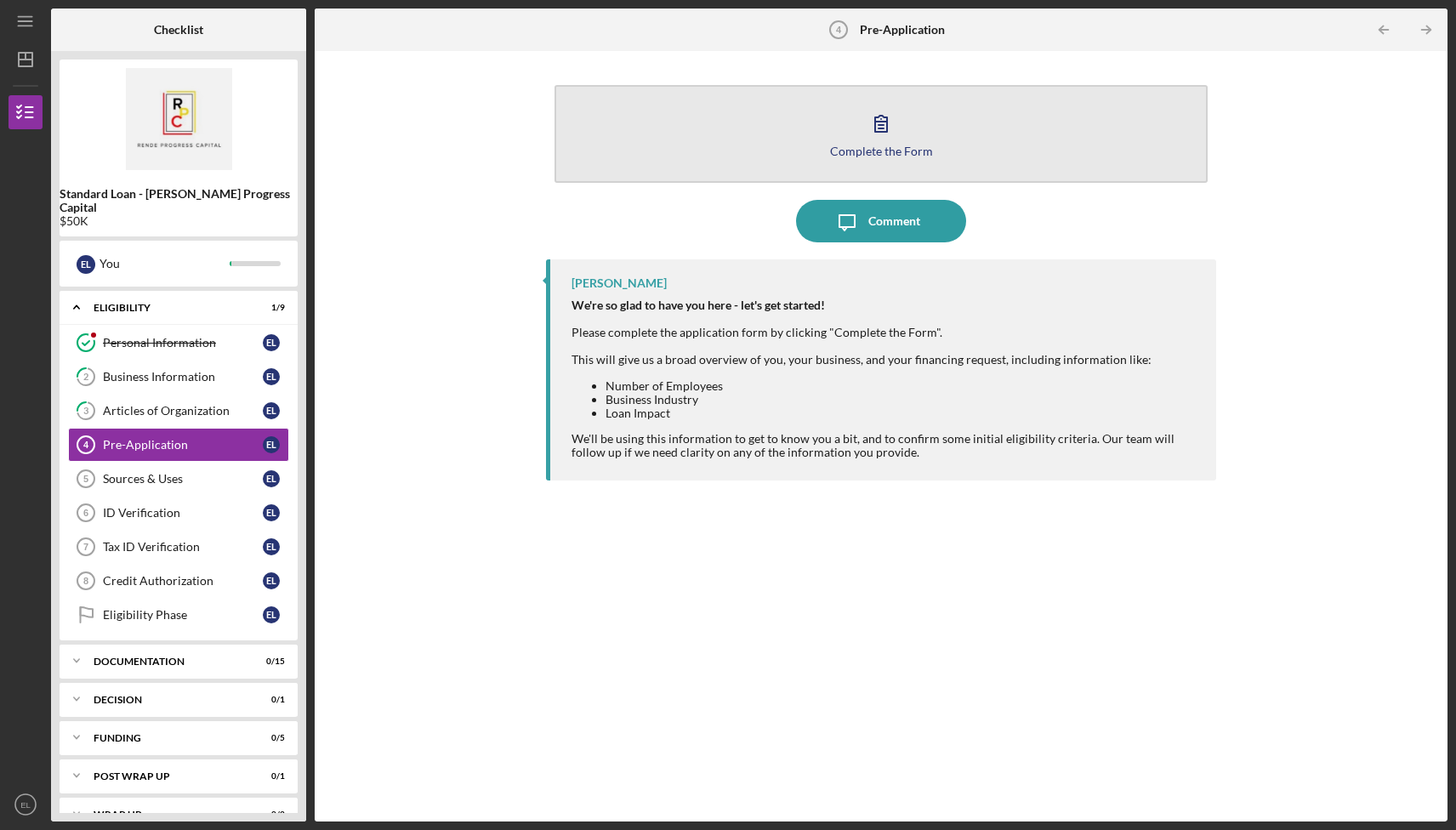
click at [873, 126] on icon "button" at bounding box center [881, 123] width 43 height 43
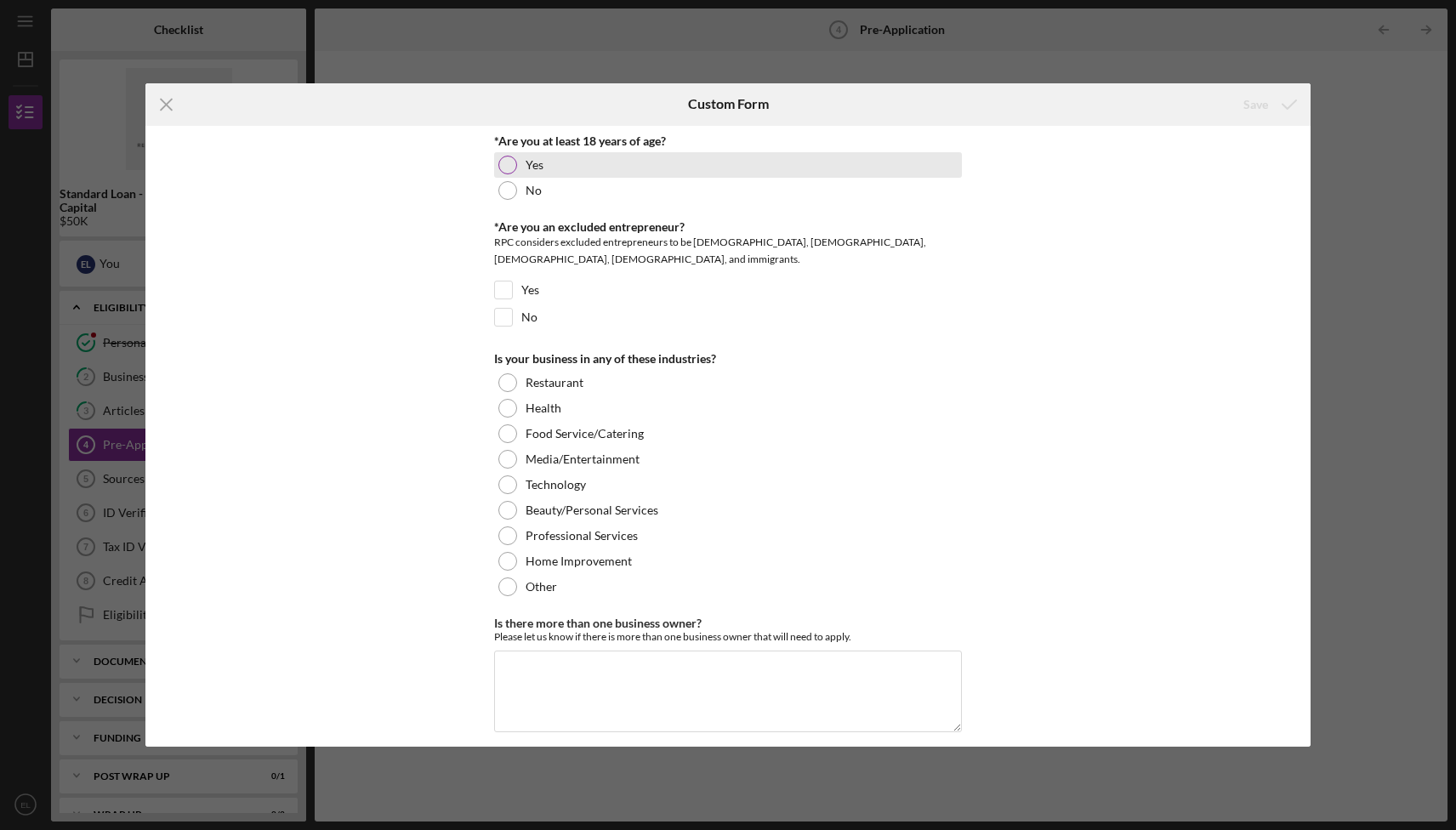
click at [519, 171] on div "Yes" at bounding box center [728, 165] width 468 height 25
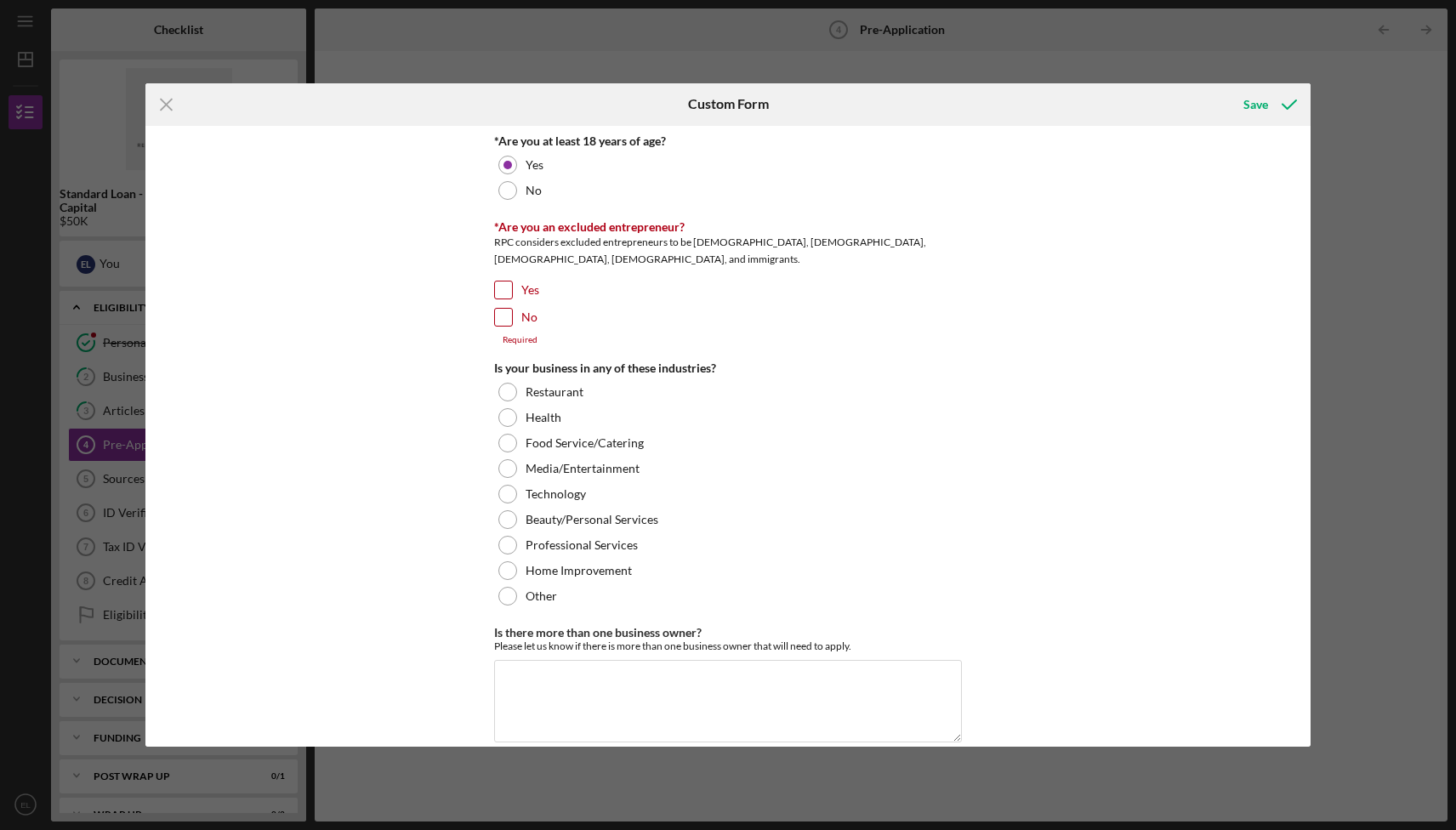
click at [502, 295] on input "Yes" at bounding box center [503, 289] width 17 height 17
checkbox input "true"
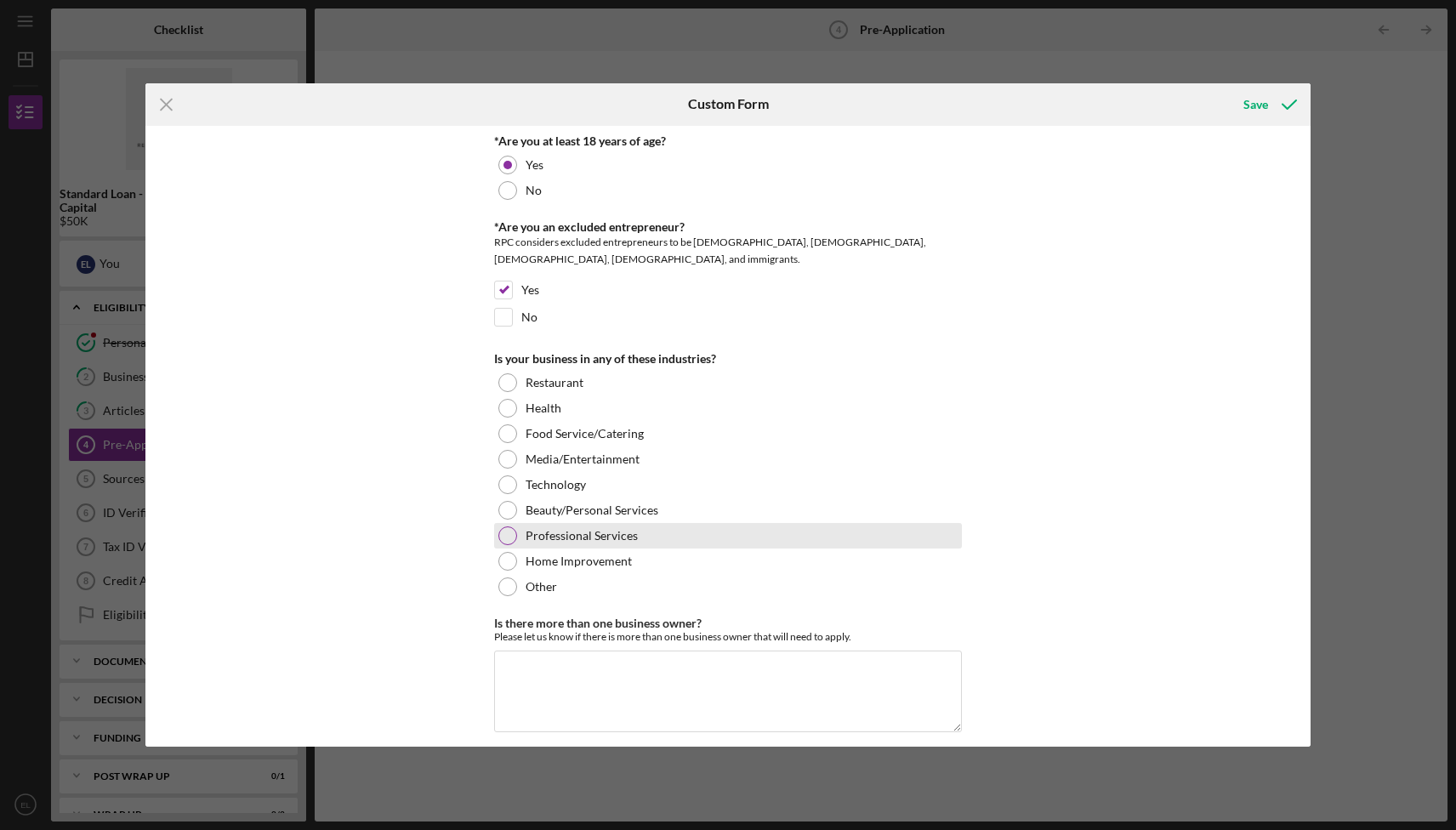
click at [499, 534] on div at bounding box center [508, 536] width 19 height 19
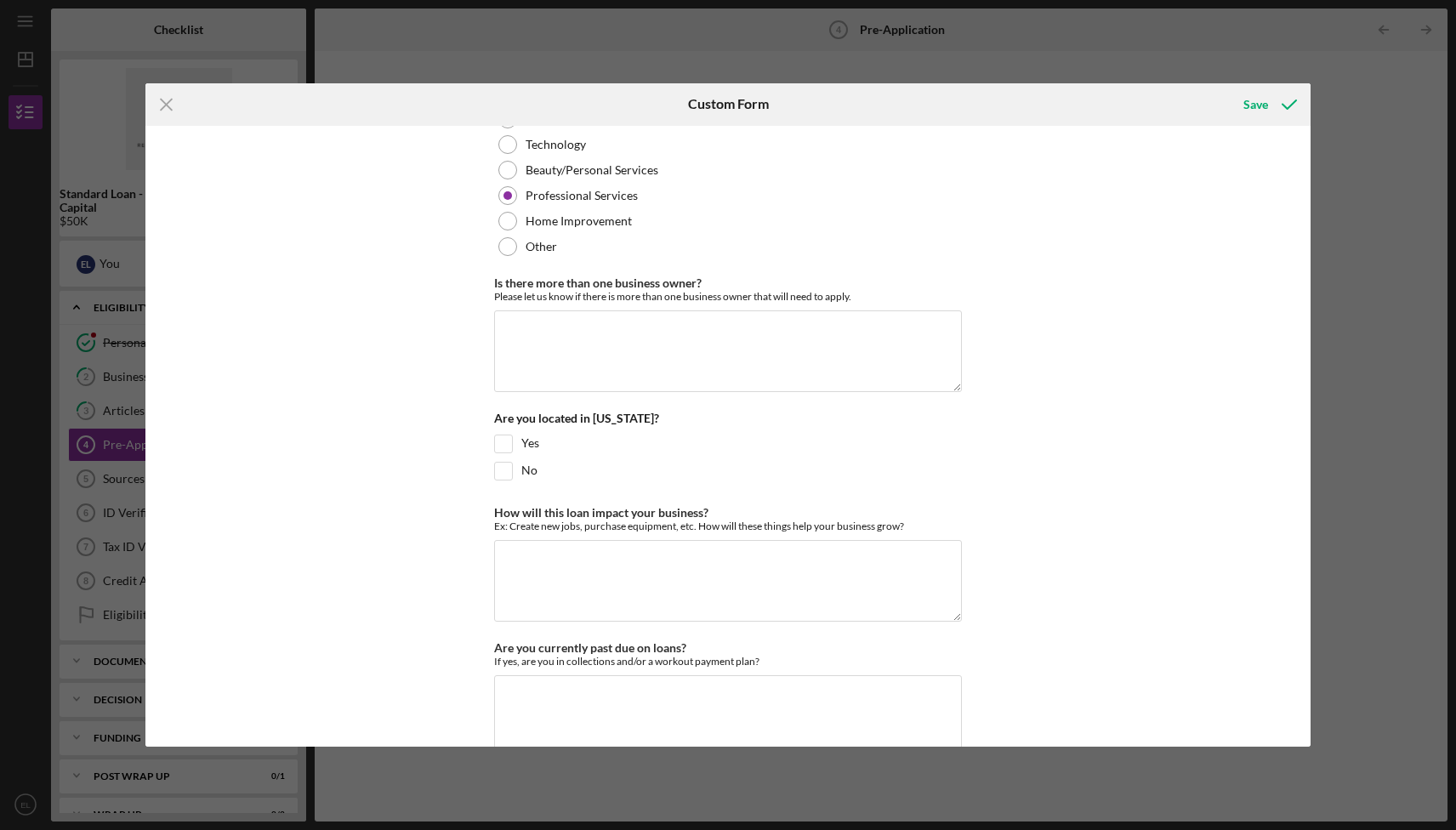
scroll to position [359, 0]
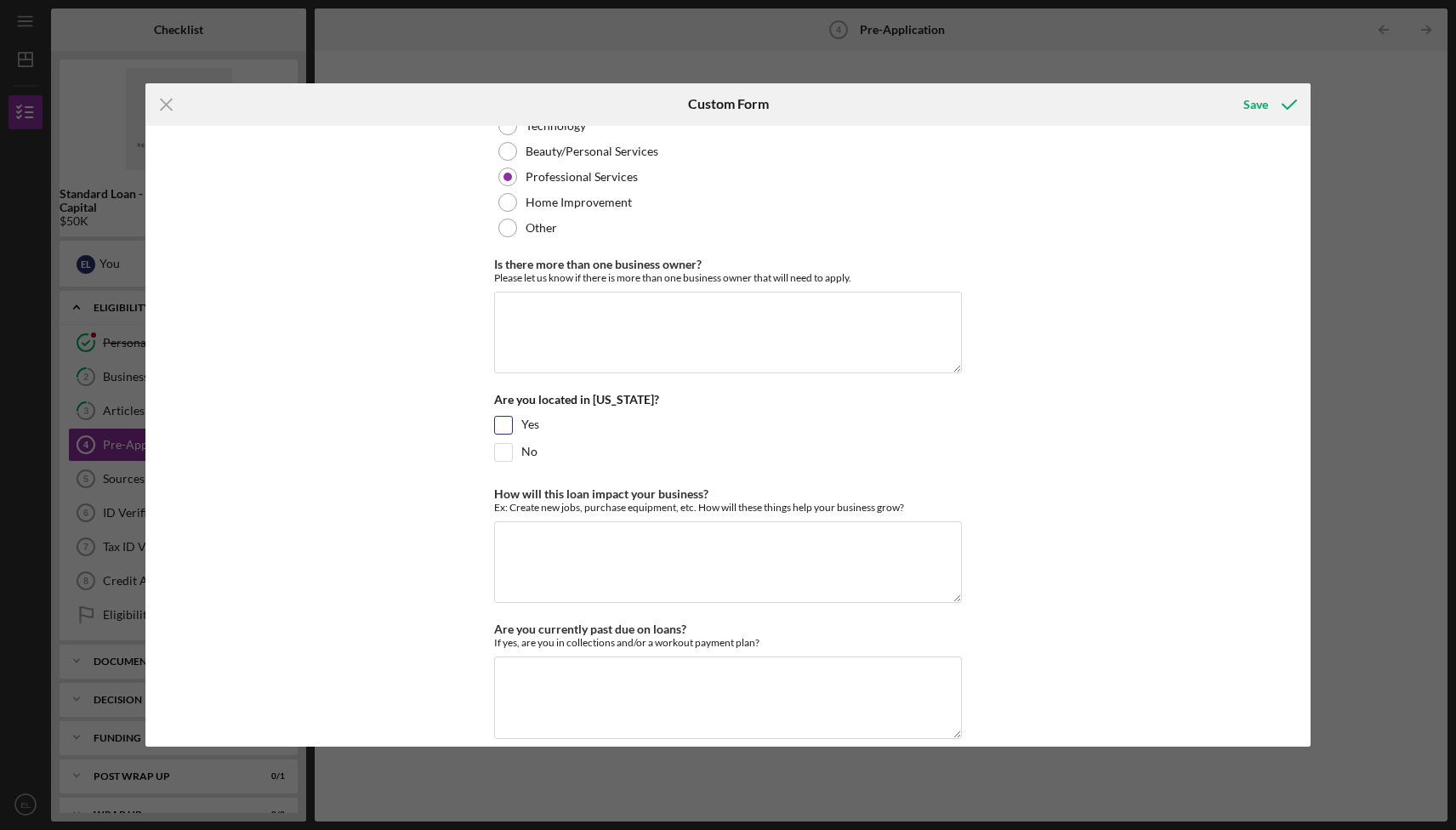
click at [500, 429] on input "Yes" at bounding box center [503, 425] width 17 height 17
checkbox input "true"
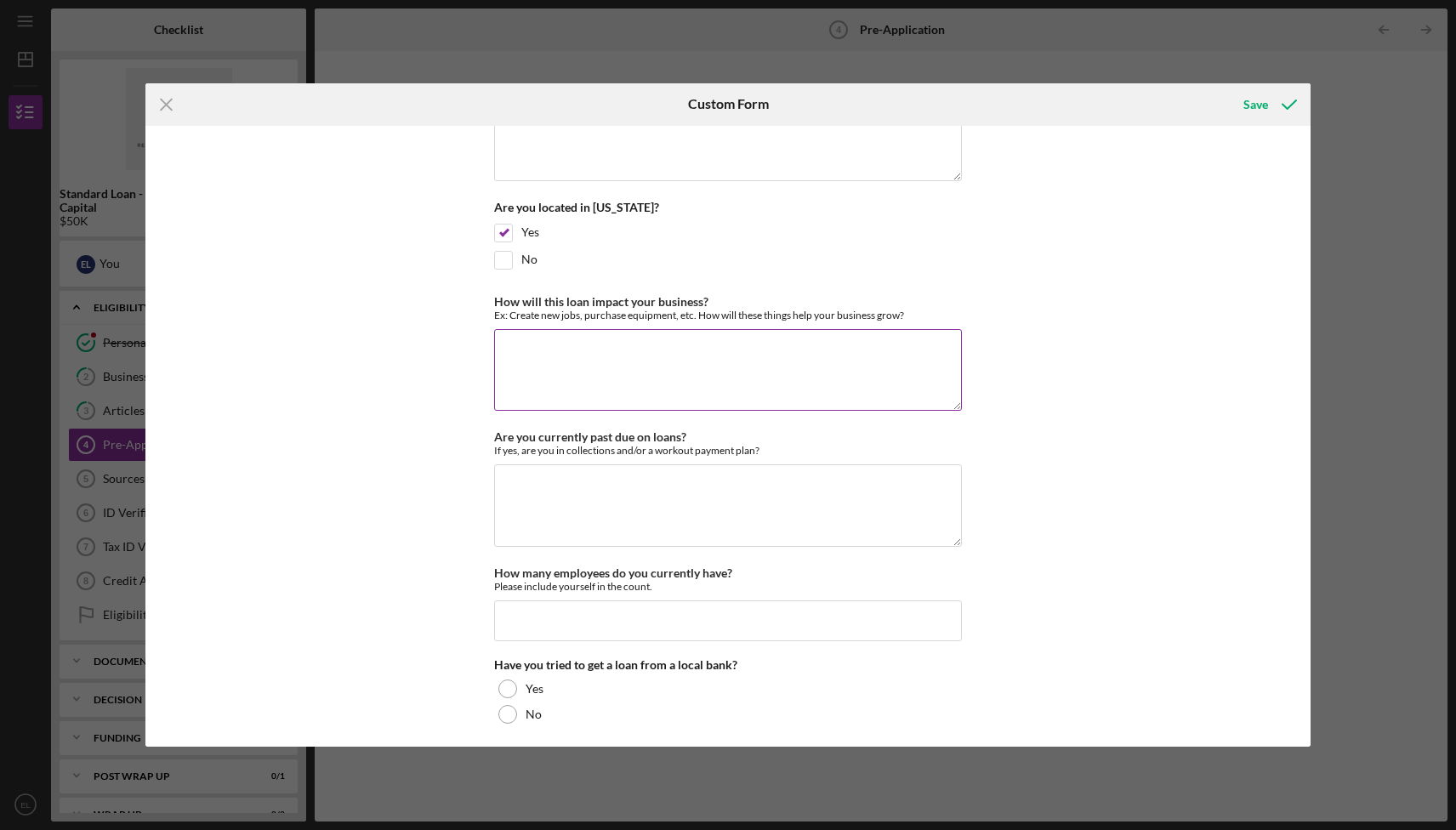
scroll to position [552, 0]
click at [605, 391] on textarea "How will this loan impact your business?" at bounding box center [728, 369] width 468 height 82
type textarea "Cash flow, purchase equipment, Create Jobs"
click at [680, 491] on textarea "Are you currently past due on loans?" at bounding box center [728, 504] width 468 height 82
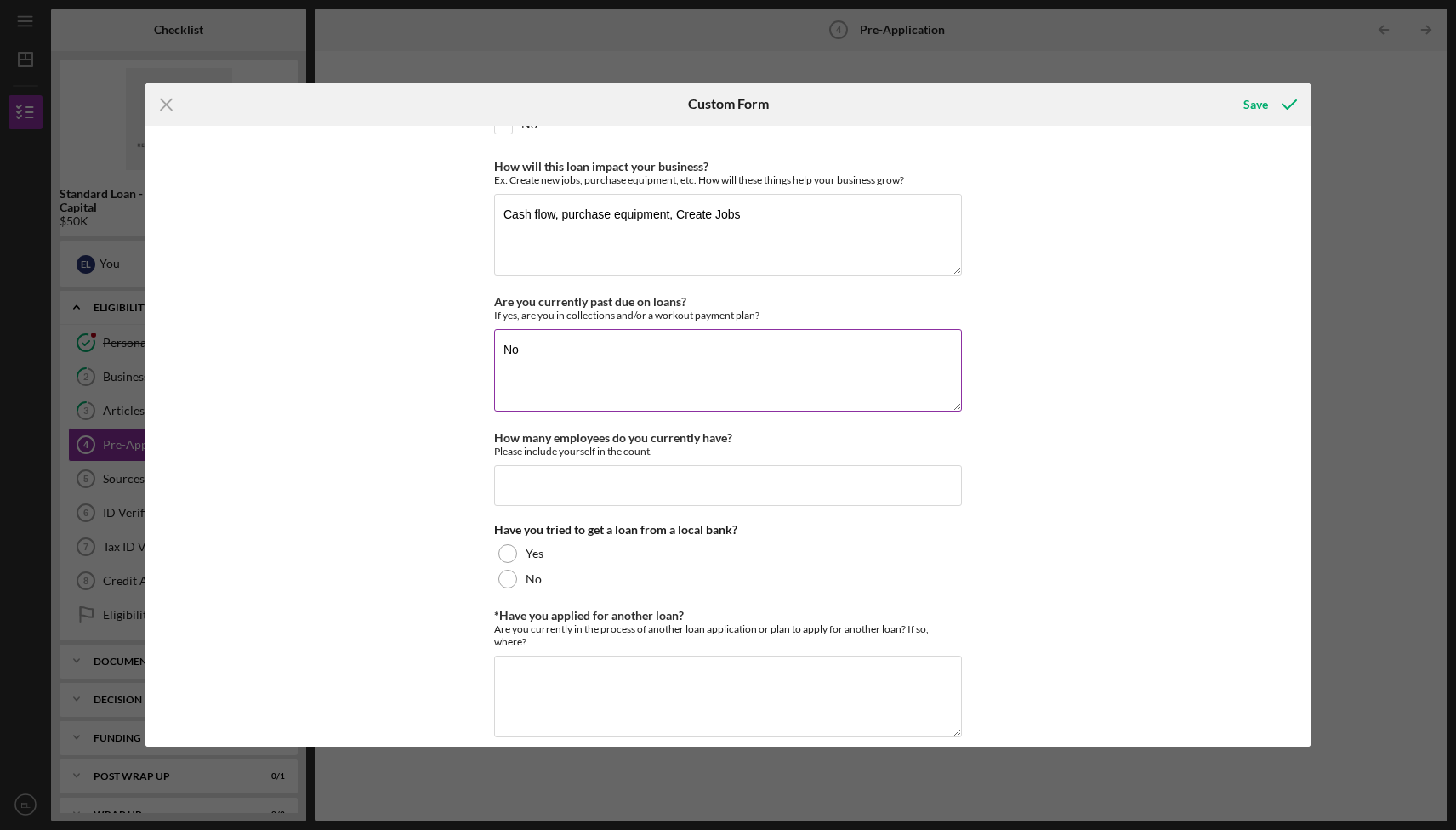
scroll to position [785, 0]
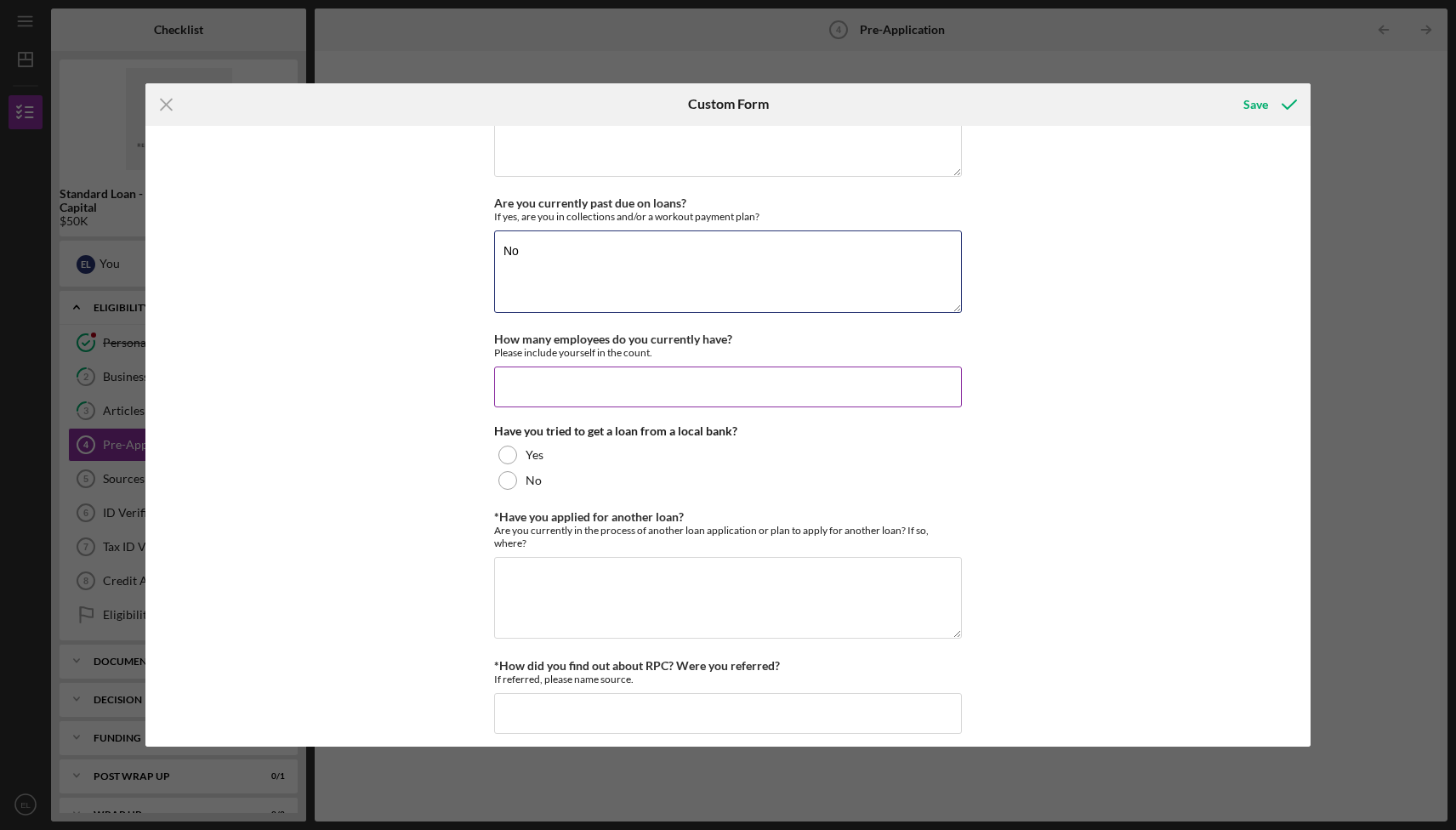
type textarea "No"
click at [763, 394] on input "How many employees do you currently have?" at bounding box center [728, 387] width 468 height 41
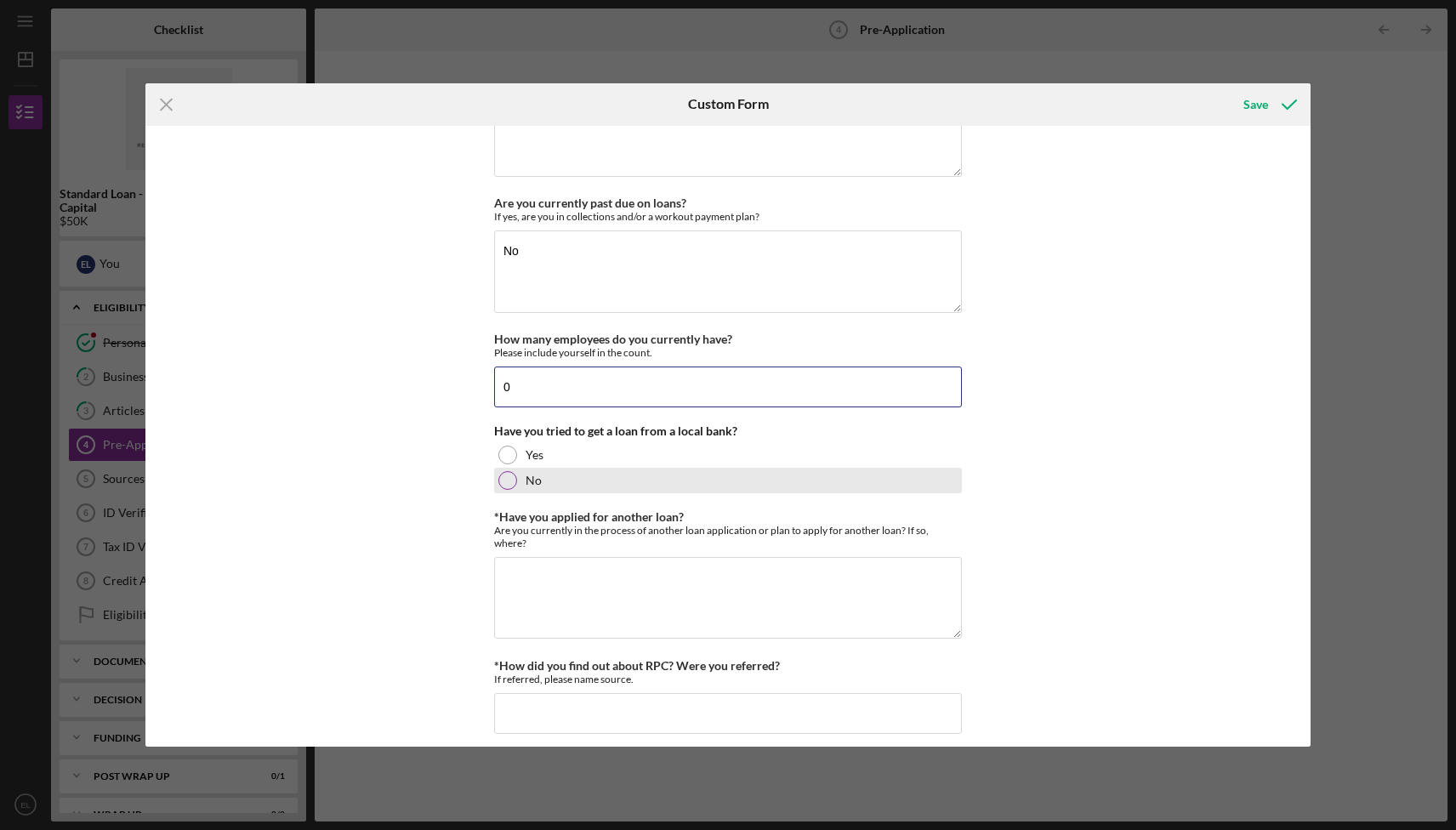
type input "0"
click at [529, 479] on label "No" at bounding box center [534, 481] width 16 height 14
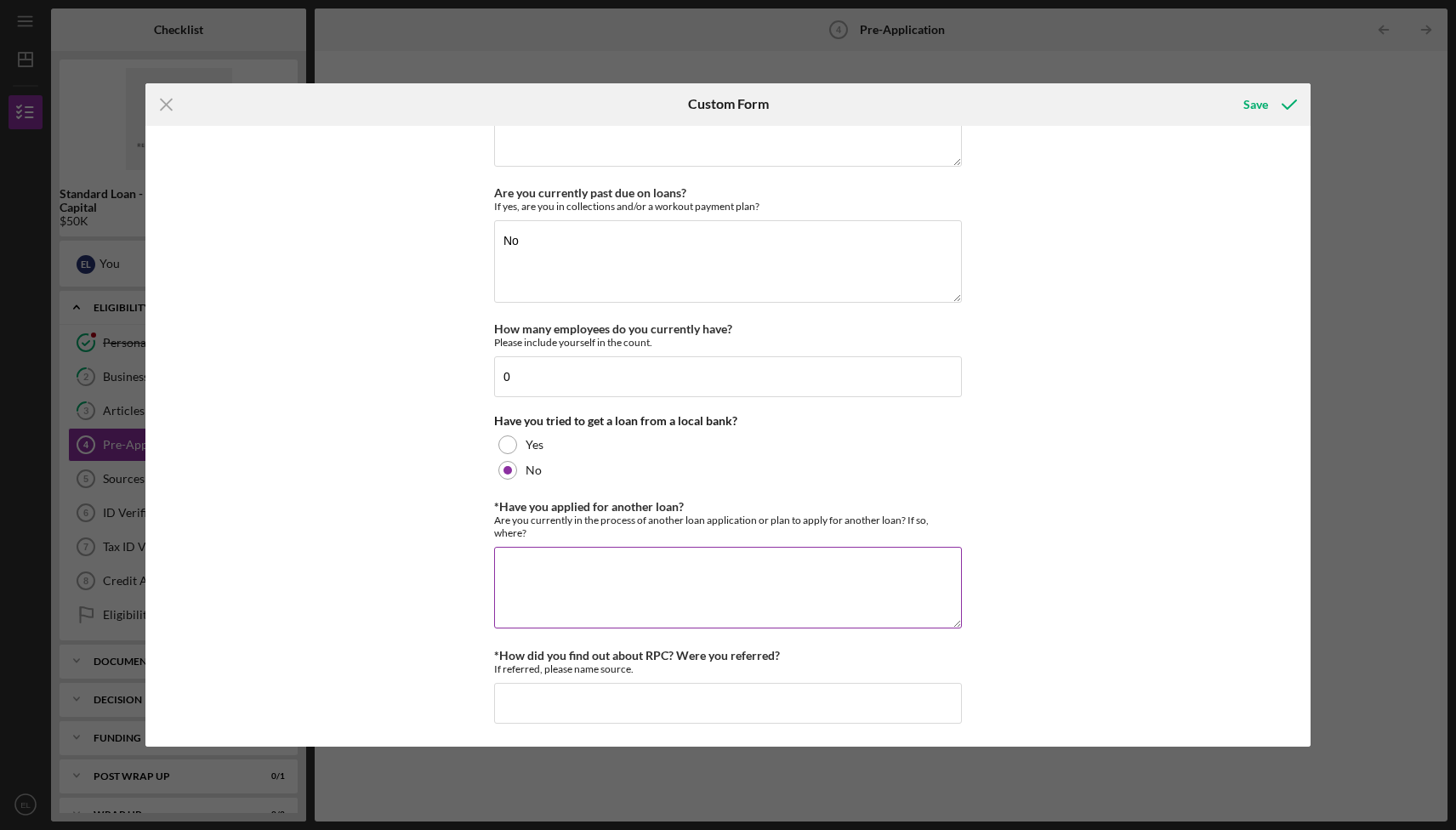
click at [608, 592] on textarea "*Have you applied for another loan?" at bounding box center [728, 588] width 468 height 82
type textarea "No"
click at [713, 703] on input "*How did you find out about RPC? Were you referred?" at bounding box center [728, 703] width 468 height 41
type input "[PERSON_NAME]"
click at [1271, 111] on icon "submit" at bounding box center [1289, 105] width 43 height 43
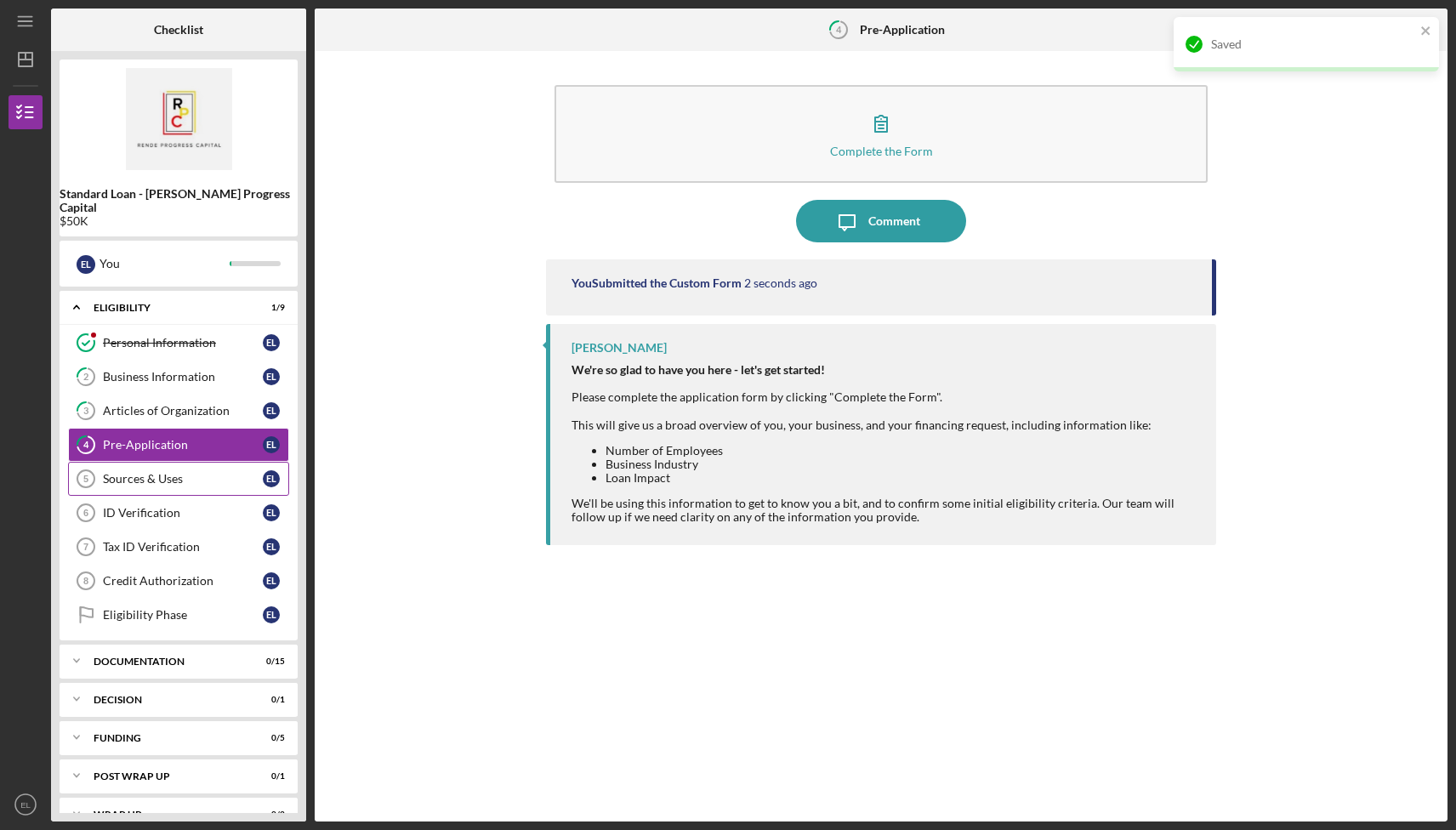
click at [157, 472] on div "Sources & Uses" at bounding box center [183, 479] width 160 height 14
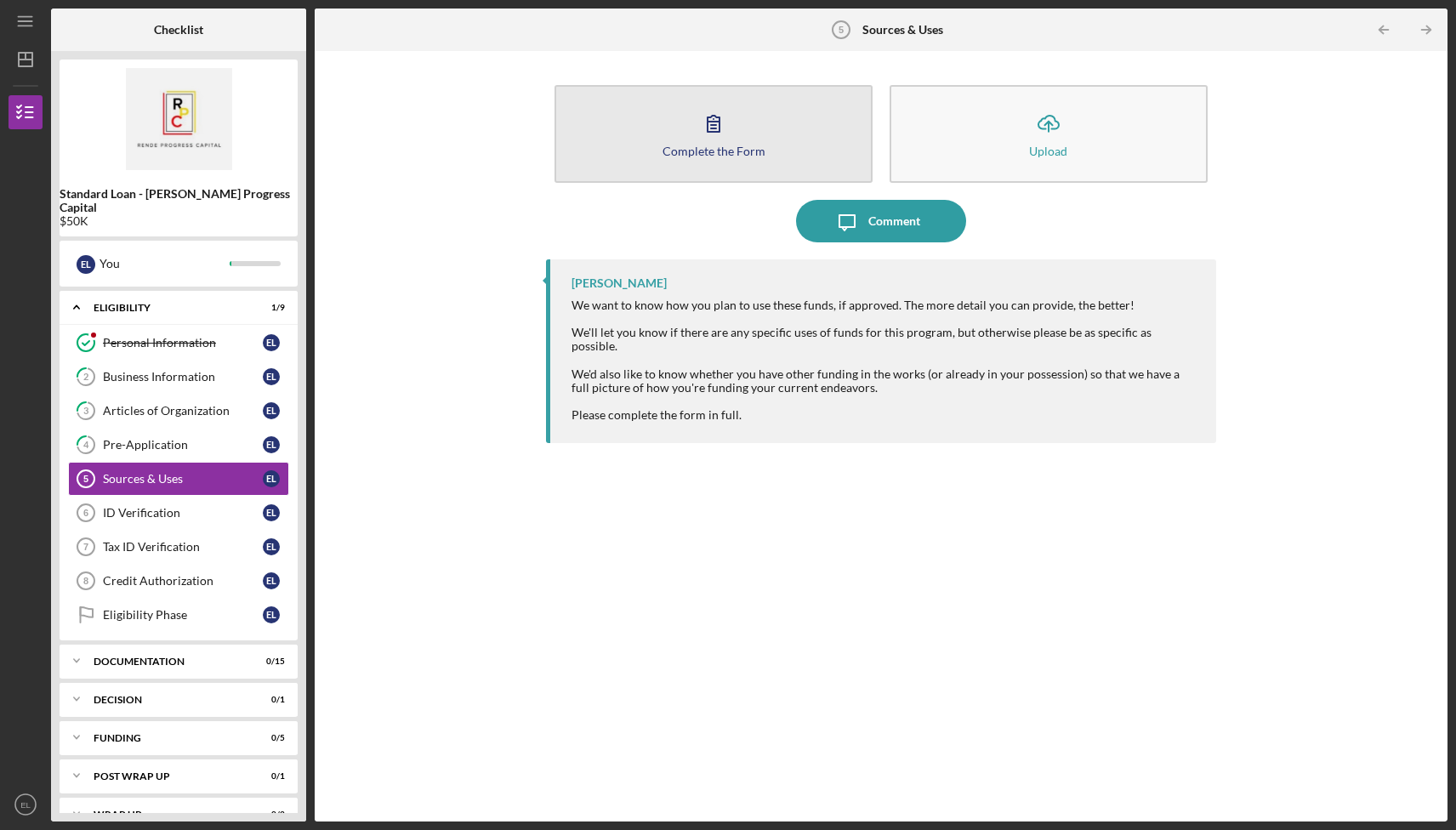
click at [712, 133] on icon "button" at bounding box center [713, 123] width 43 height 43
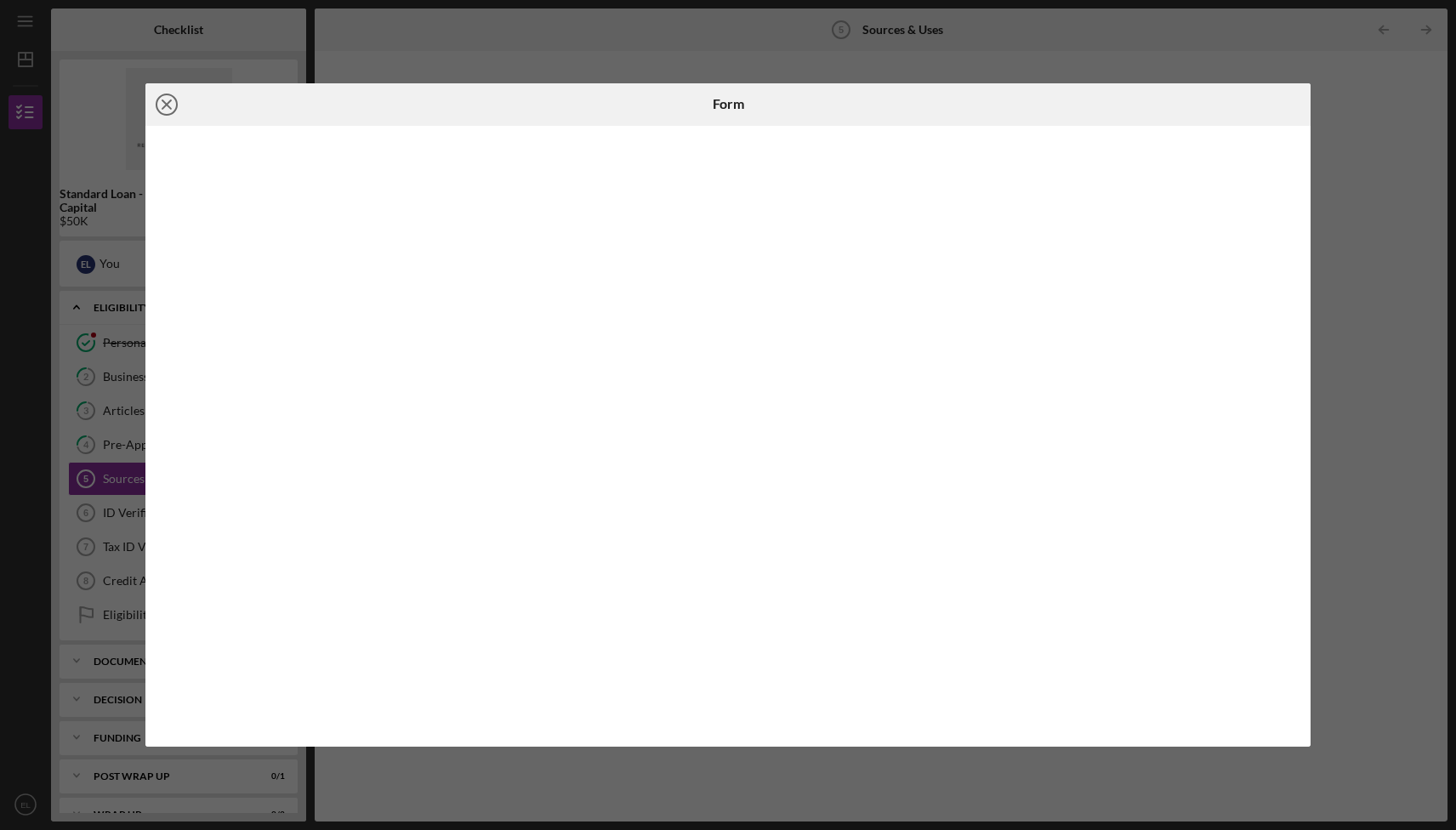
click at [165, 111] on icon "Icon/Close" at bounding box center [167, 105] width 43 height 43
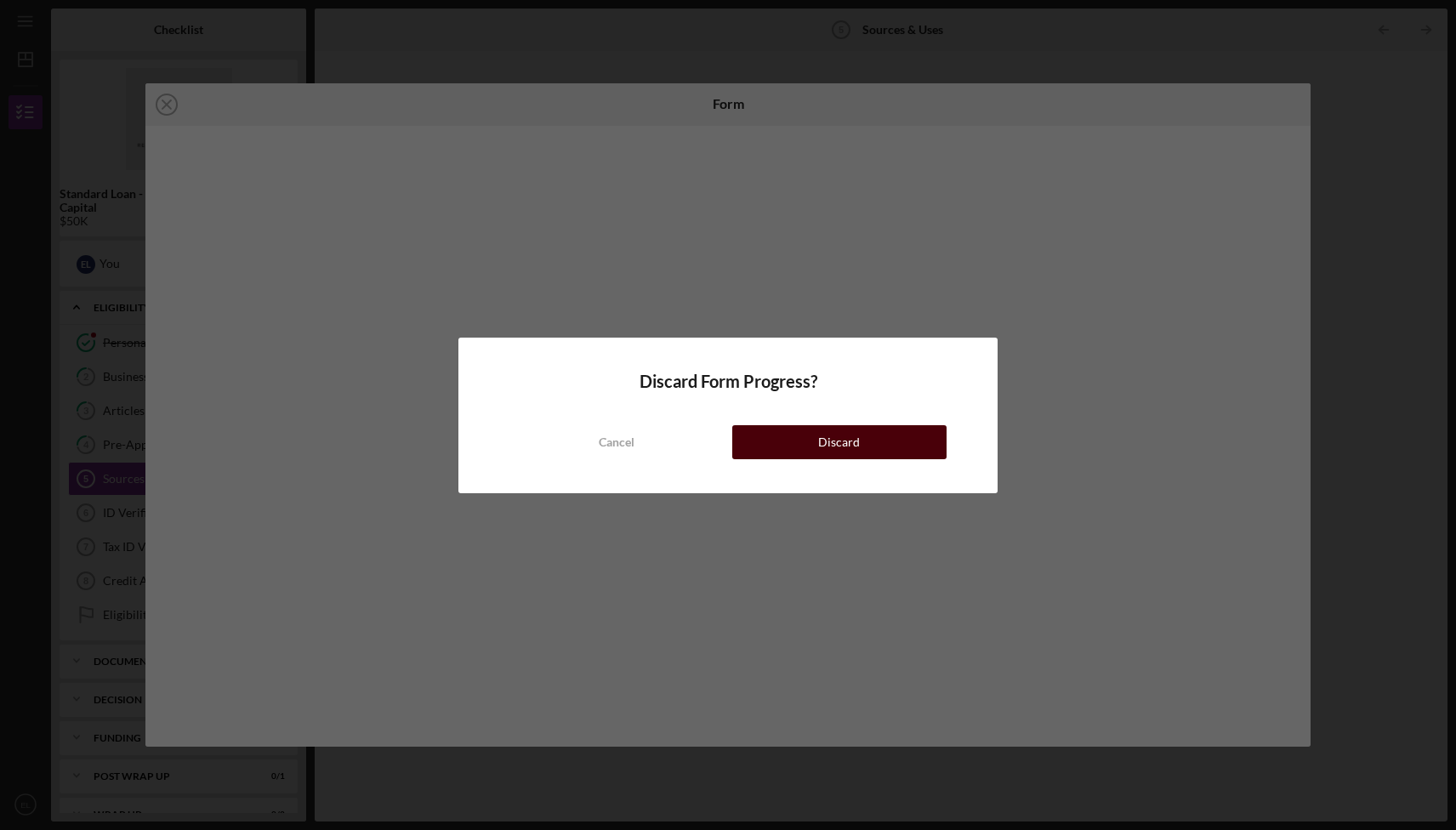
click at [863, 438] on button "Discard" at bounding box center [840, 441] width 215 height 34
